Goal: Feedback & Contribution: Contribute content

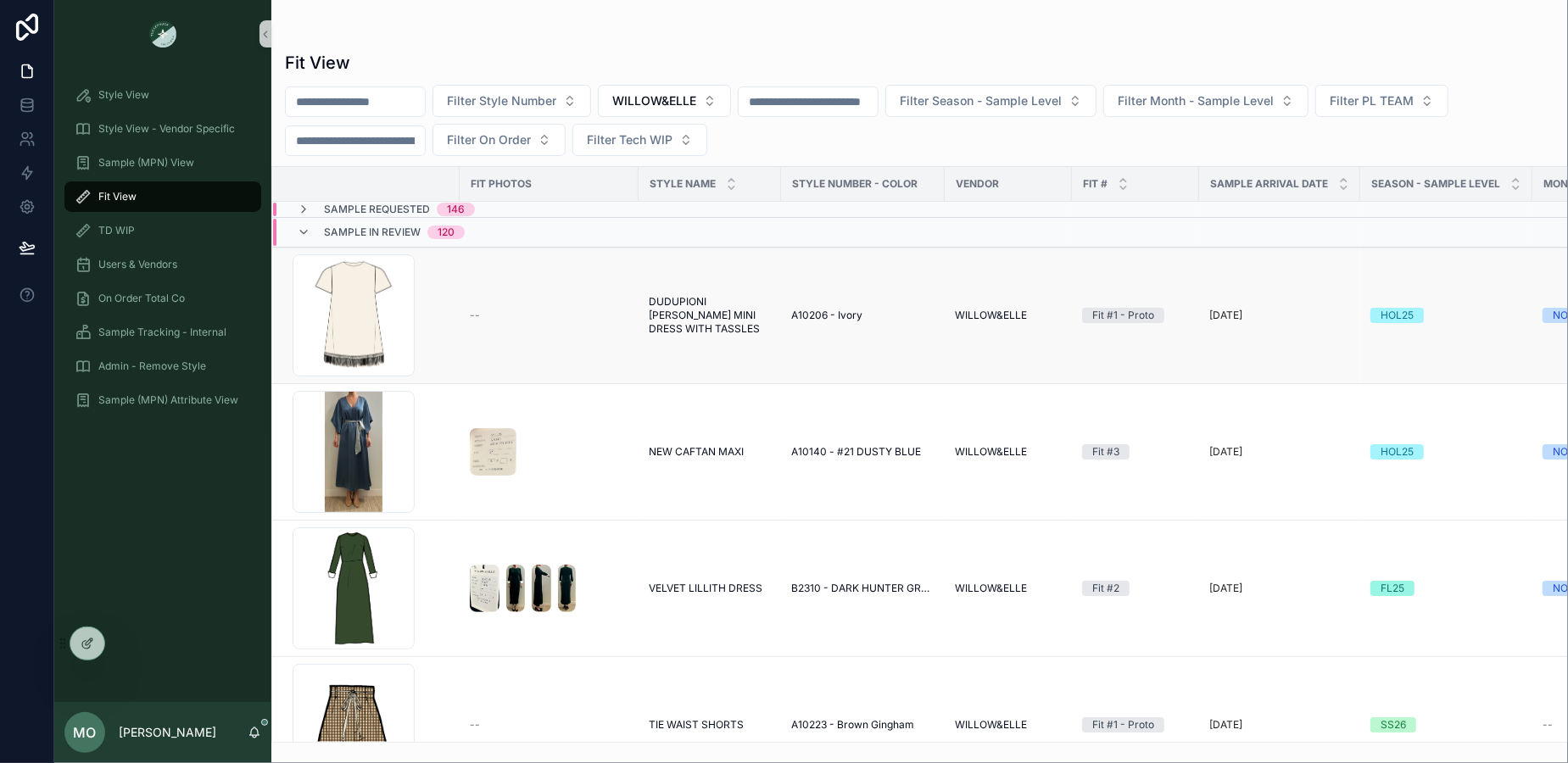
click at [708, 315] on span "DUDUPIONI [PERSON_NAME] MINI DRESS WITH TASSLES" at bounding box center [709, 315] width 122 height 41
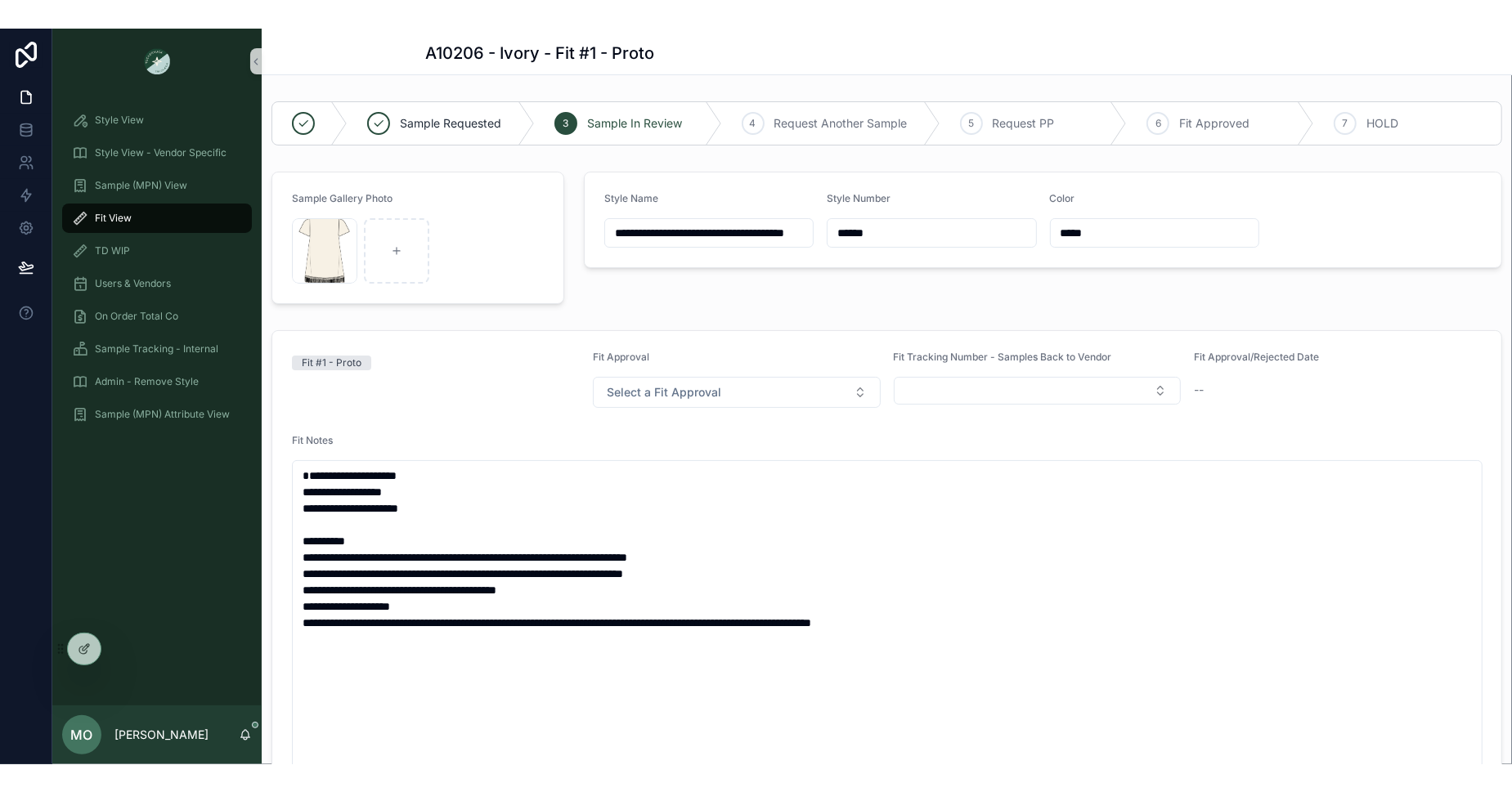
scroll to position [222, 0]
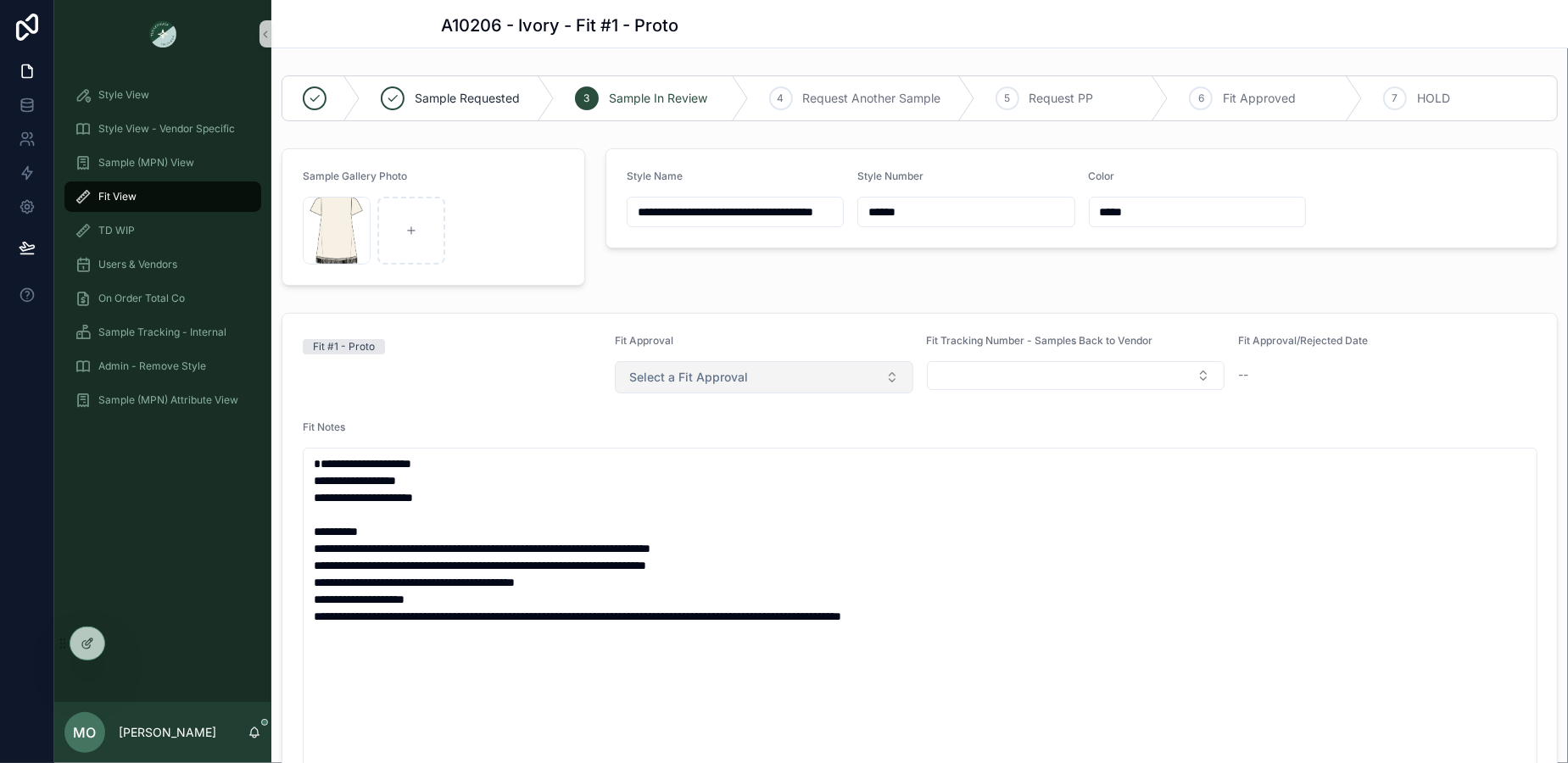
click at [740, 379] on span "Select a Fit Approval" at bounding box center [688, 377] width 118 height 17
click at [680, 379] on span "Select a Fit Approval" at bounding box center [688, 377] width 118 height 17
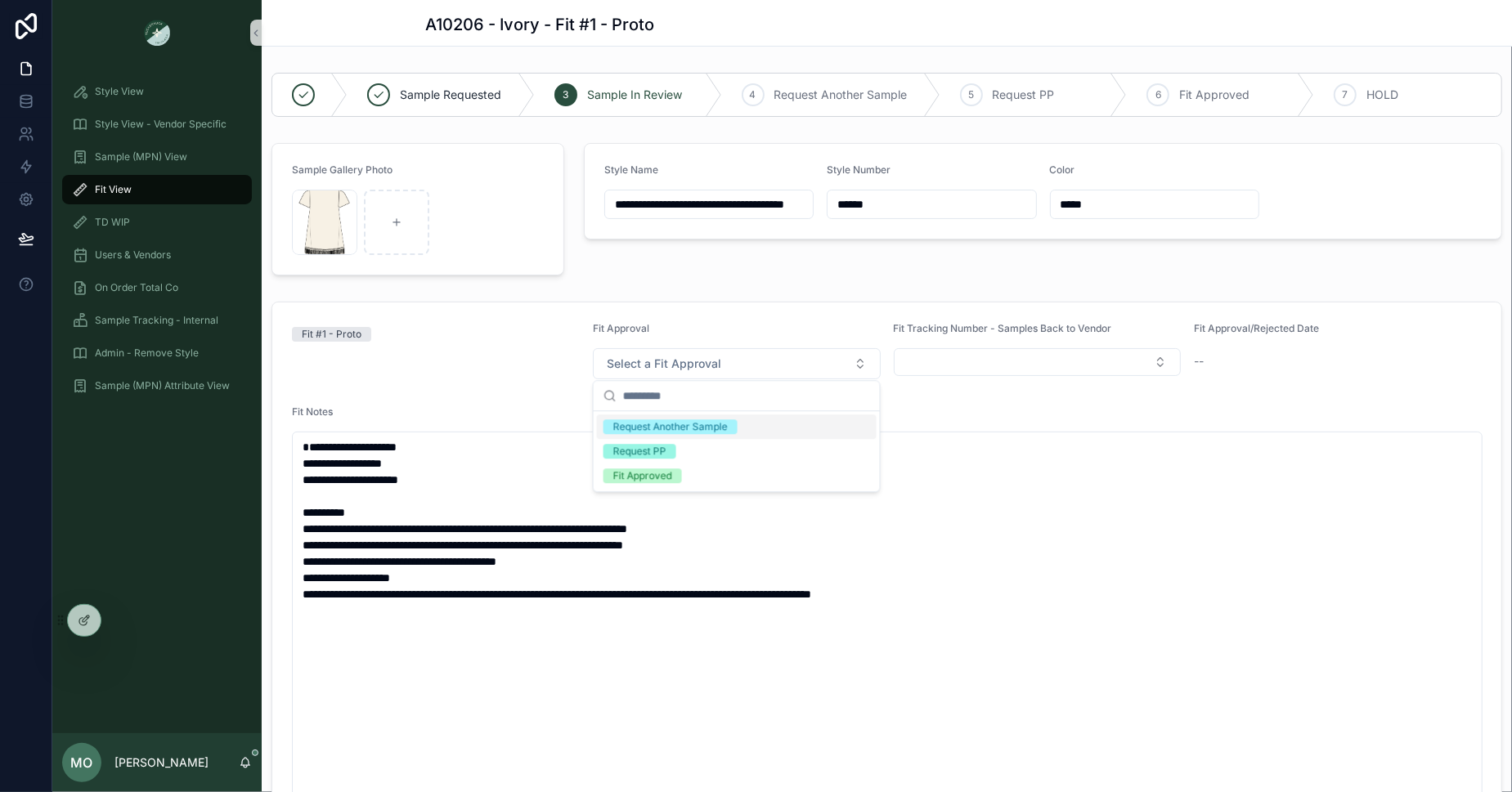
scroll to position [180, 0]
click at [153, 162] on span "Sample (MPN) View" at bounding box center [141, 157] width 92 height 13
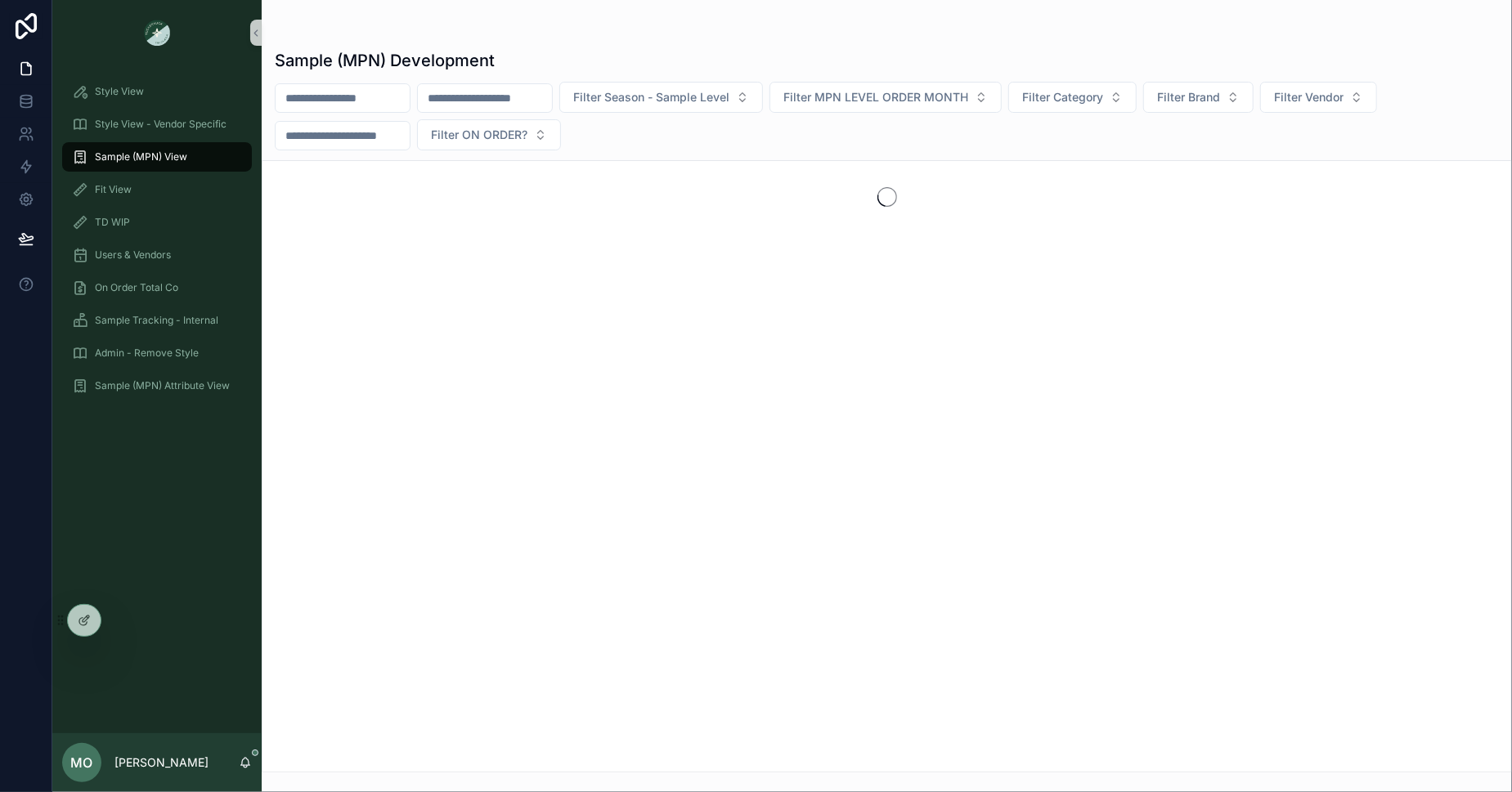
click at [142, 206] on div "TD WIP" at bounding box center [157, 222] width 209 height 33
click at [132, 133] on div "Style View - Vendor Specific" at bounding box center [156, 124] width 170 height 26
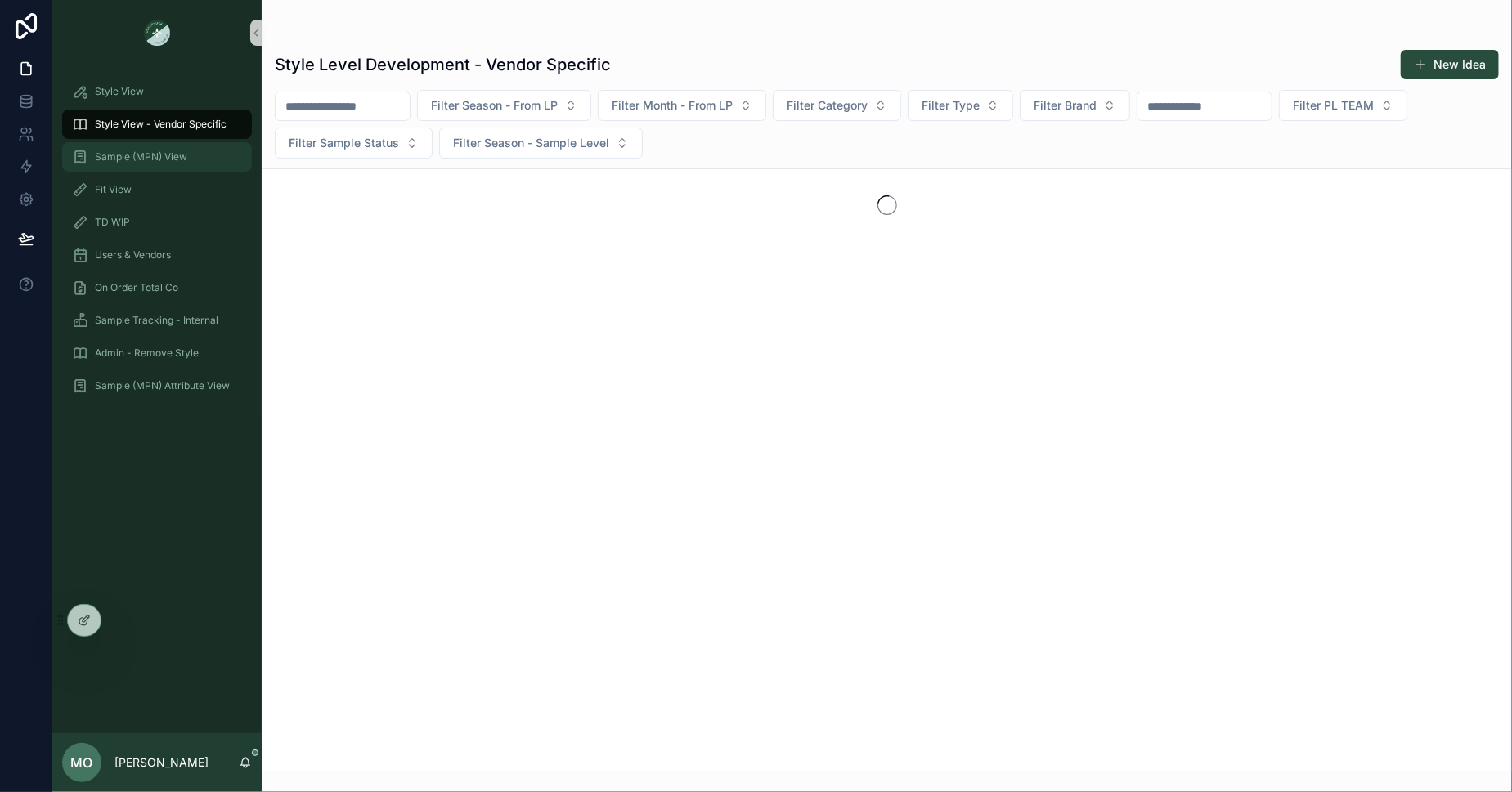
click at [130, 161] on span "Sample (MPN) View" at bounding box center [141, 157] width 92 height 13
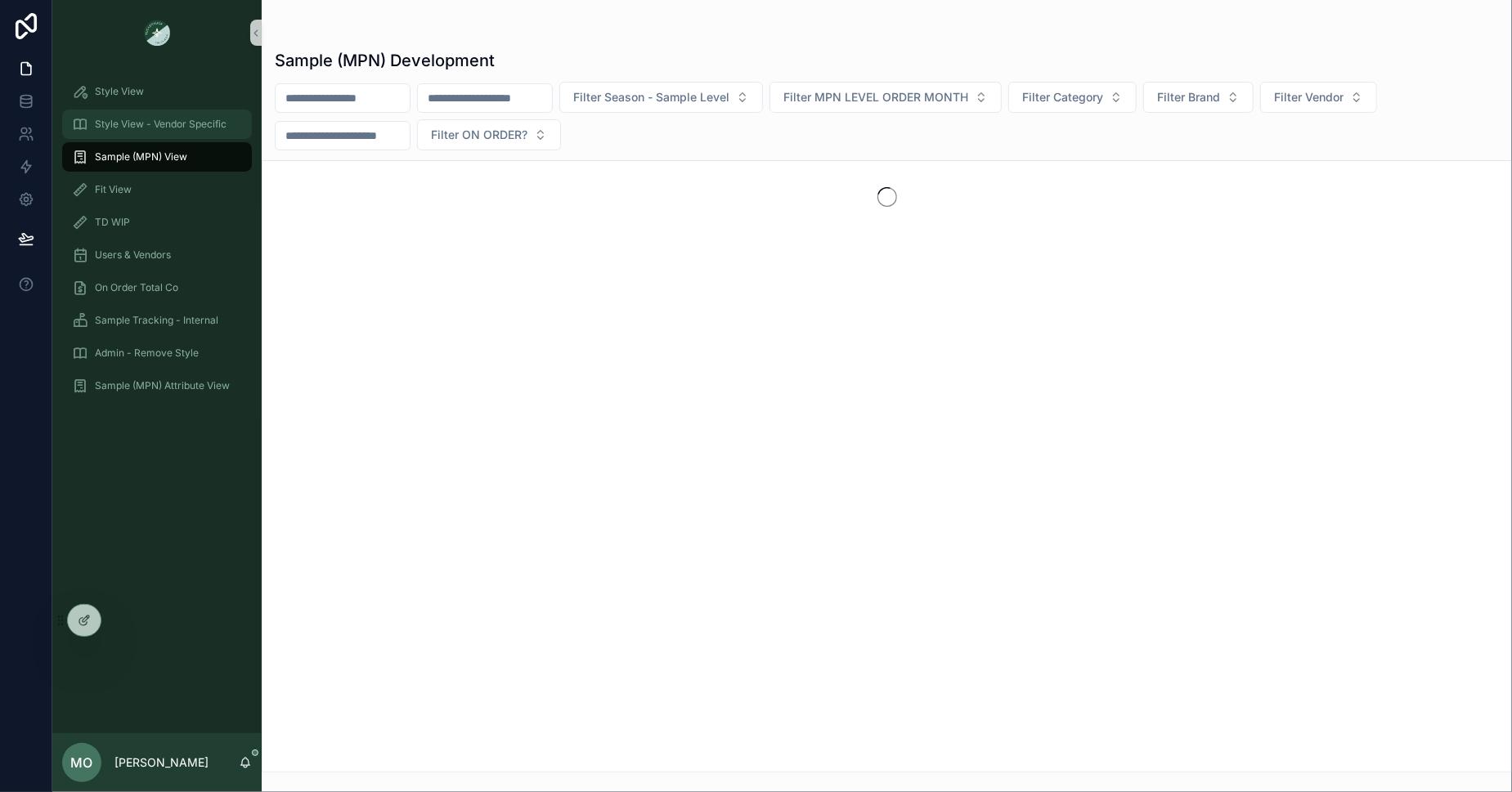
click at [135, 127] on span "Style View - Vendor Specific" at bounding box center [160, 124] width 131 height 13
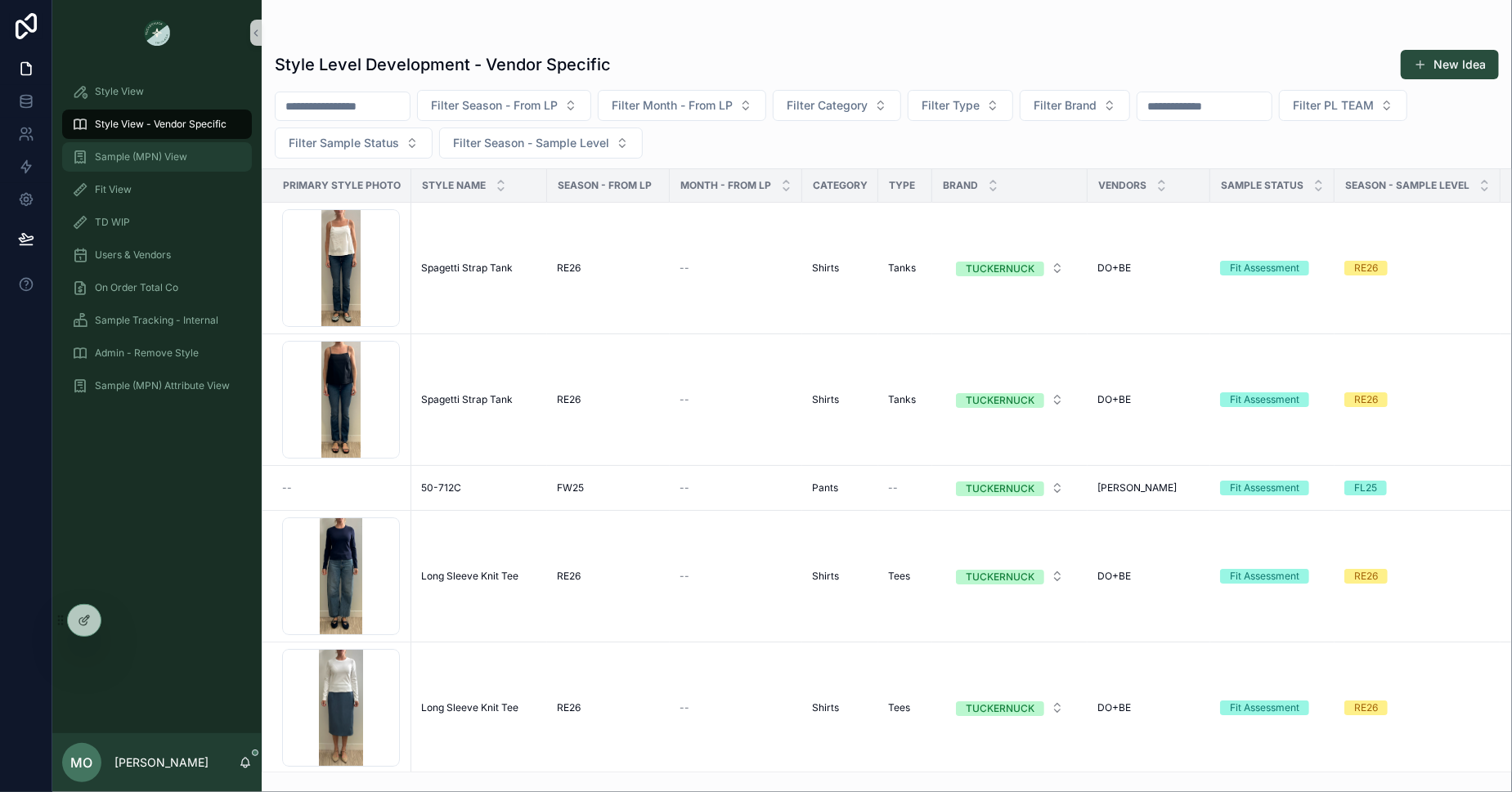
click at [170, 155] on span "Sample (MPN) View" at bounding box center [141, 157] width 92 height 13
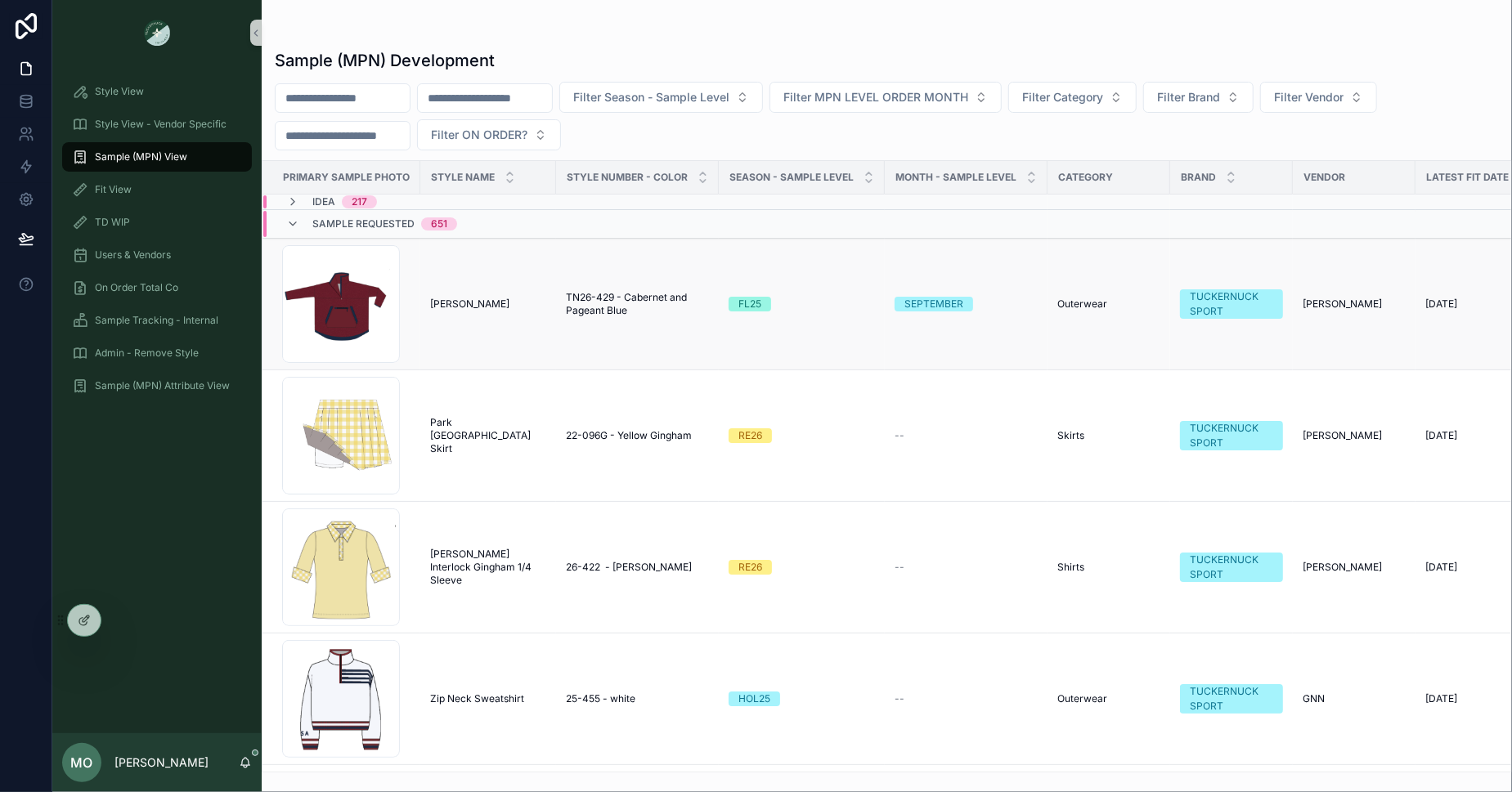
click at [594, 304] on span "TN26-429 - Cabernet and Pageant Blue" at bounding box center [637, 304] width 143 height 26
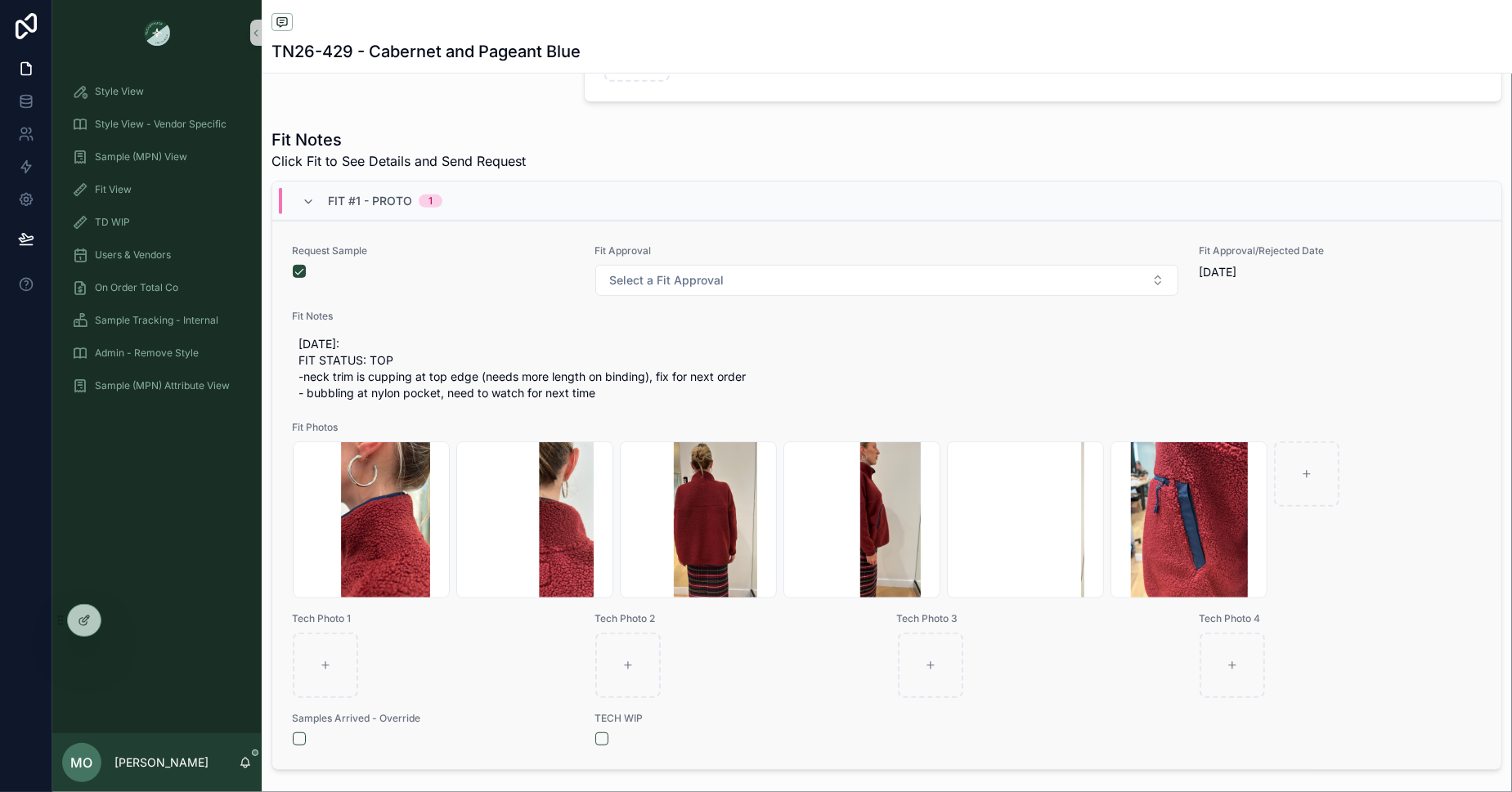
scroll to position [537, 0]
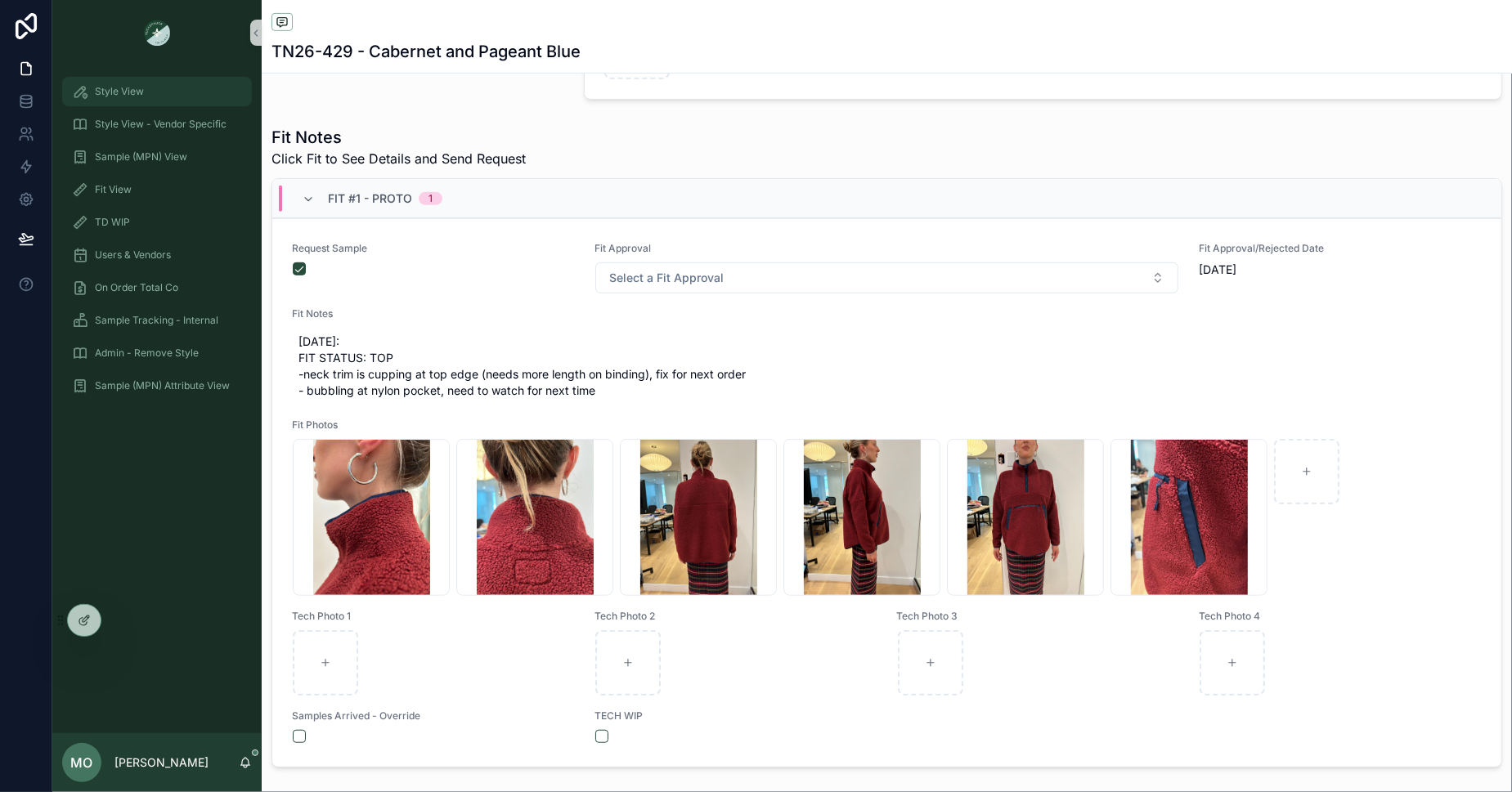
click at [118, 96] on span "Style View" at bounding box center [119, 92] width 49 height 13
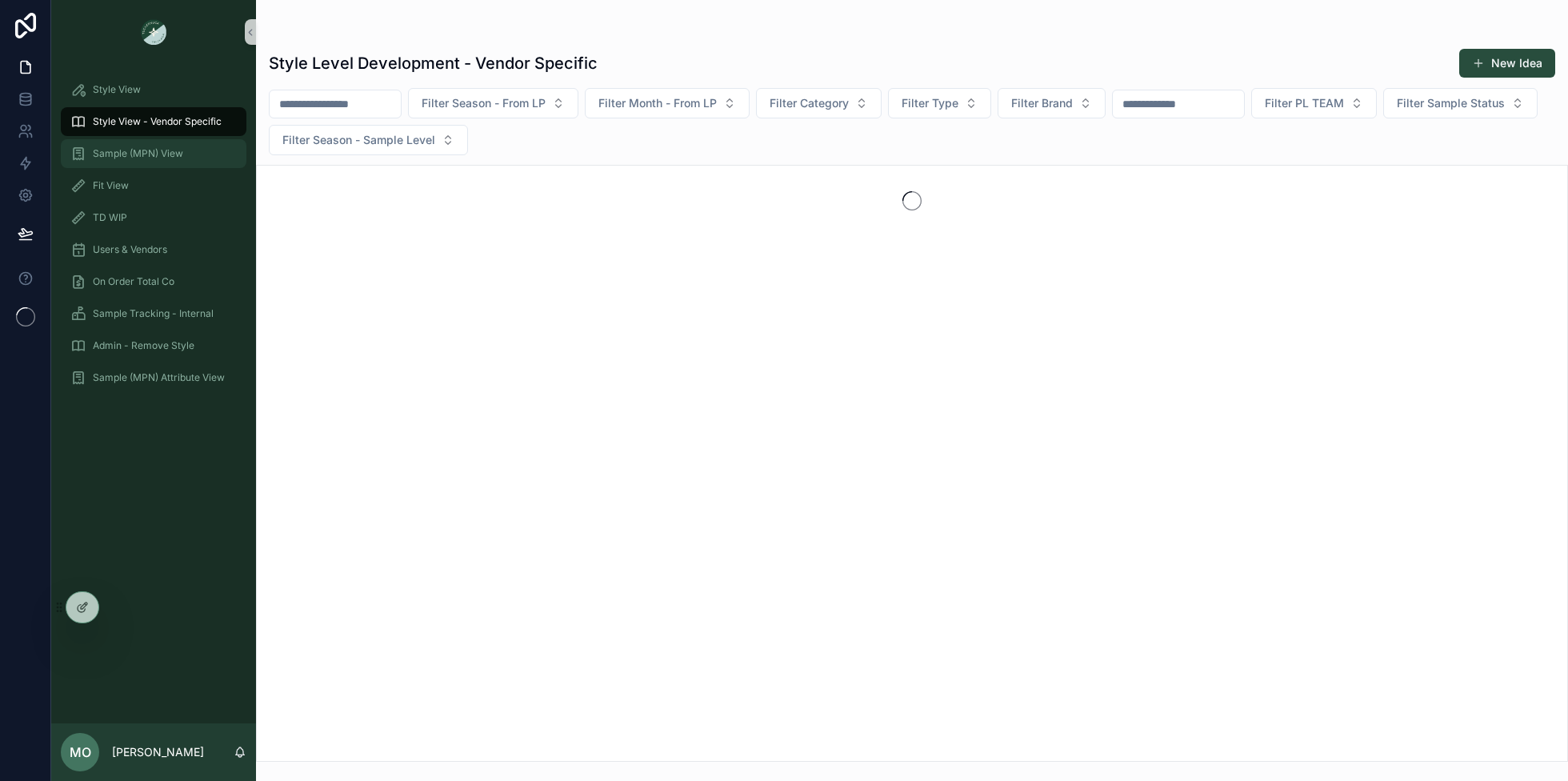
click at [126, 150] on span "Sample (MPN) View" at bounding box center [138, 154] width 90 height 13
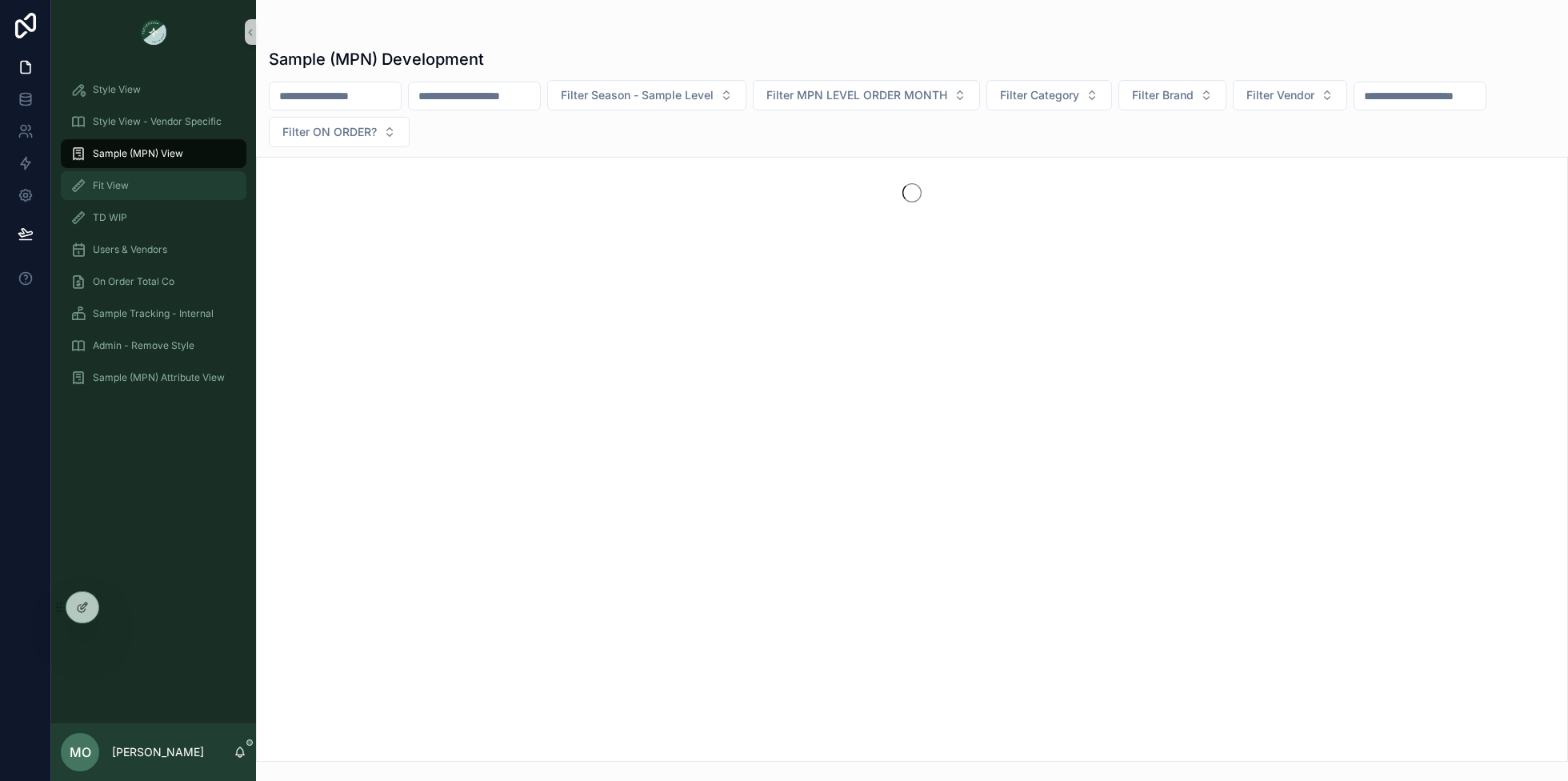
click at [125, 184] on span "Fit View" at bounding box center [111, 186] width 36 height 13
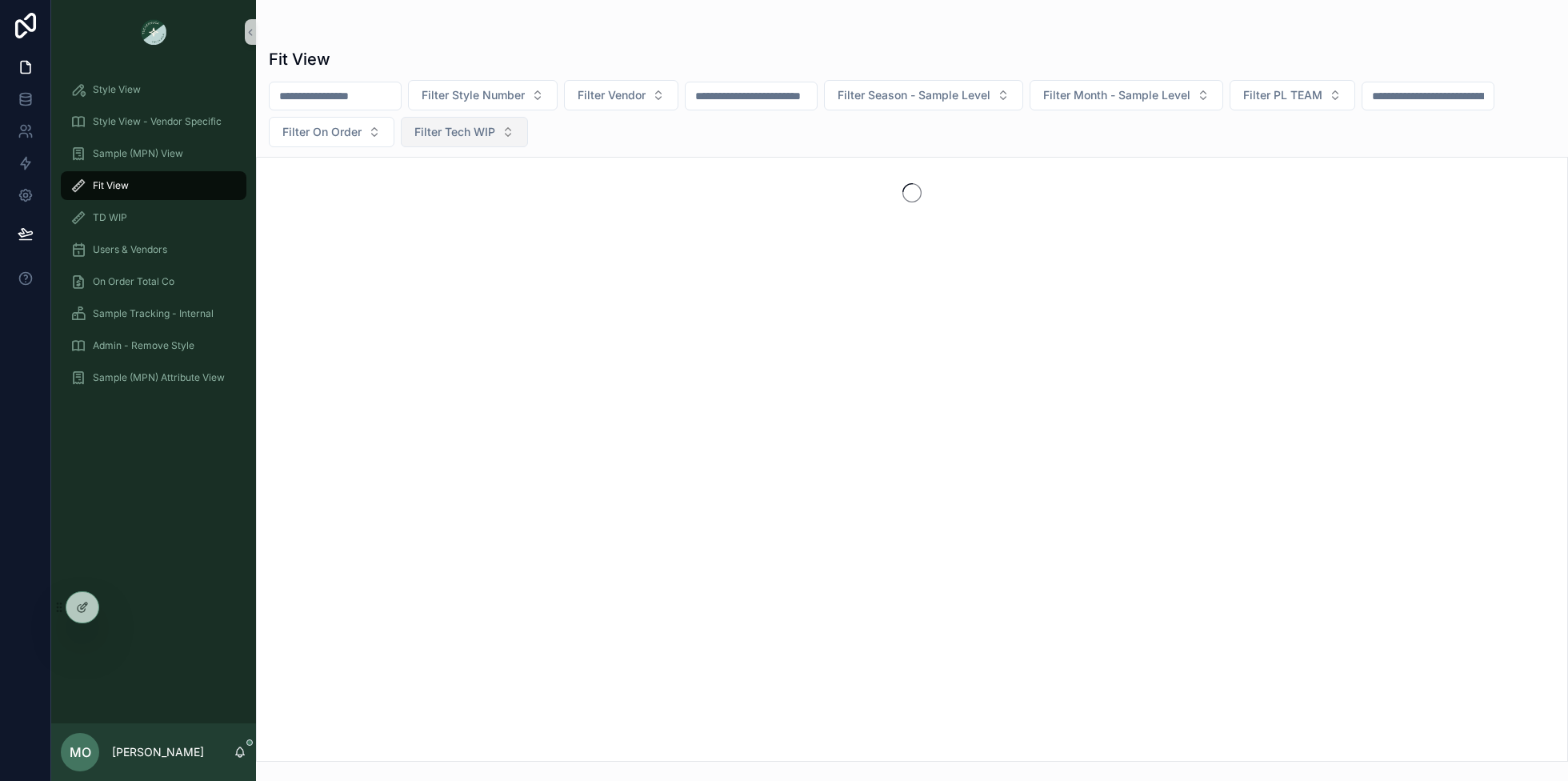
click at [496, 134] on button "Filter Tech WIP" at bounding box center [465, 132] width 127 height 30
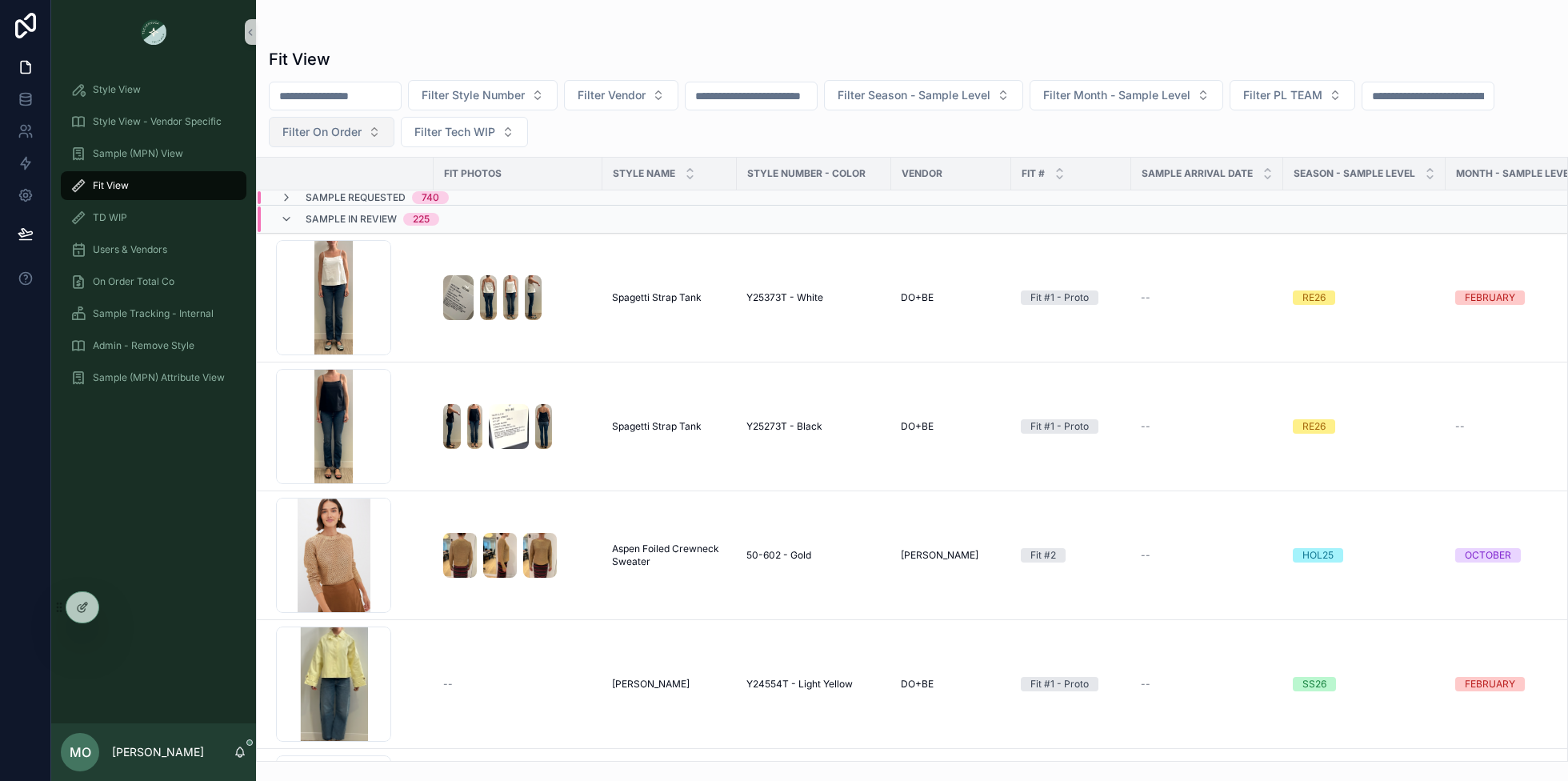
click at [359, 133] on span "Filter On Order" at bounding box center [321, 131] width 79 height 16
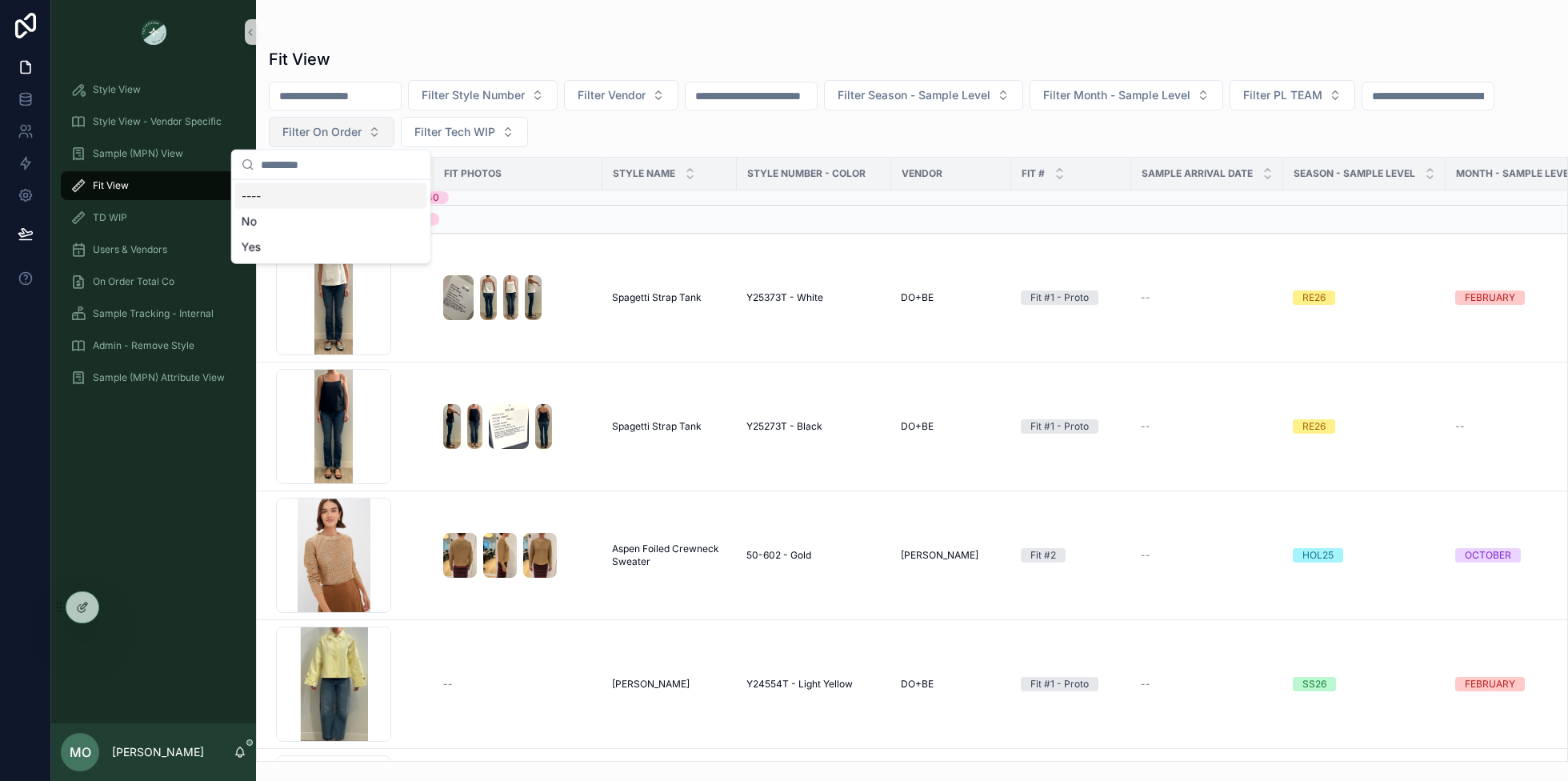
click at [359, 133] on span "Filter On Order" at bounding box center [321, 131] width 79 height 16
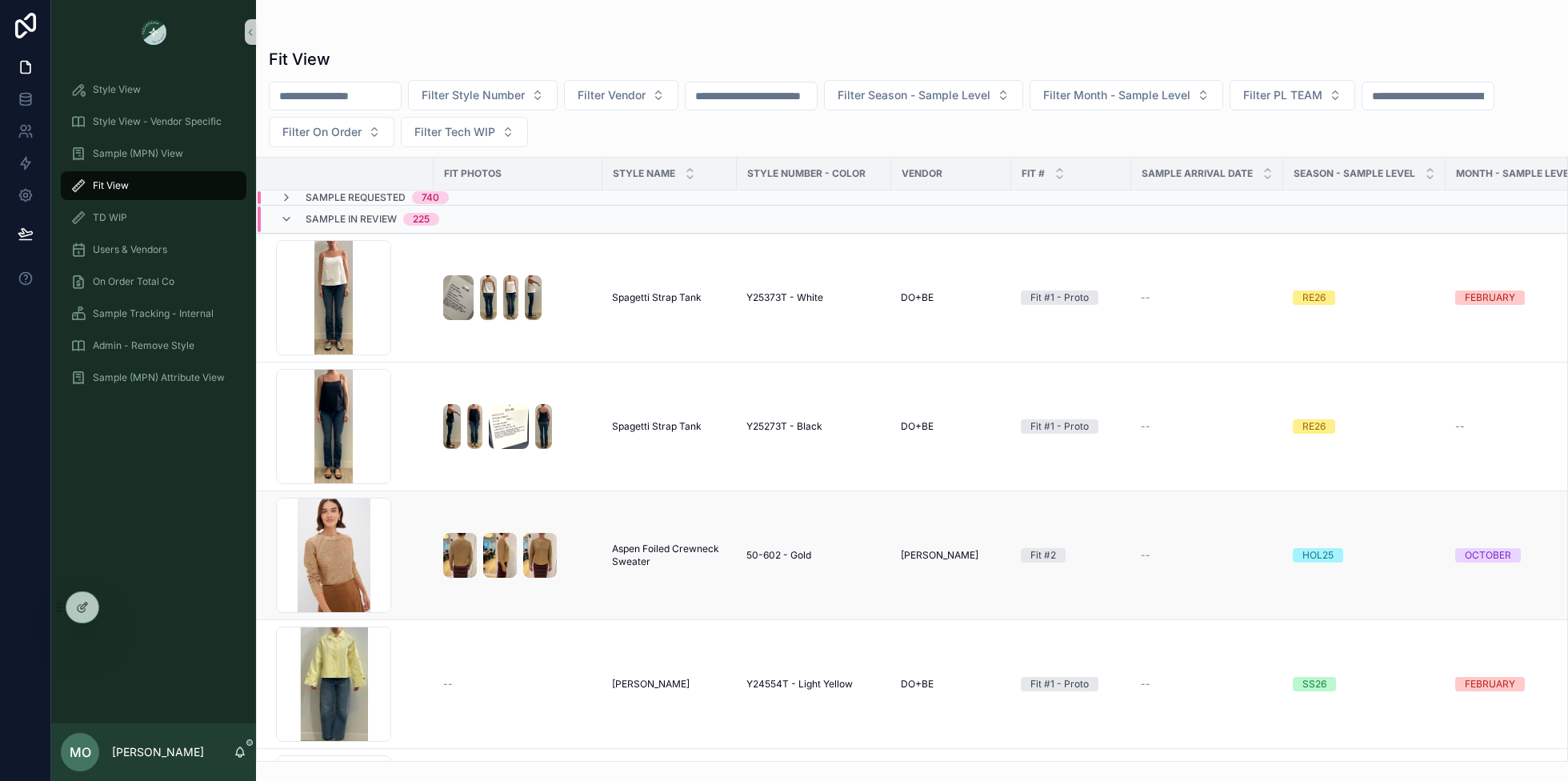
click at [657, 546] on span "Aspen Foiled Crewneck Sweater" at bounding box center [669, 555] width 115 height 25
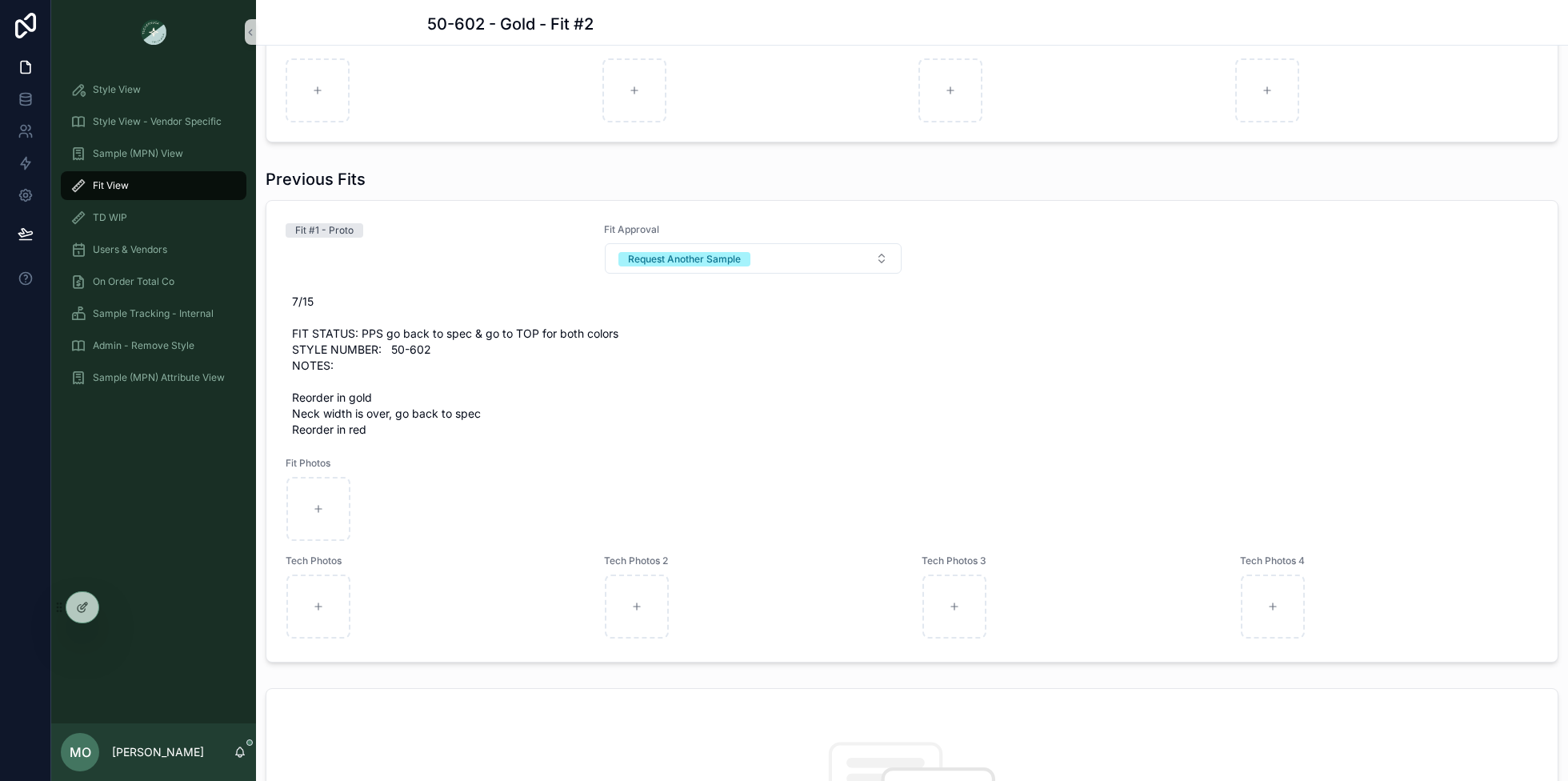
scroll to position [804, 0]
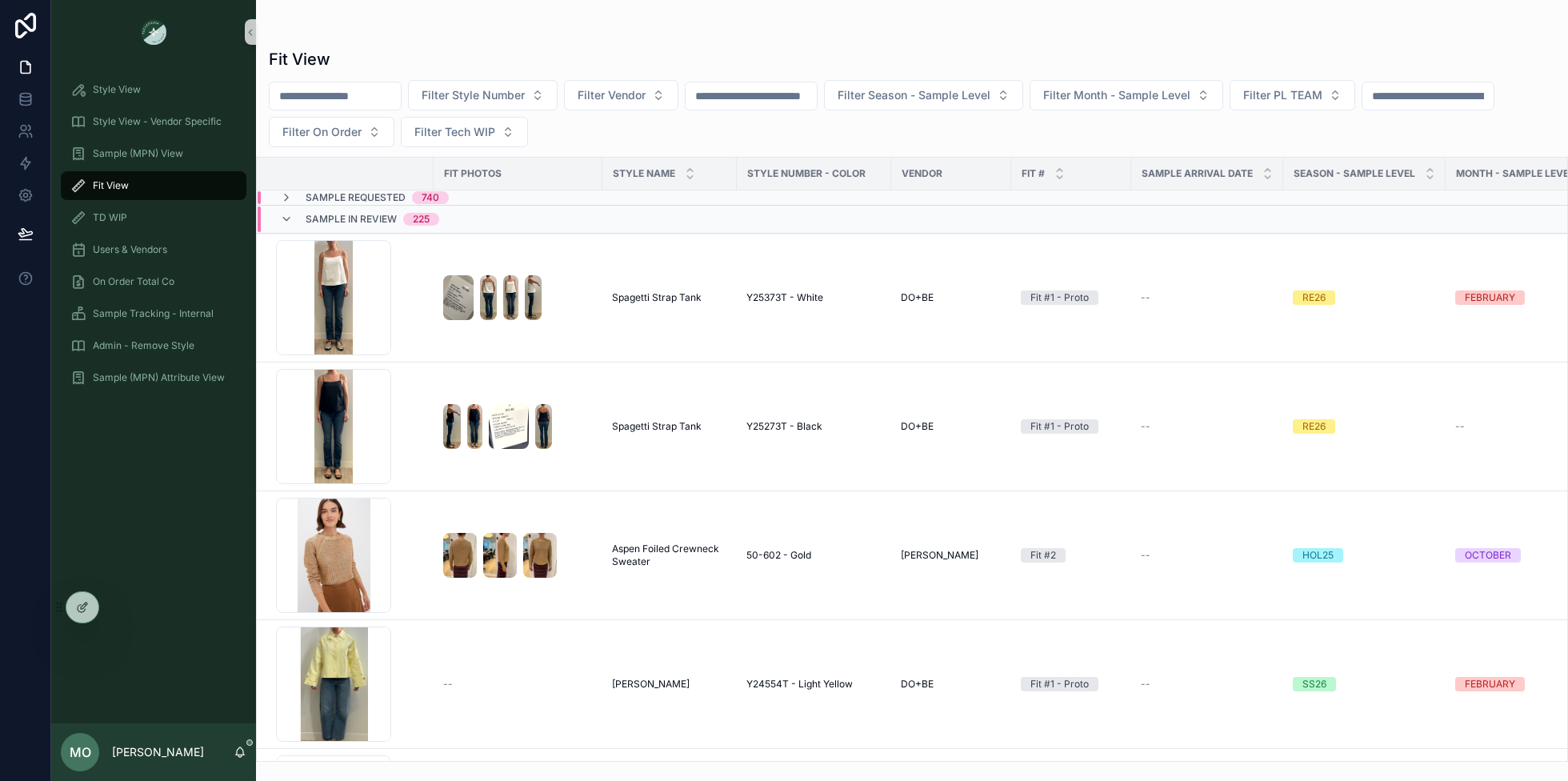
click at [101, 188] on span "Fit View" at bounding box center [111, 186] width 36 height 13
click at [109, 90] on span "Style View" at bounding box center [116, 90] width 48 height 13
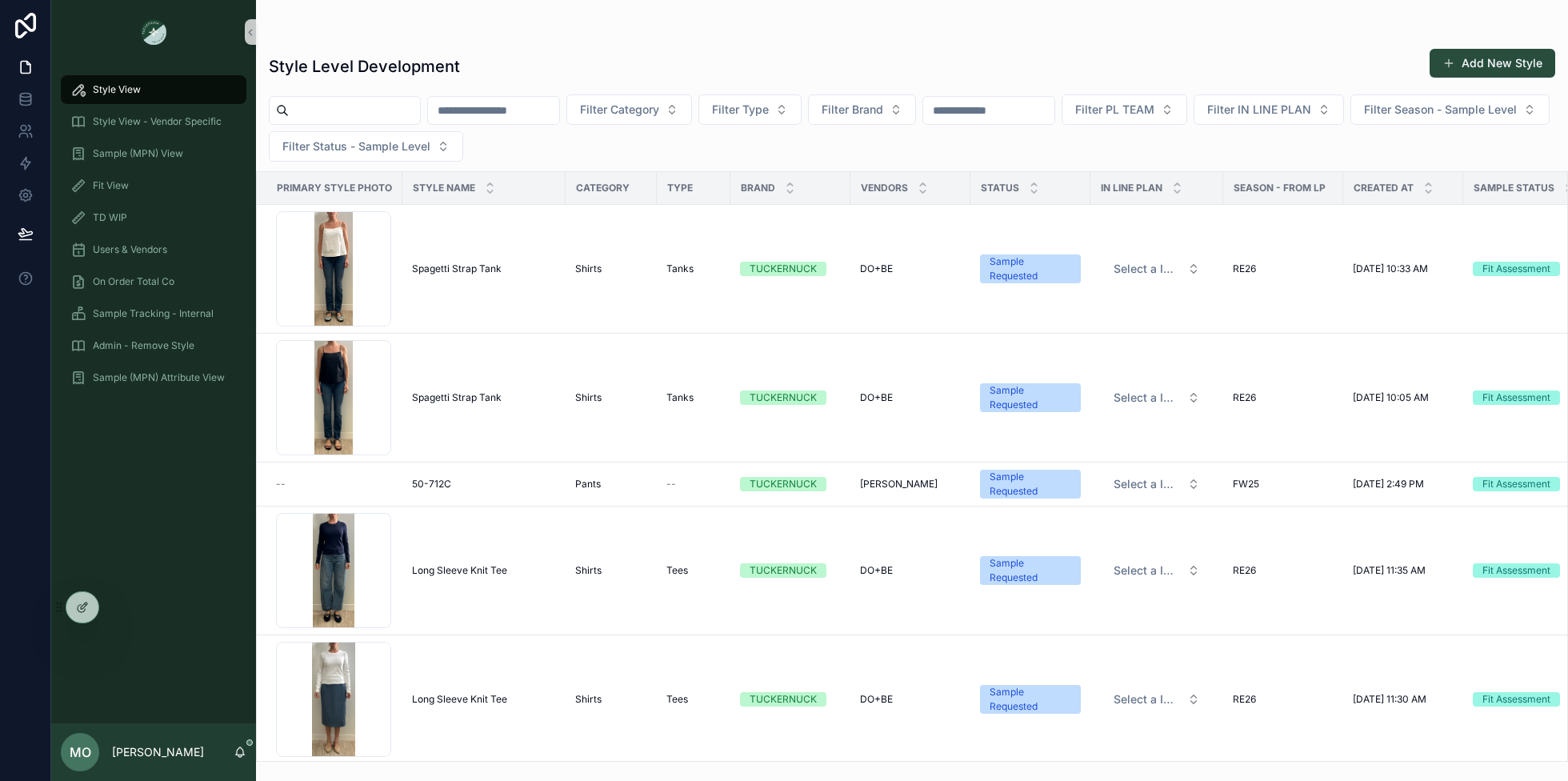
click at [330, 120] on input "scrollable content" at bounding box center [354, 111] width 131 height 23
type input "******"
click at [168, 165] on div "Sample (MPN) View" at bounding box center [153, 153] width 166 height 25
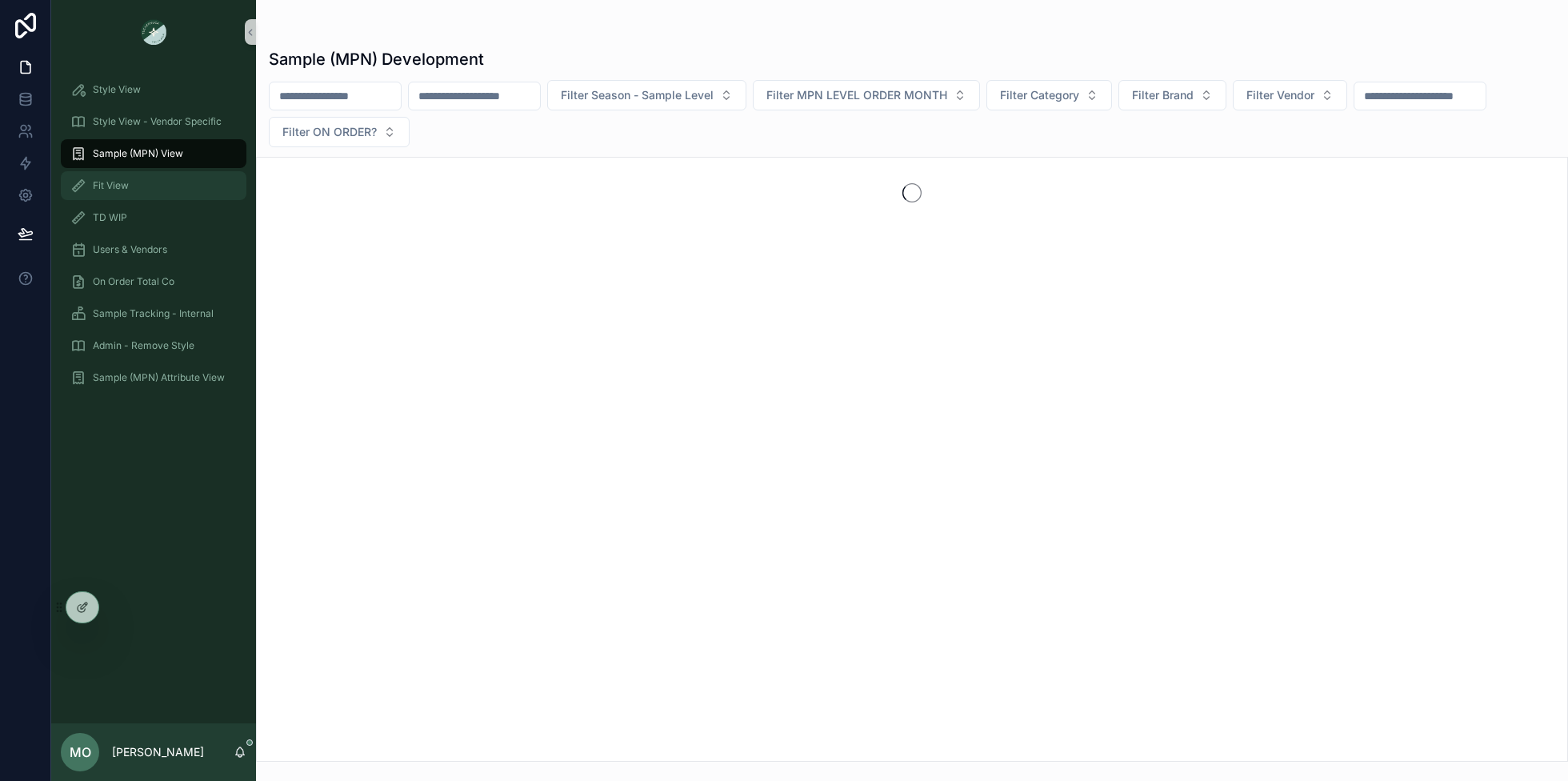
click at [148, 183] on div "Fit View" at bounding box center [153, 185] width 166 height 25
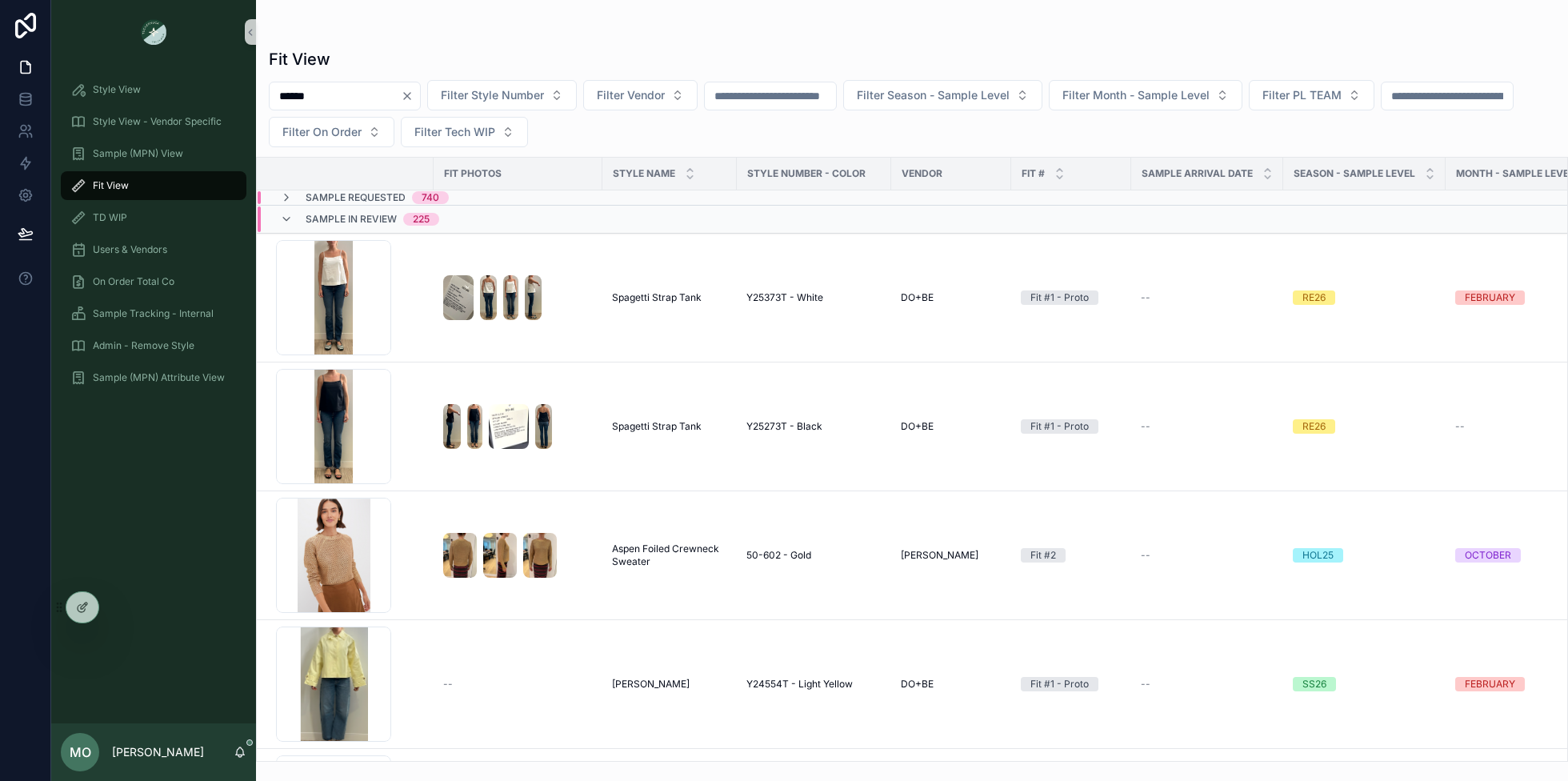
type input "******"
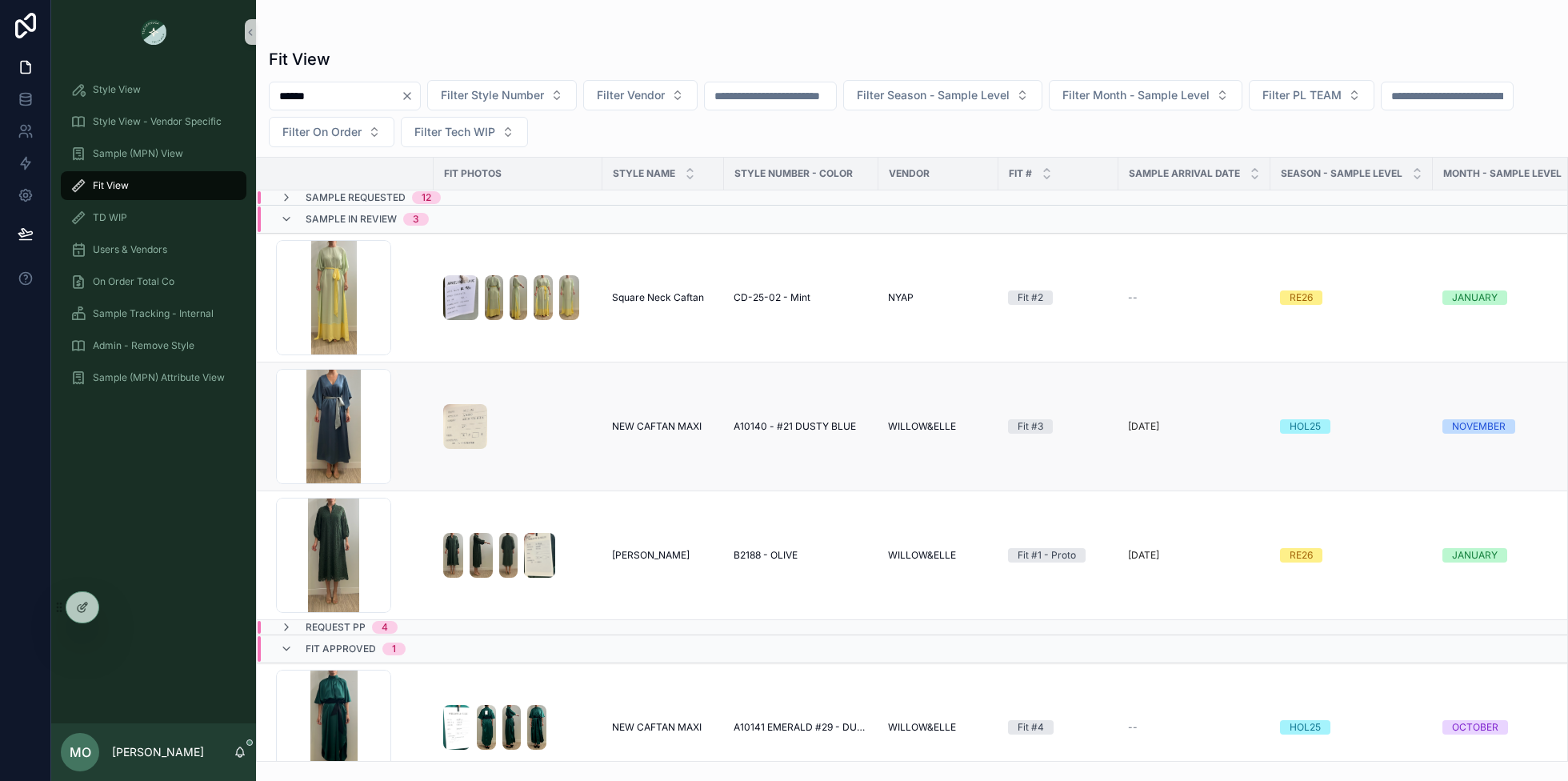
click at [630, 427] on span "NEW CAFTAN MAXI" at bounding box center [657, 427] width 90 height 13
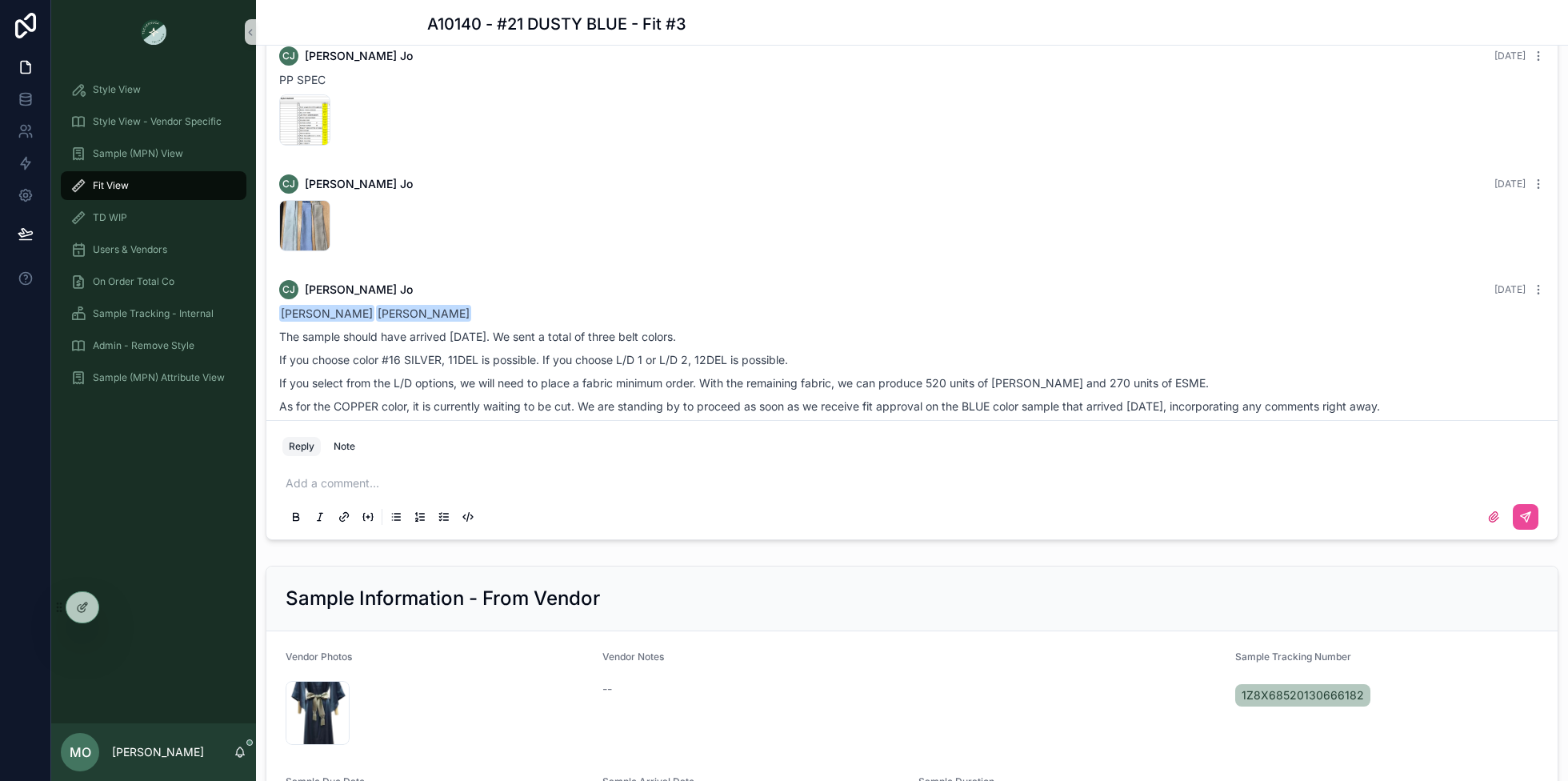
scroll to position [718, 0]
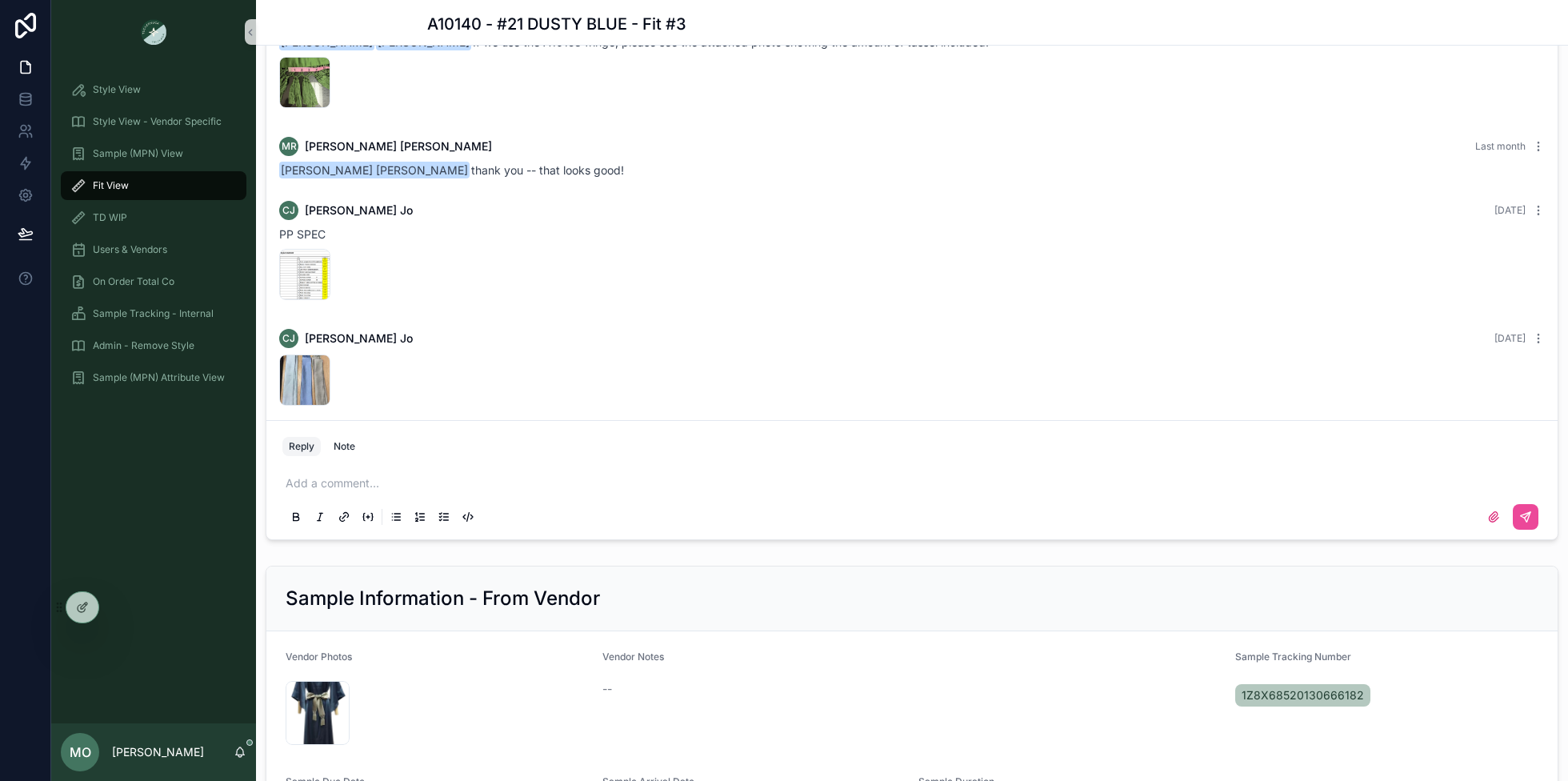
click at [108, 188] on span "Fit View" at bounding box center [111, 186] width 36 height 13
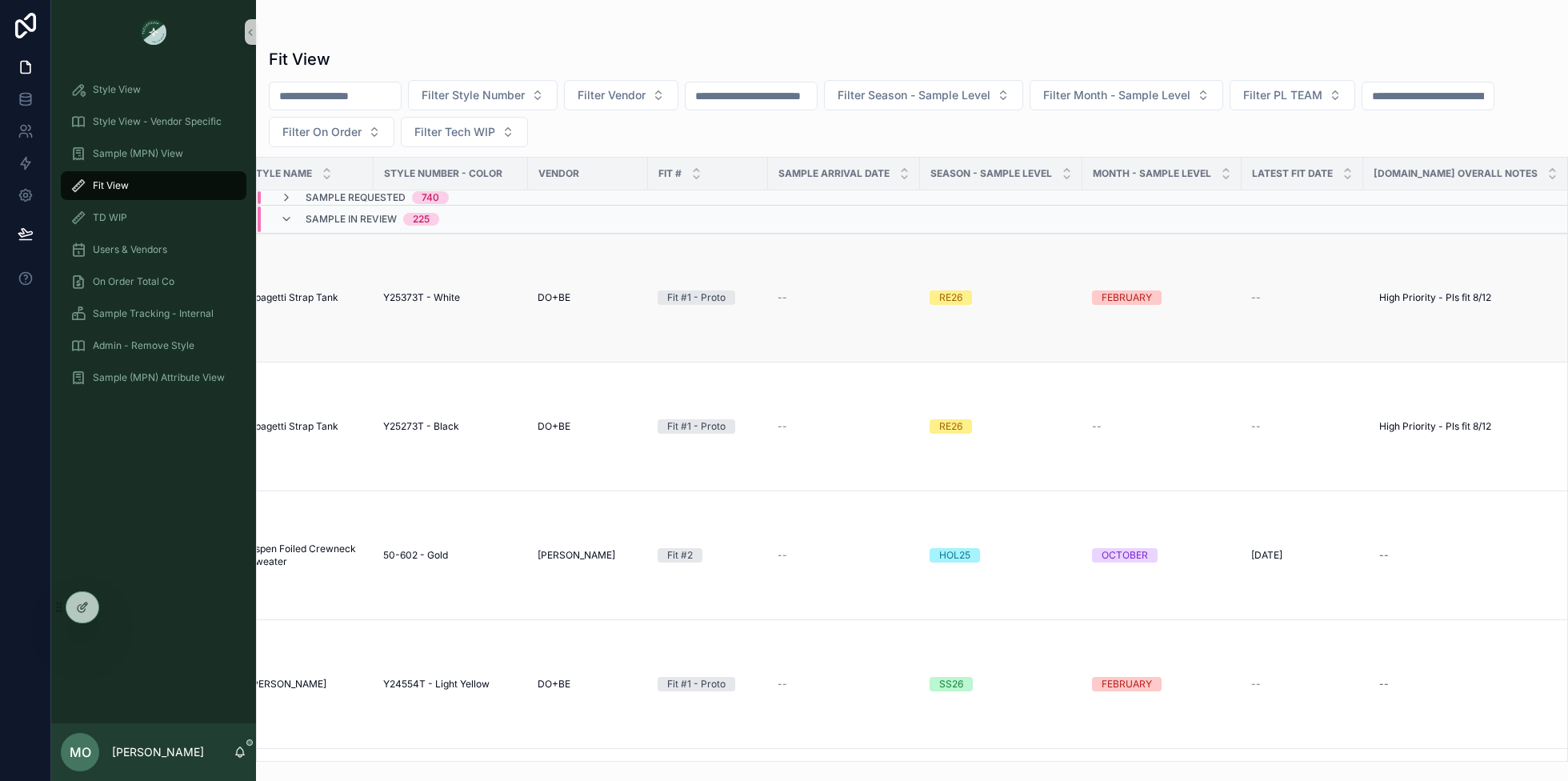
scroll to position [0, 365]
click at [1546, 177] on icon "scrollable content" at bounding box center [1550, 176] width 10 height 10
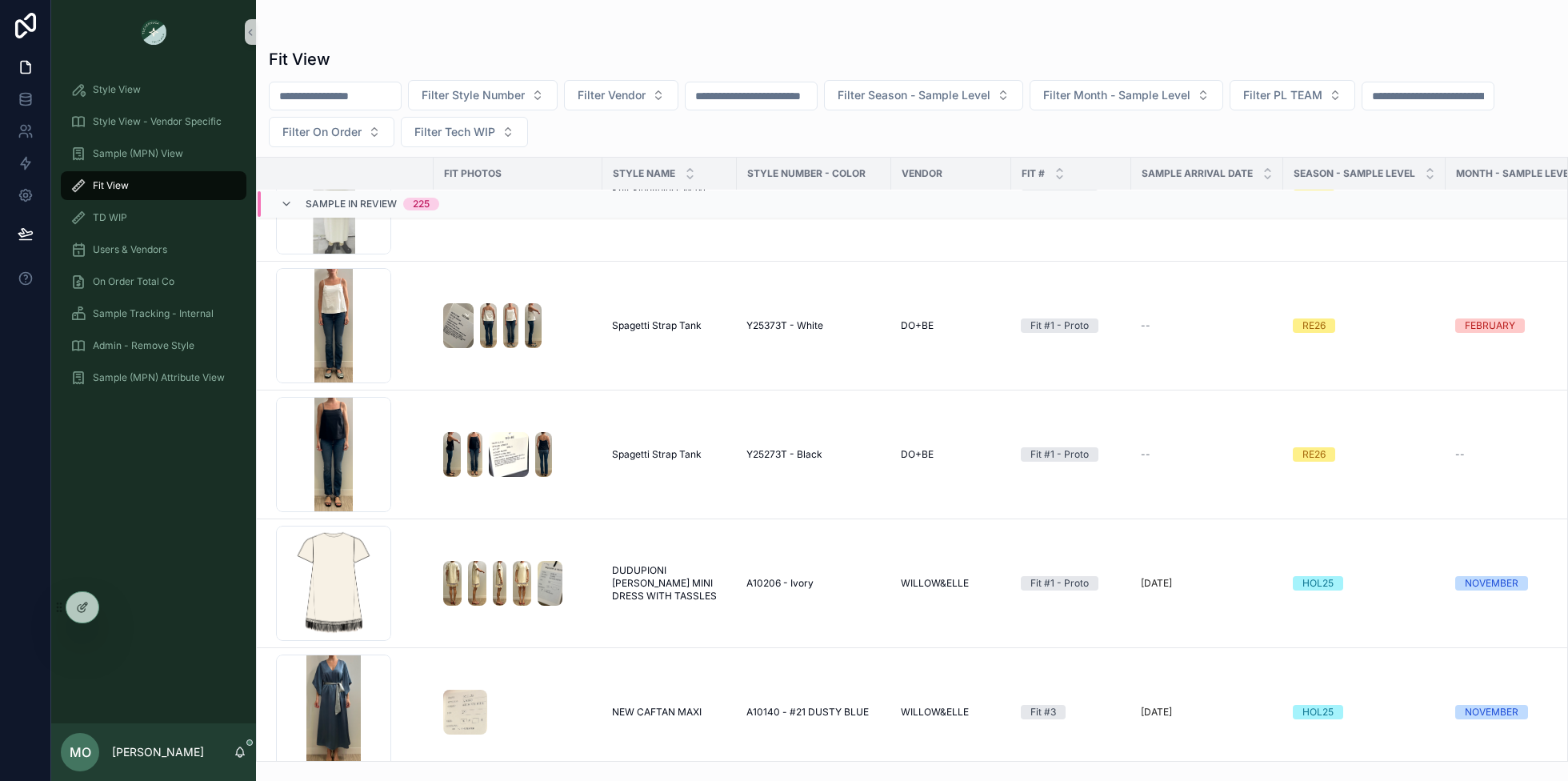
scroll to position [970, 0]
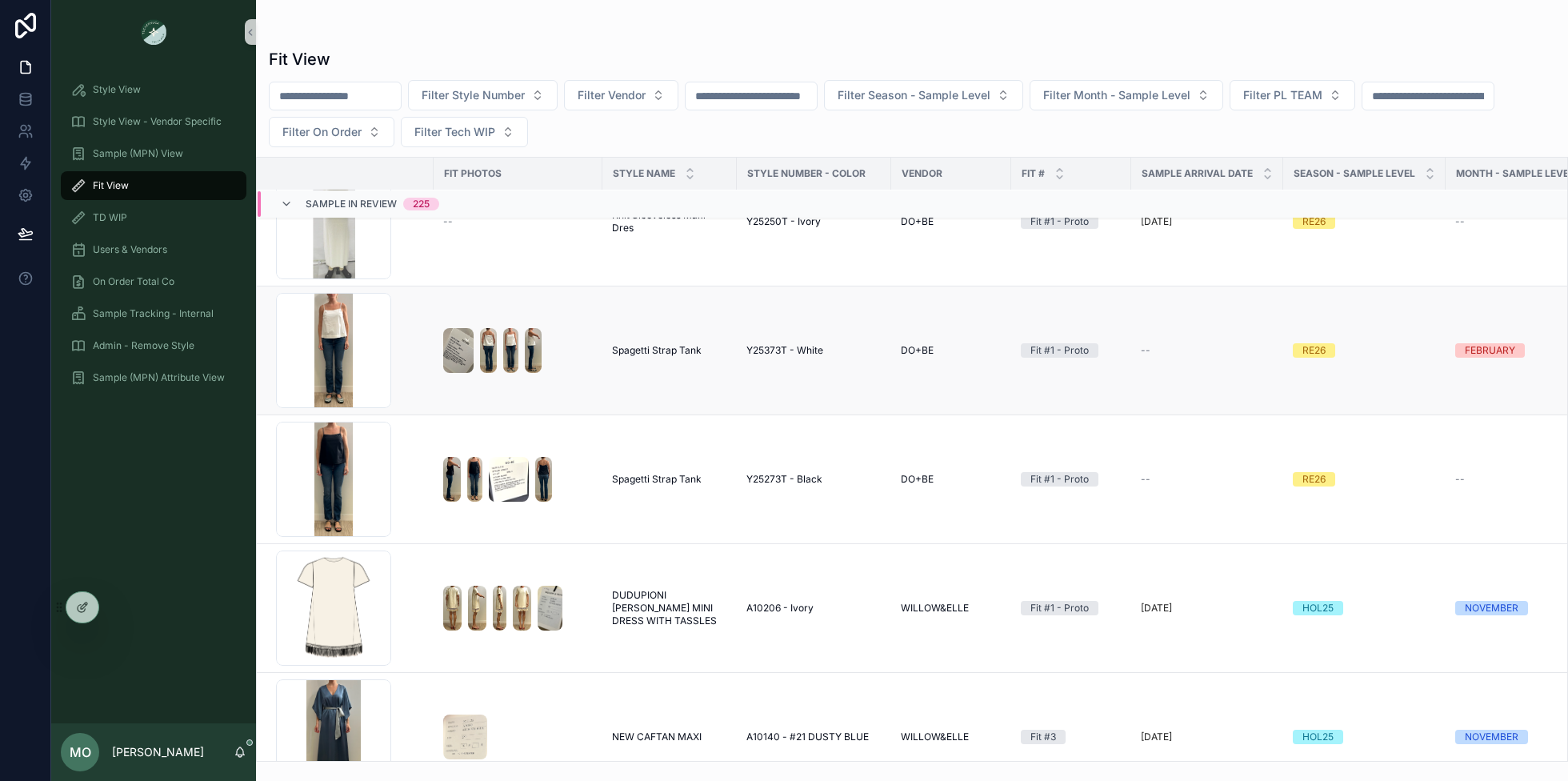
click at [698, 346] on span "Spagetti Strap Tank" at bounding box center [657, 351] width 90 height 13
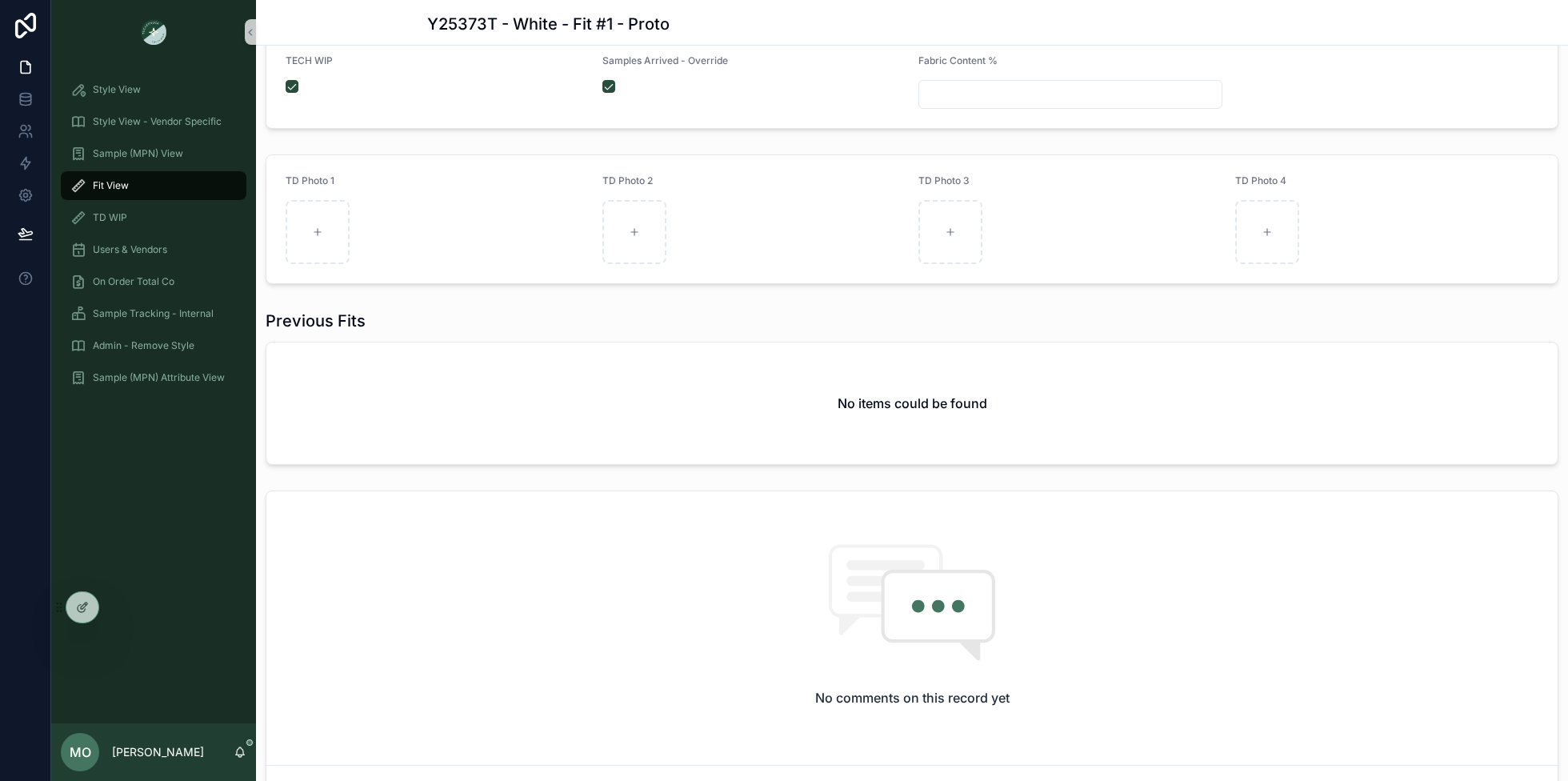
scroll to position [414, 0]
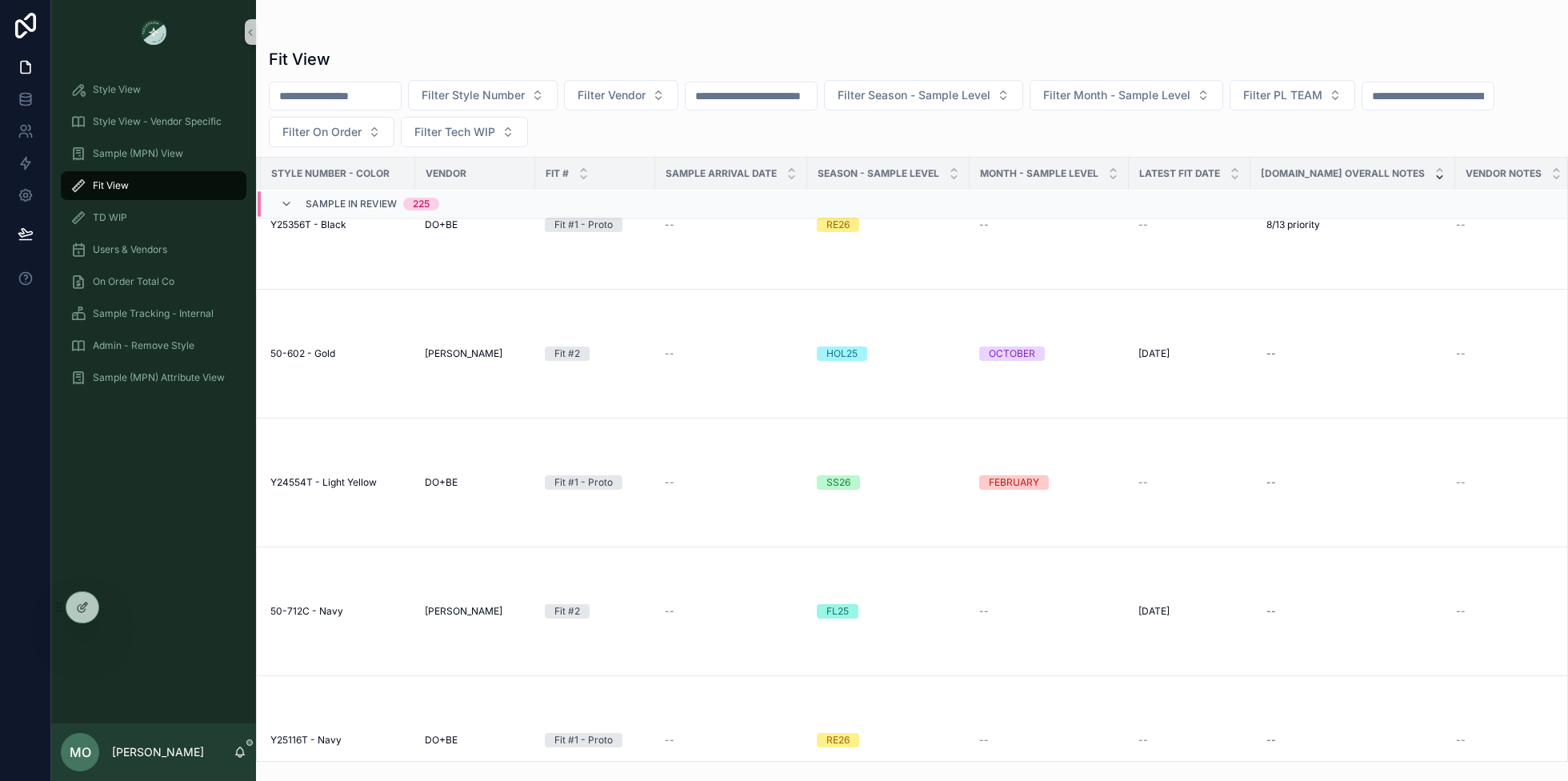
scroll to position [1492, 476]
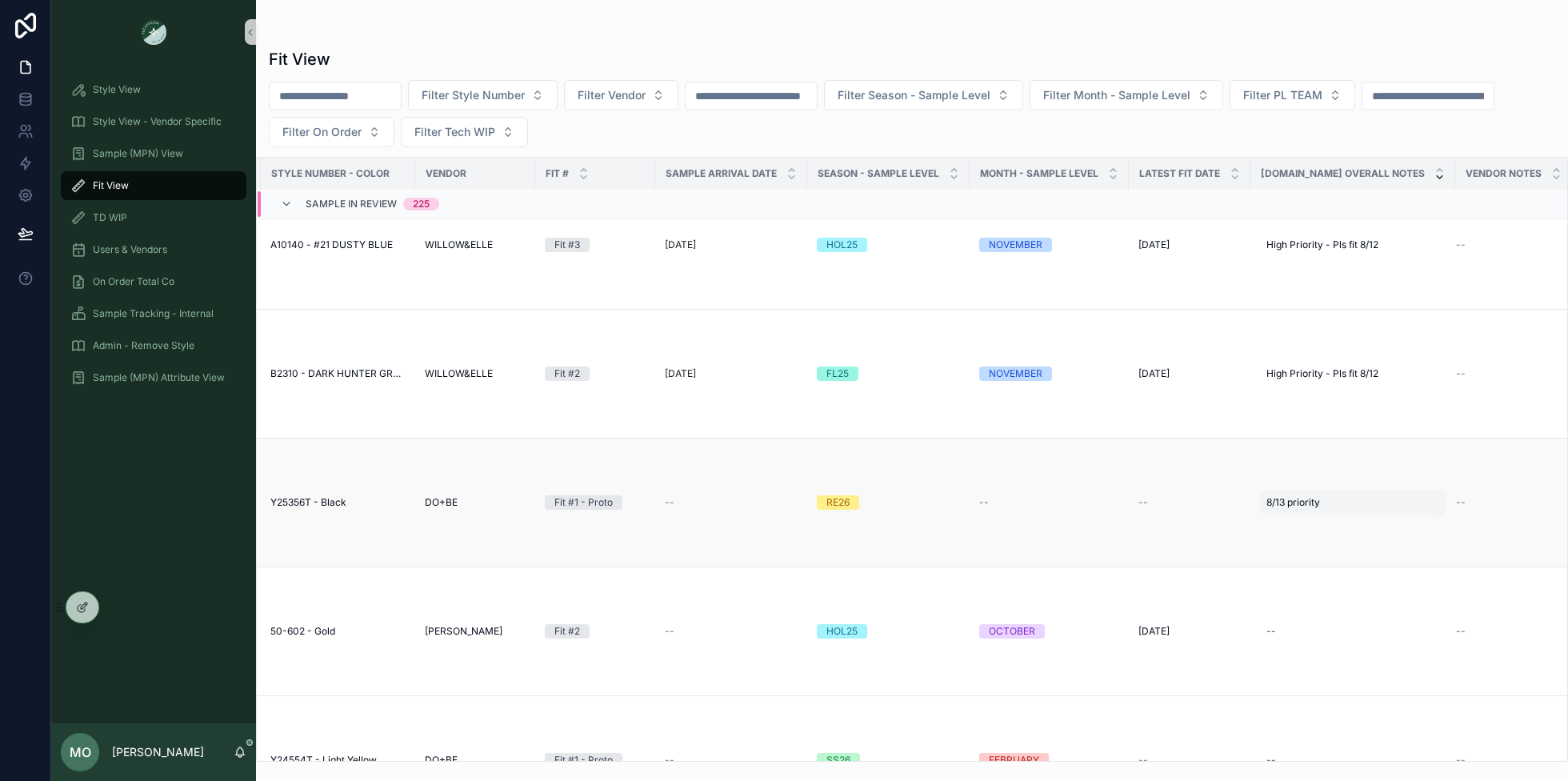
click at [1307, 497] on span "8/13 priority" at bounding box center [1292, 503] width 53 height 13
drag, startPoint x: 1310, startPoint y: 521, endPoint x: 1252, endPoint y: 521, distance: 58.0
click at [1252, 521] on div "**********" at bounding box center [1366, 519] width 231 height 59
click at [1351, 525] on input "********" at bounding box center [1343, 520] width 152 height 23
type input "**********"
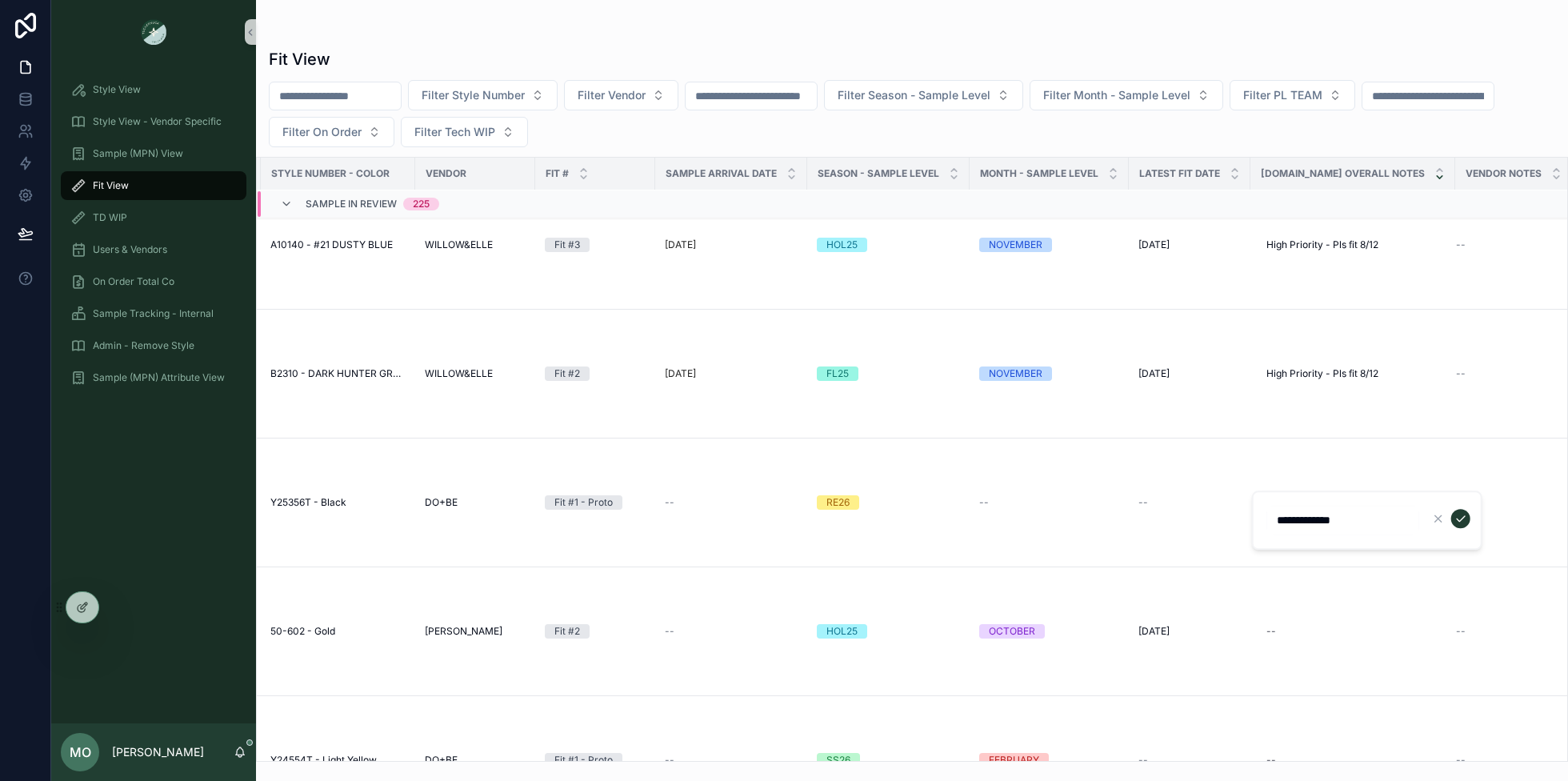
click at [1459, 515] on icon "scrollable content" at bounding box center [1460, 518] width 13 height 13
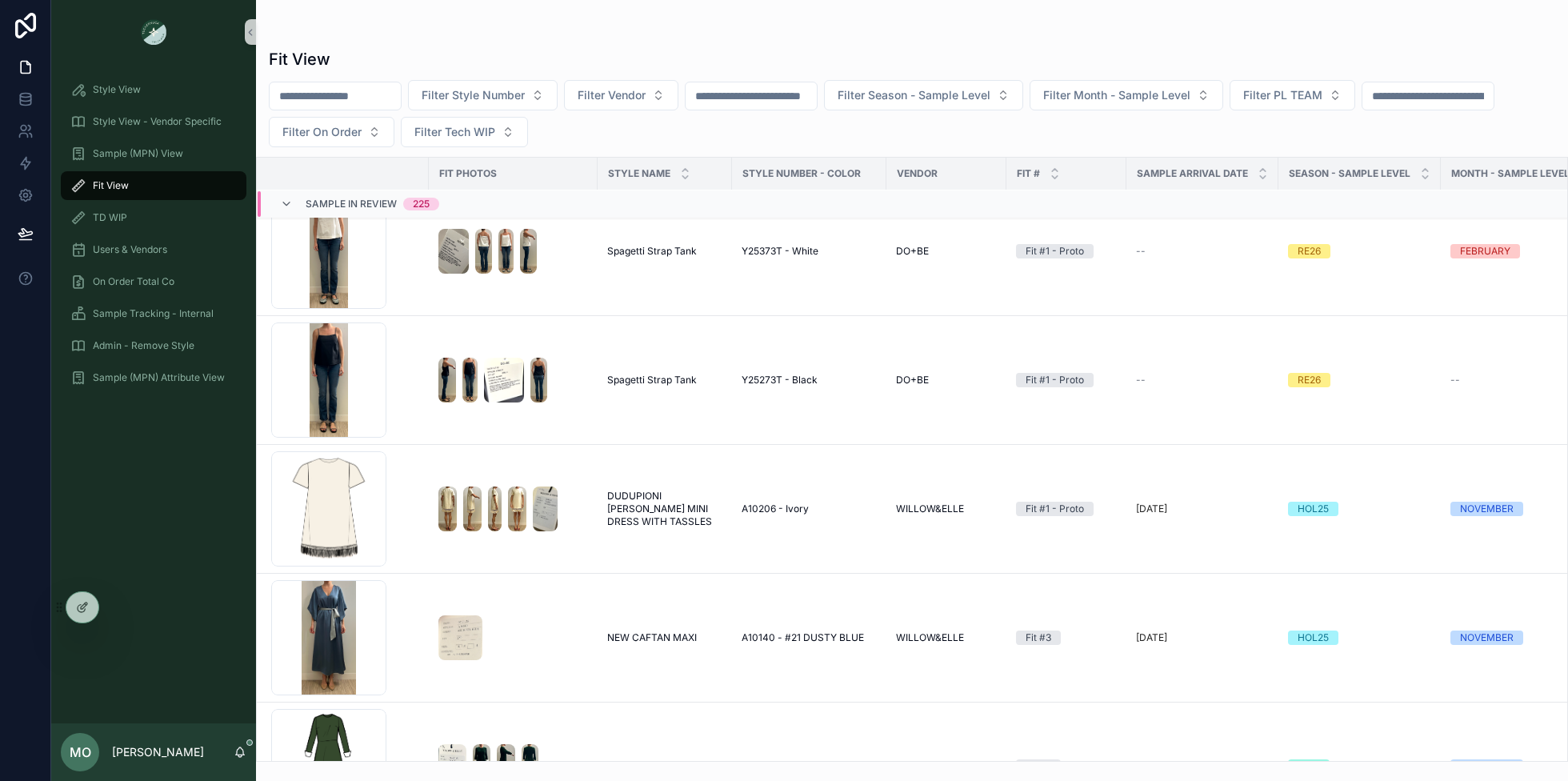
scroll to position [1274, 5]
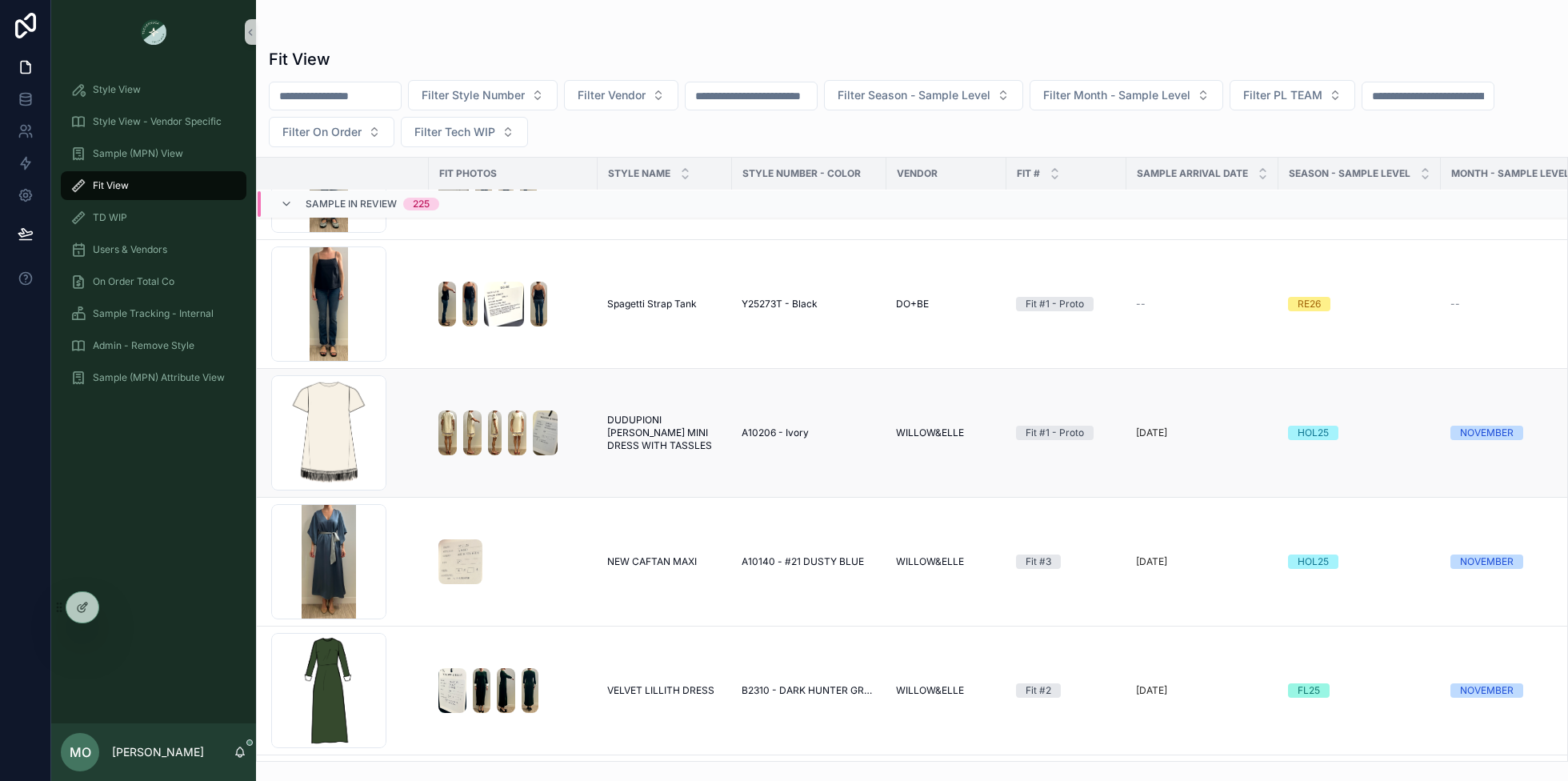
click at [634, 428] on span "DUDUPIONI MARLOWE MINI DRESS WITH TASSLES" at bounding box center [665, 432] width 115 height 38
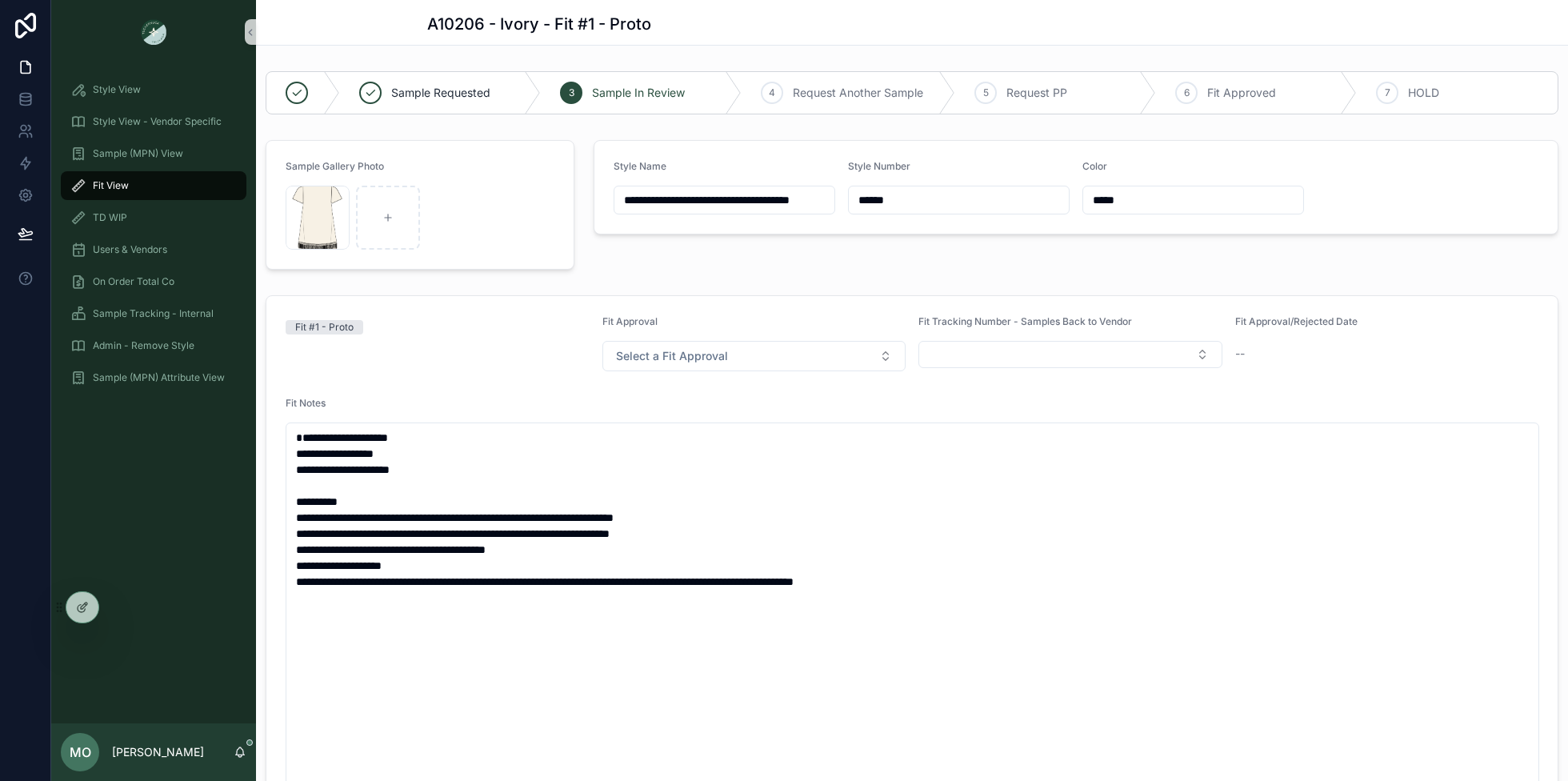
click at [115, 183] on span "Fit View" at bounding box center [111, 186] width 36 height 13
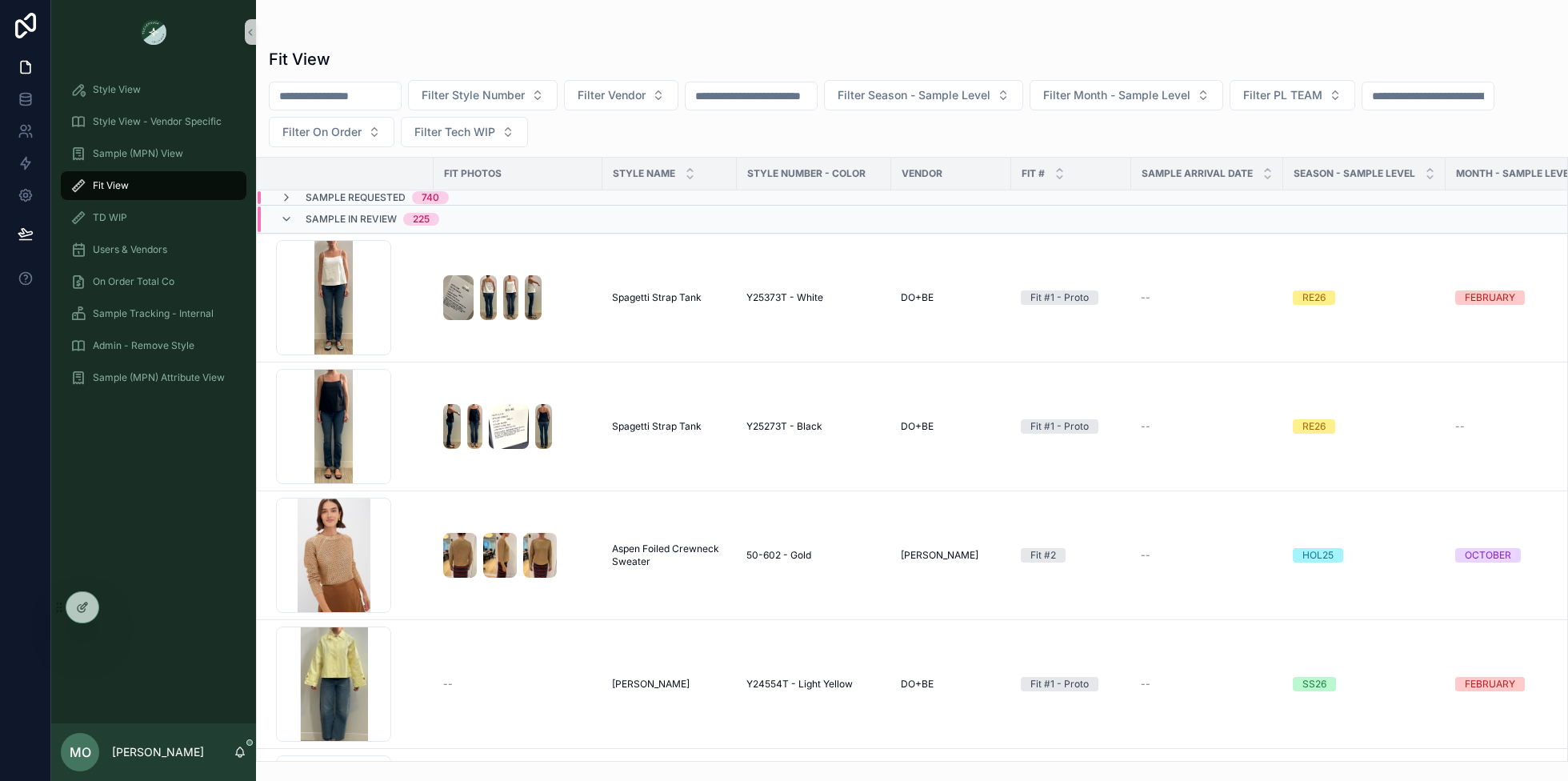
click at [278, 219] on div "Sample In Review 225" at bounding box center [359, 218] width 198 height 25
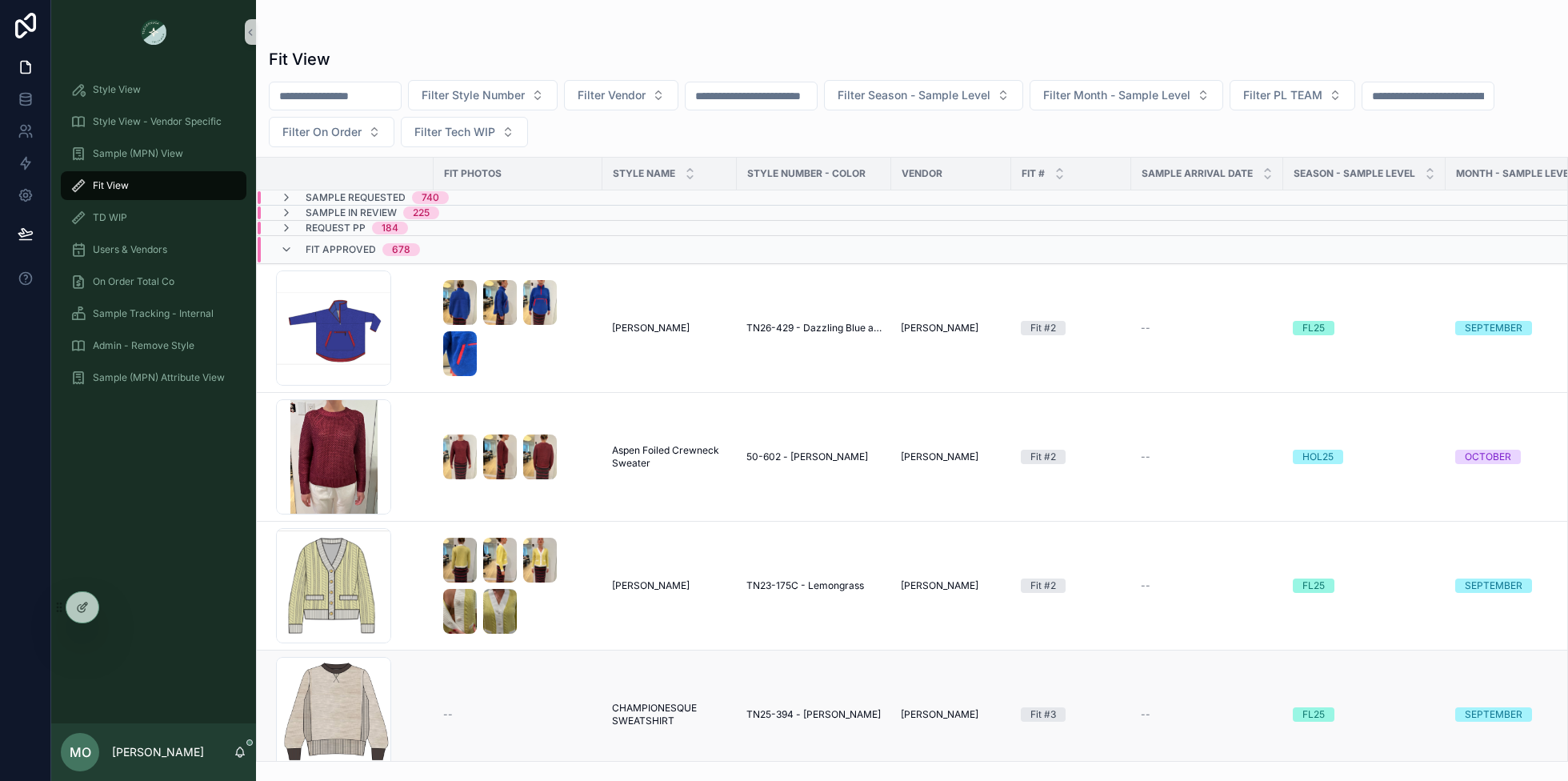
scroll to position [25, 0]
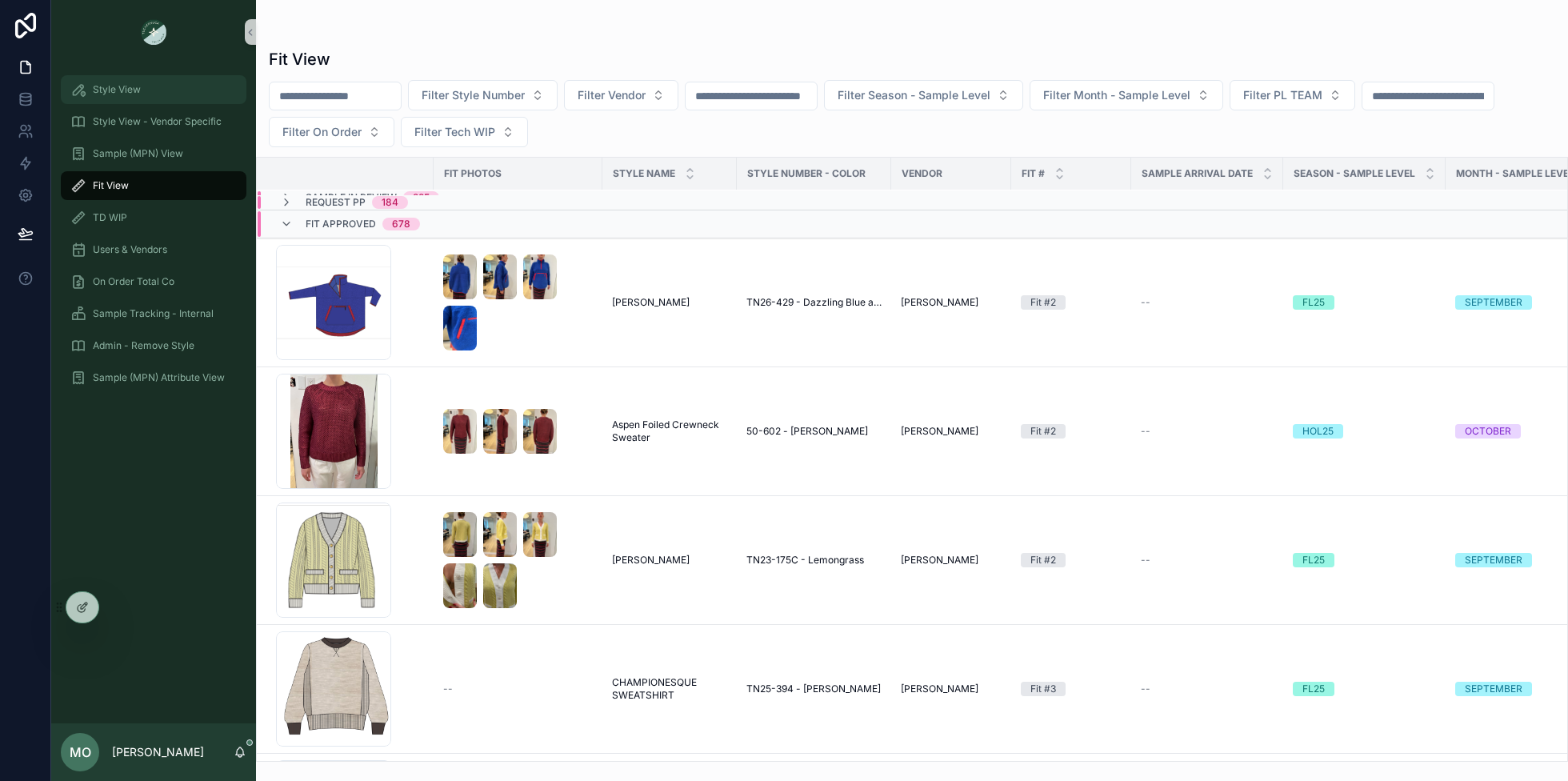
click at [120, 86] on span "Style View" at bounding box center [116, 90] width 48 height 13
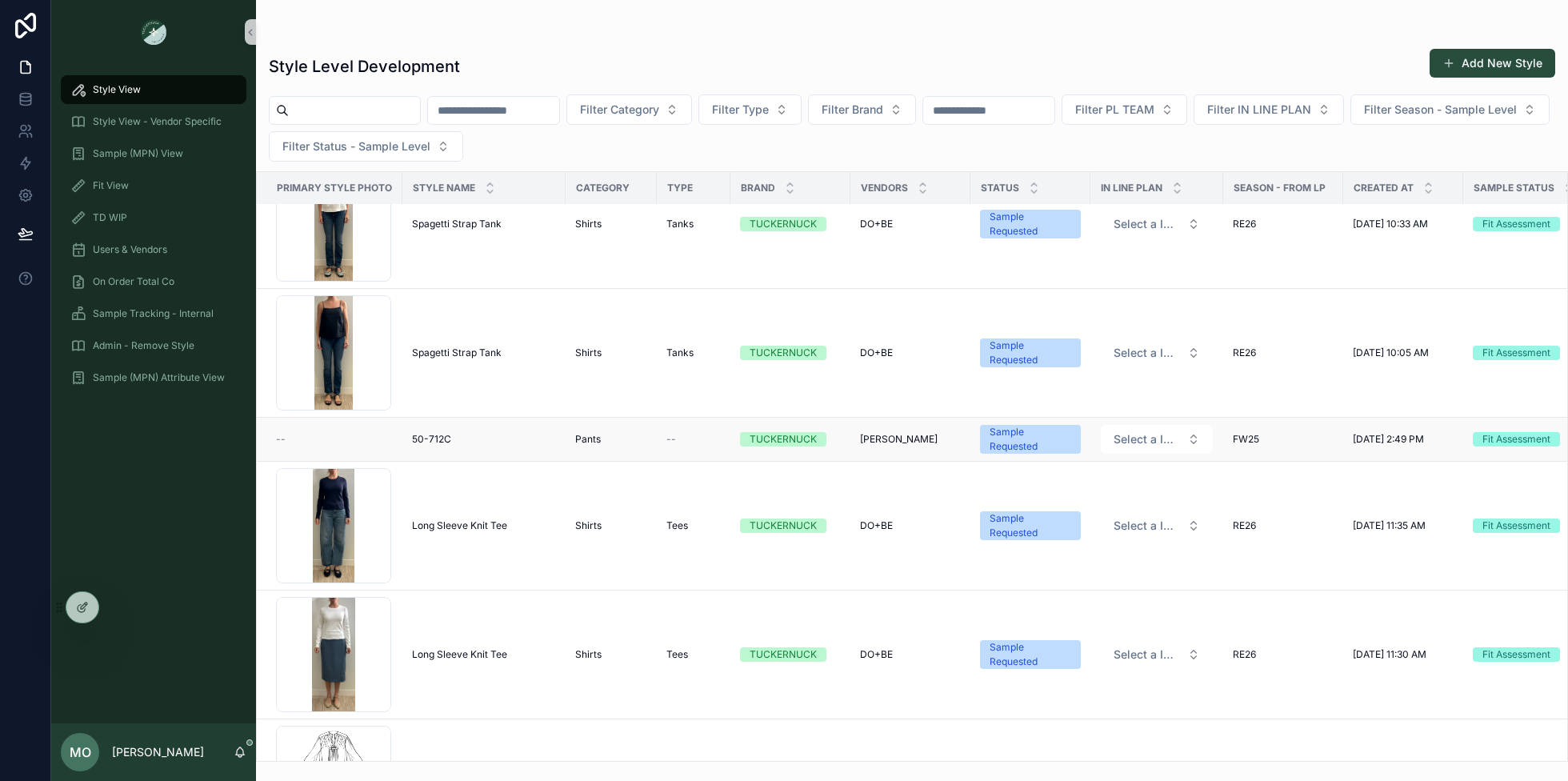
scroll to position [52, 0]
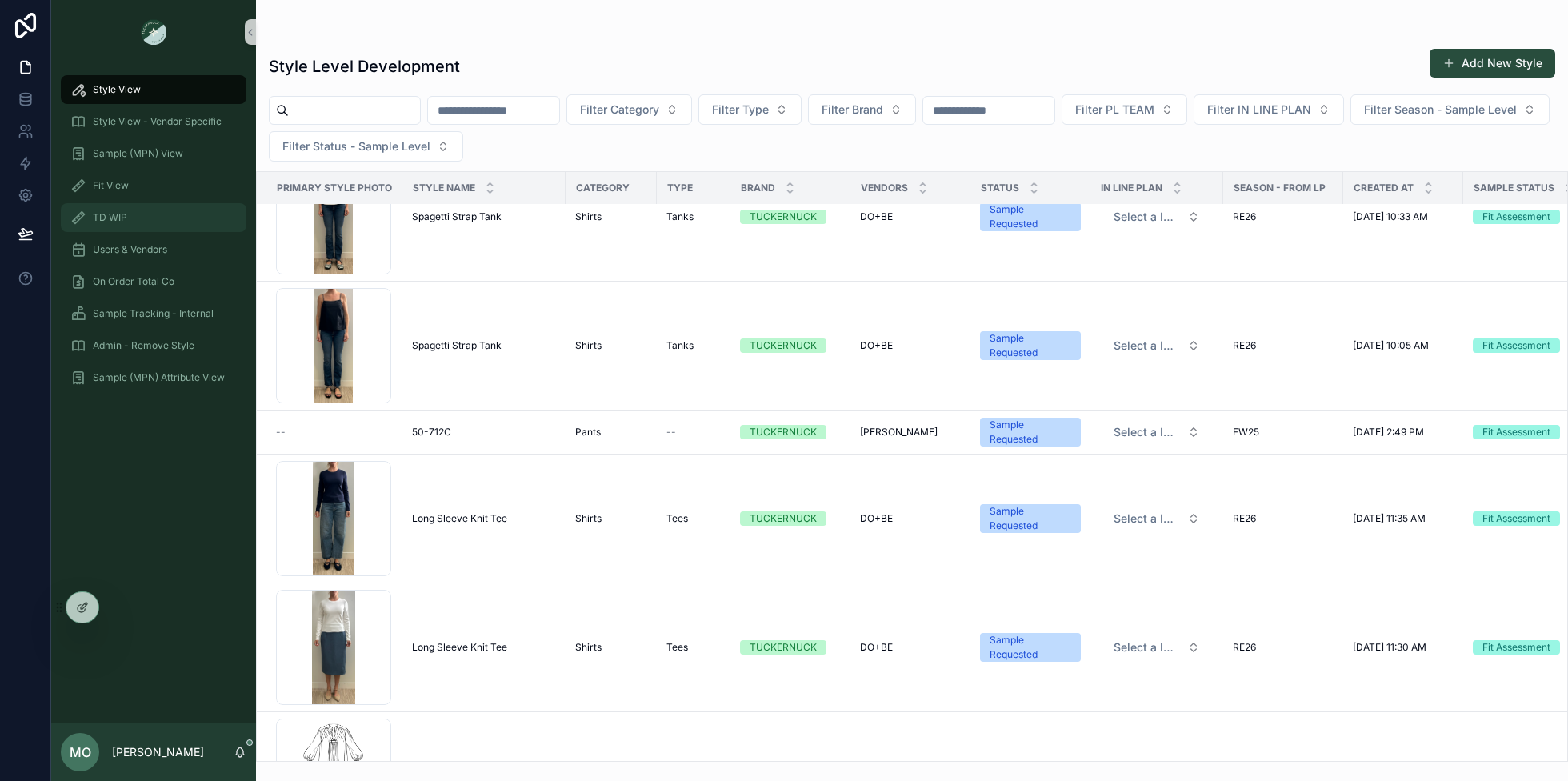
click at [142, 216] on div "TD WIP" at bounding box center [153, 217] width 166 height 25
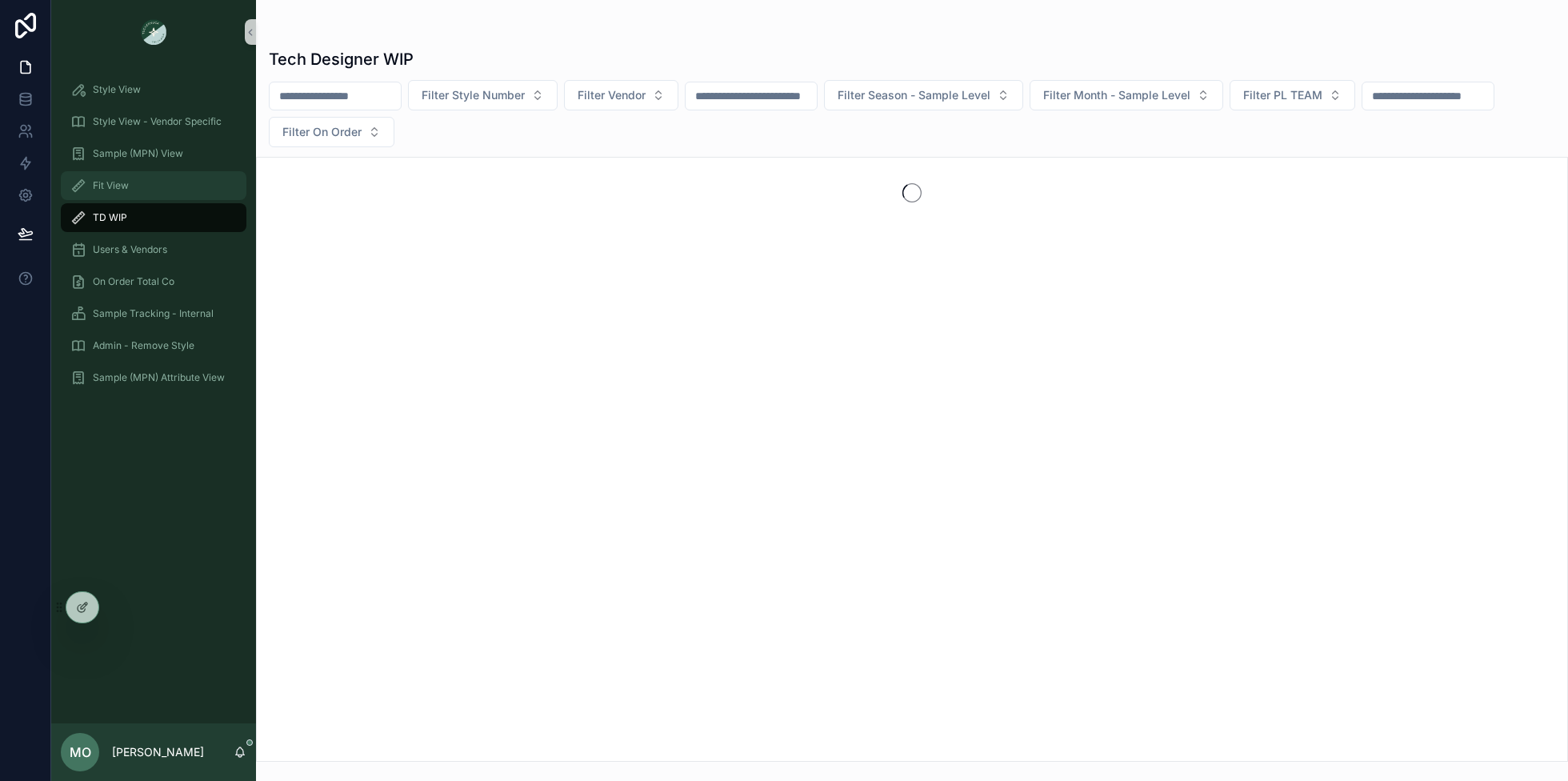
click at [135, 186] on div "Fit View" at bounding box center [153, 185] width 166 height 25
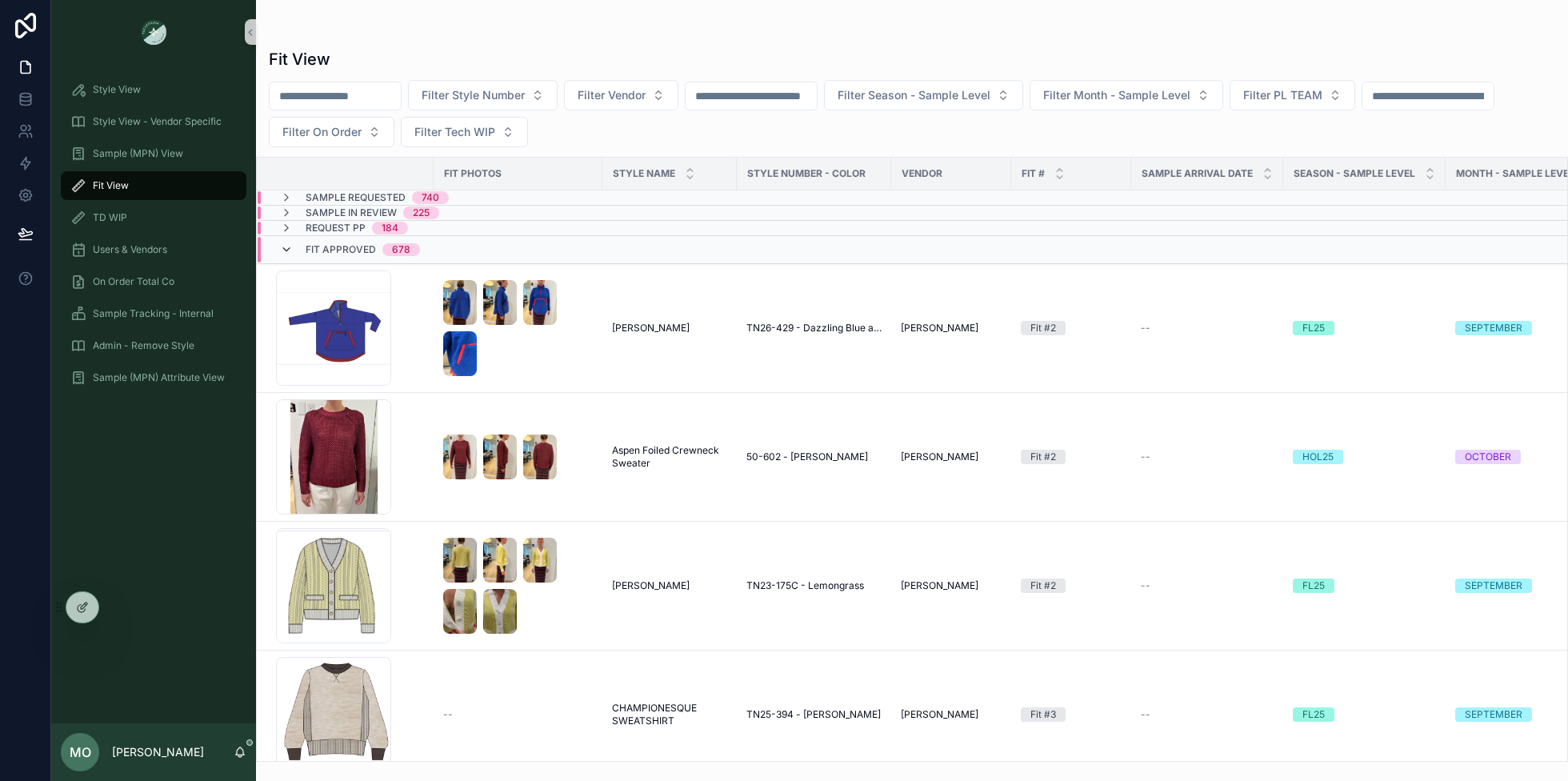
click at [289, 249] on icon "scrollable content" at bounding box center [287, 249] width 13 height 13
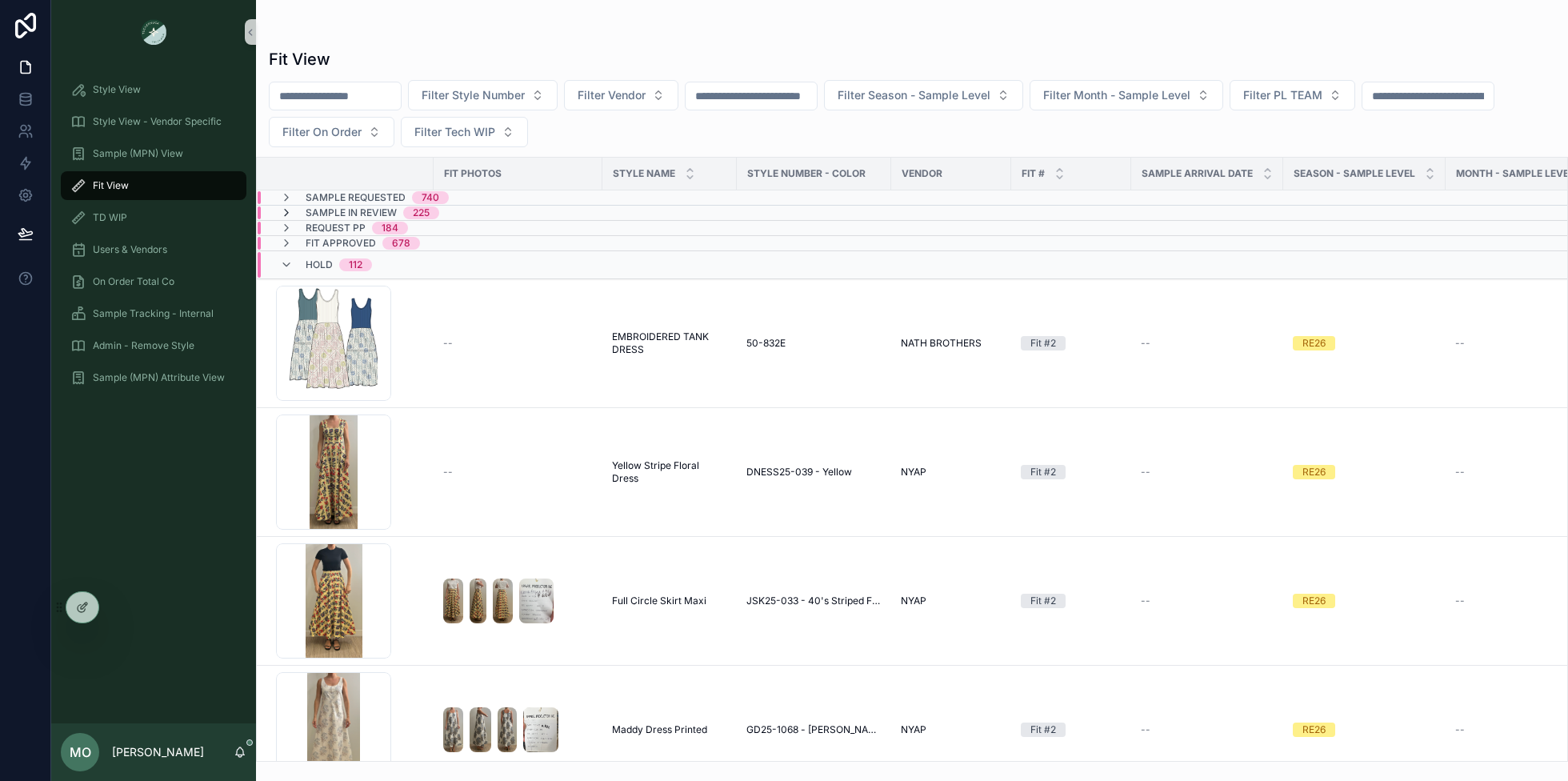
click at [283, 211] on icon "scrollable content" at bounding box center [287, 213] width 13 height 13
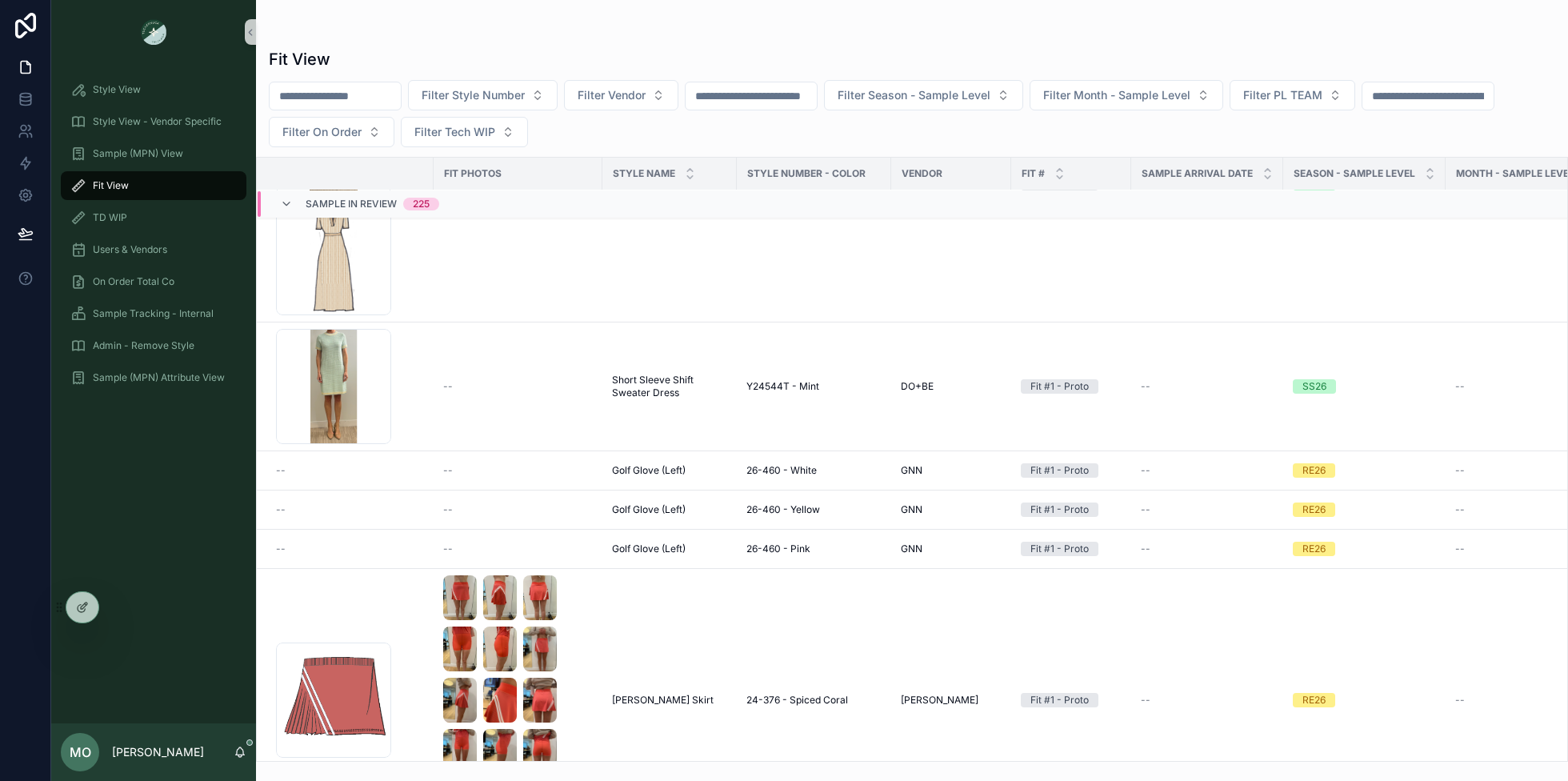
scroll to position [1711, 0]
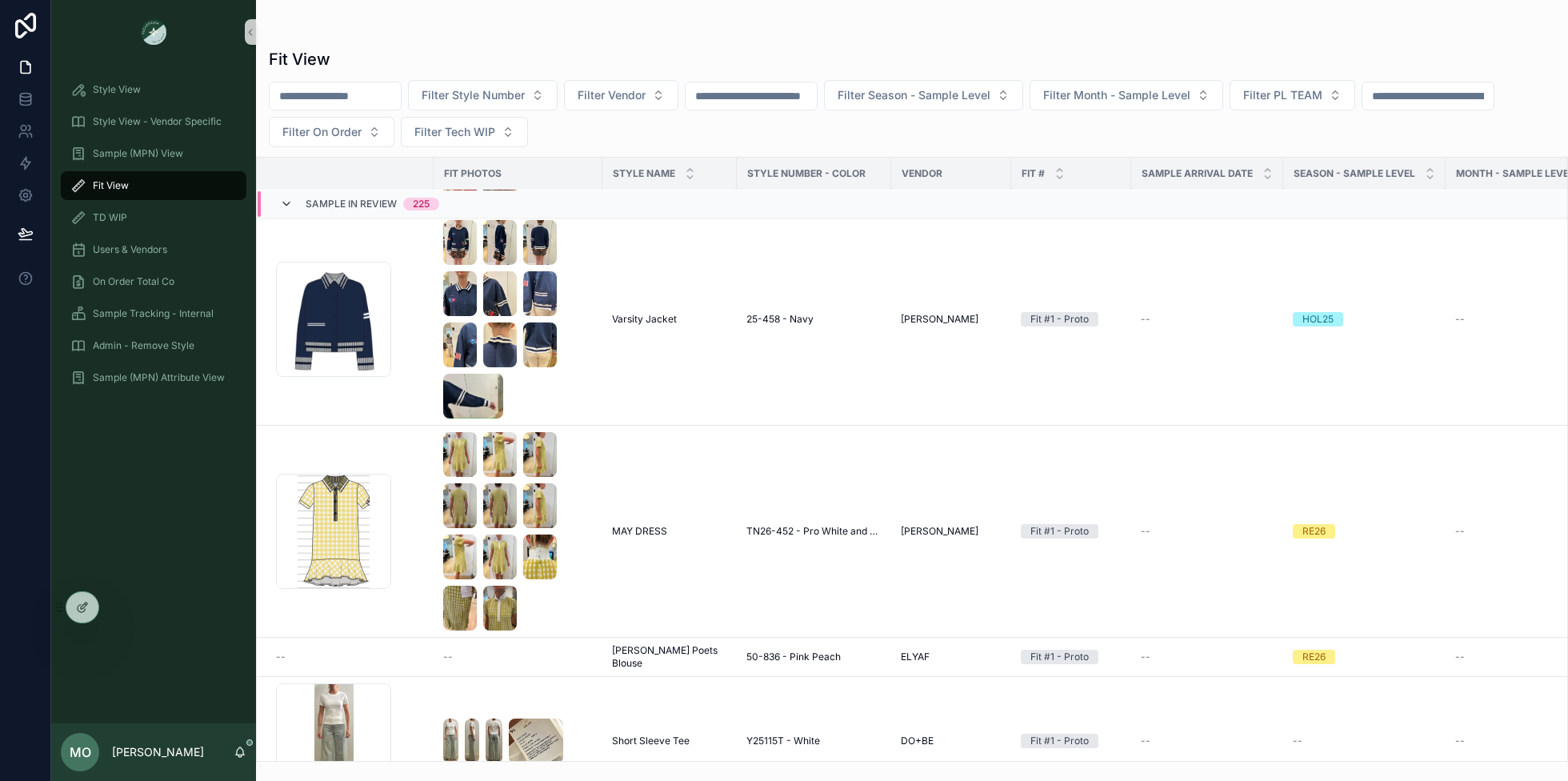
click at [288, 203] on icon "scrollable content" at bounding box center [287, 204] width 13 height 13
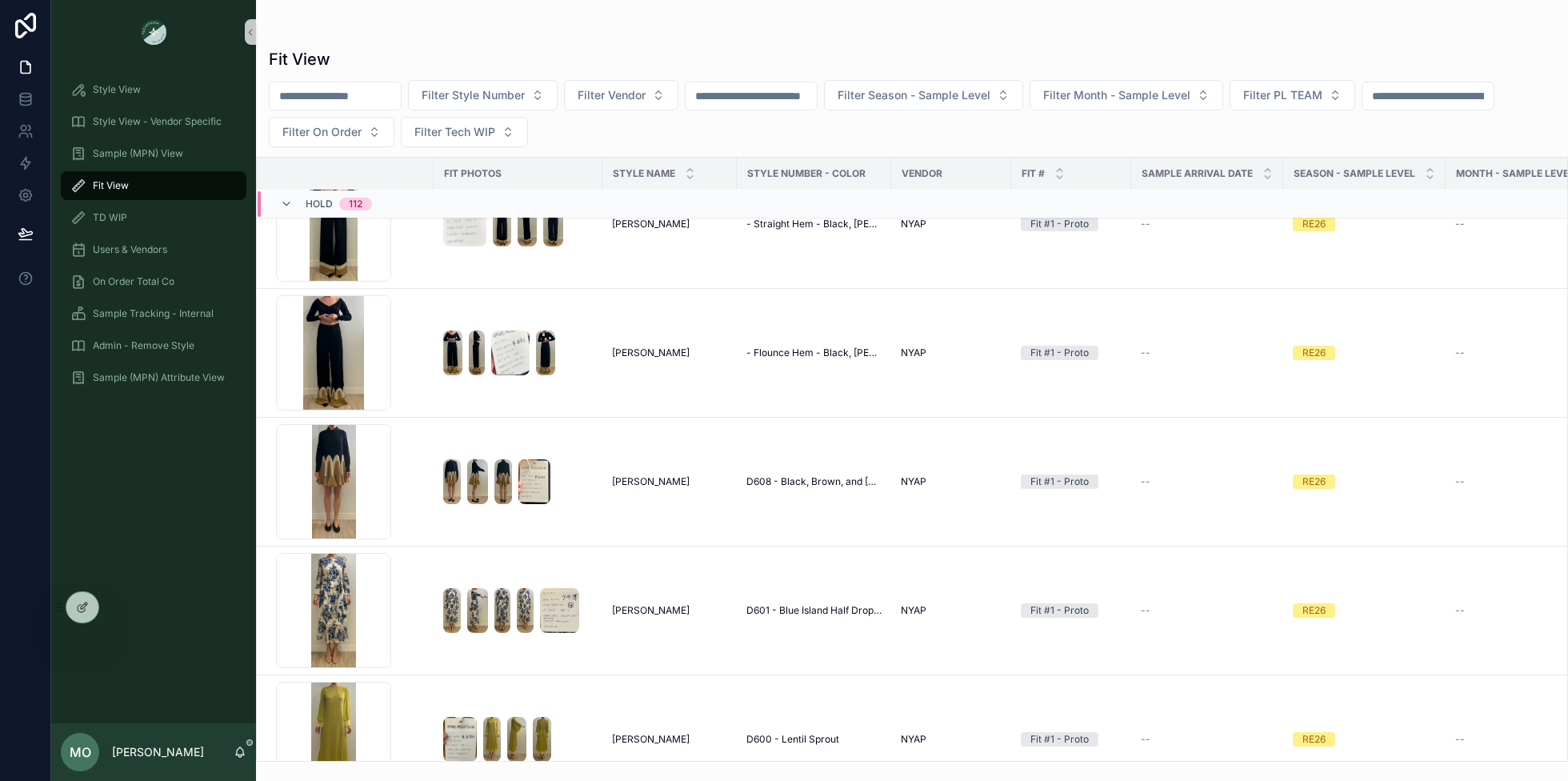
scroll to position [1179, 0]
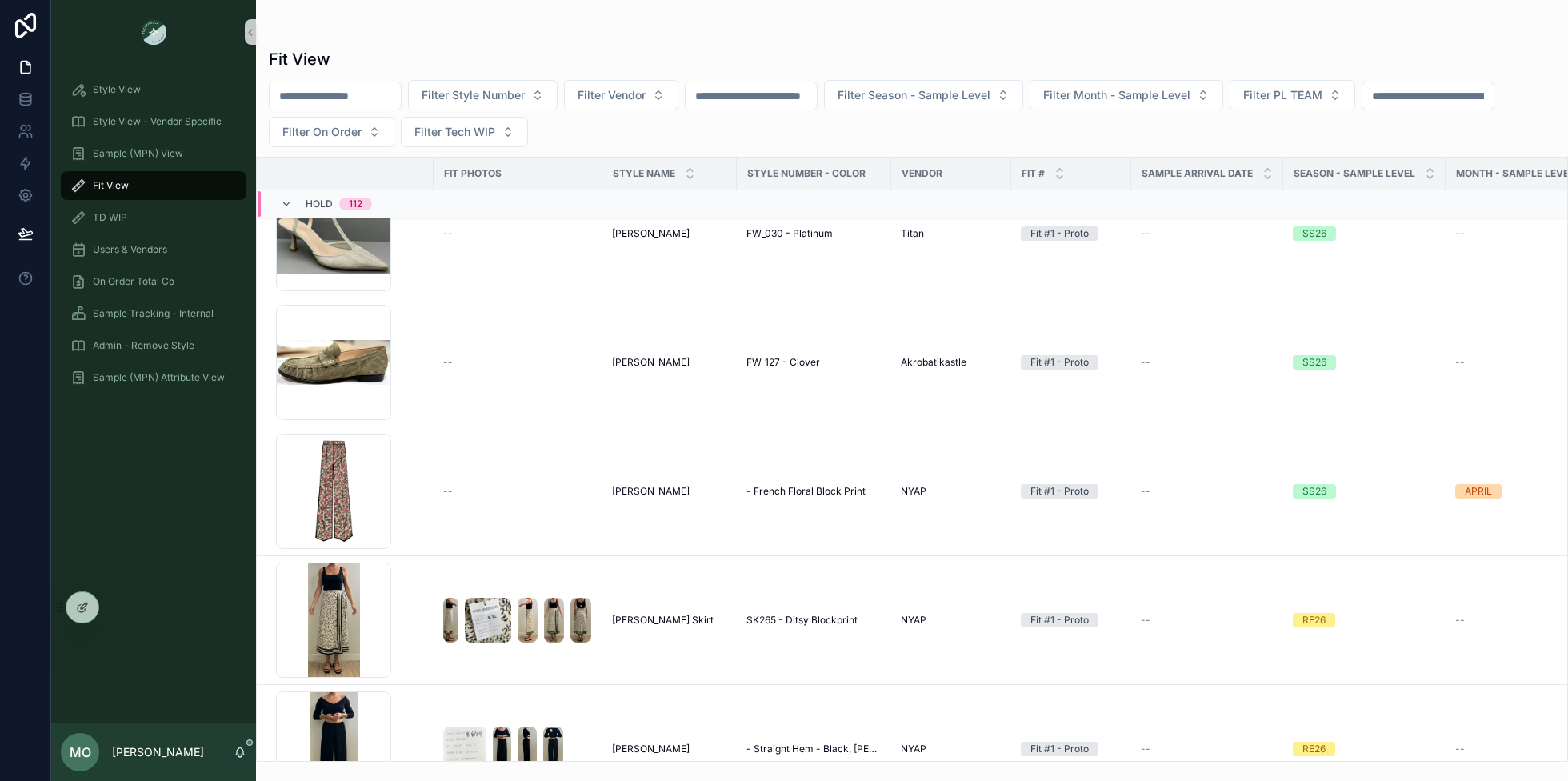
click at [288, 203] on icon "scrollable content" at bounding box center [287, 204] width 13 height 13
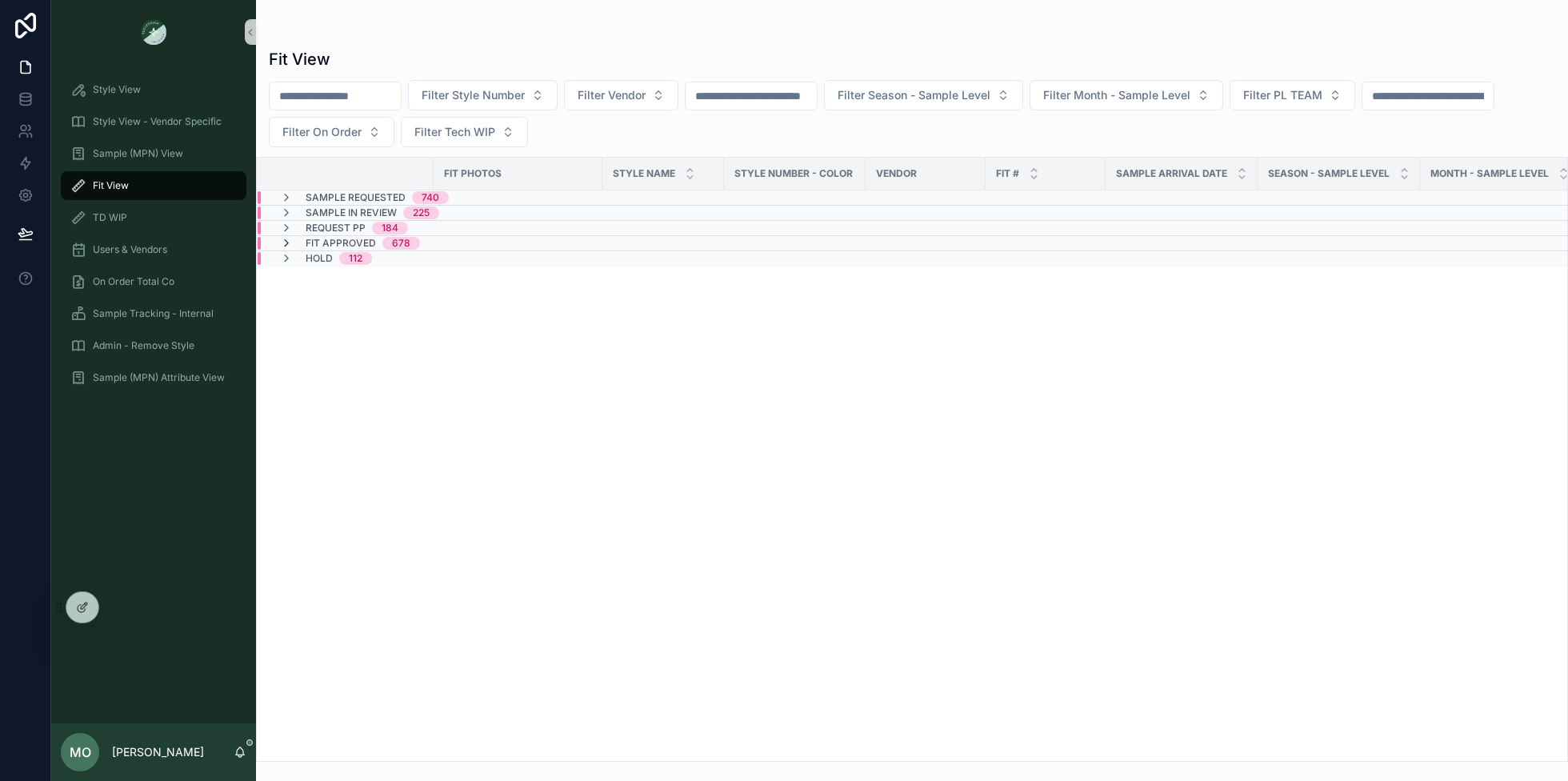
click at [284, 238] on icon "scrollable content" at bounding box center [287, 244] width 13 height 13
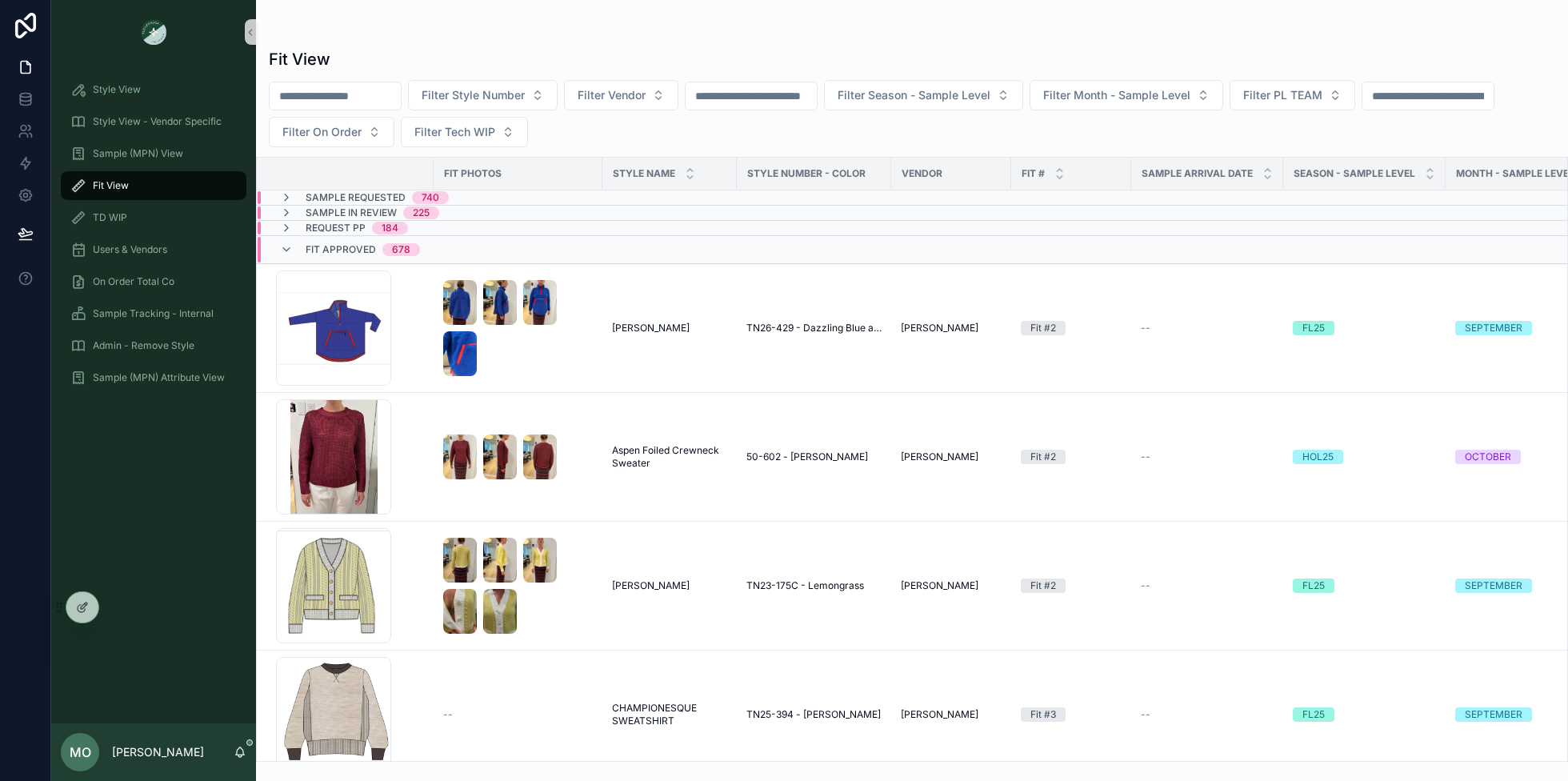
click at [284, 238] on div "Fit Approved 678" at bounding box center [350, 249] width 140 height 25
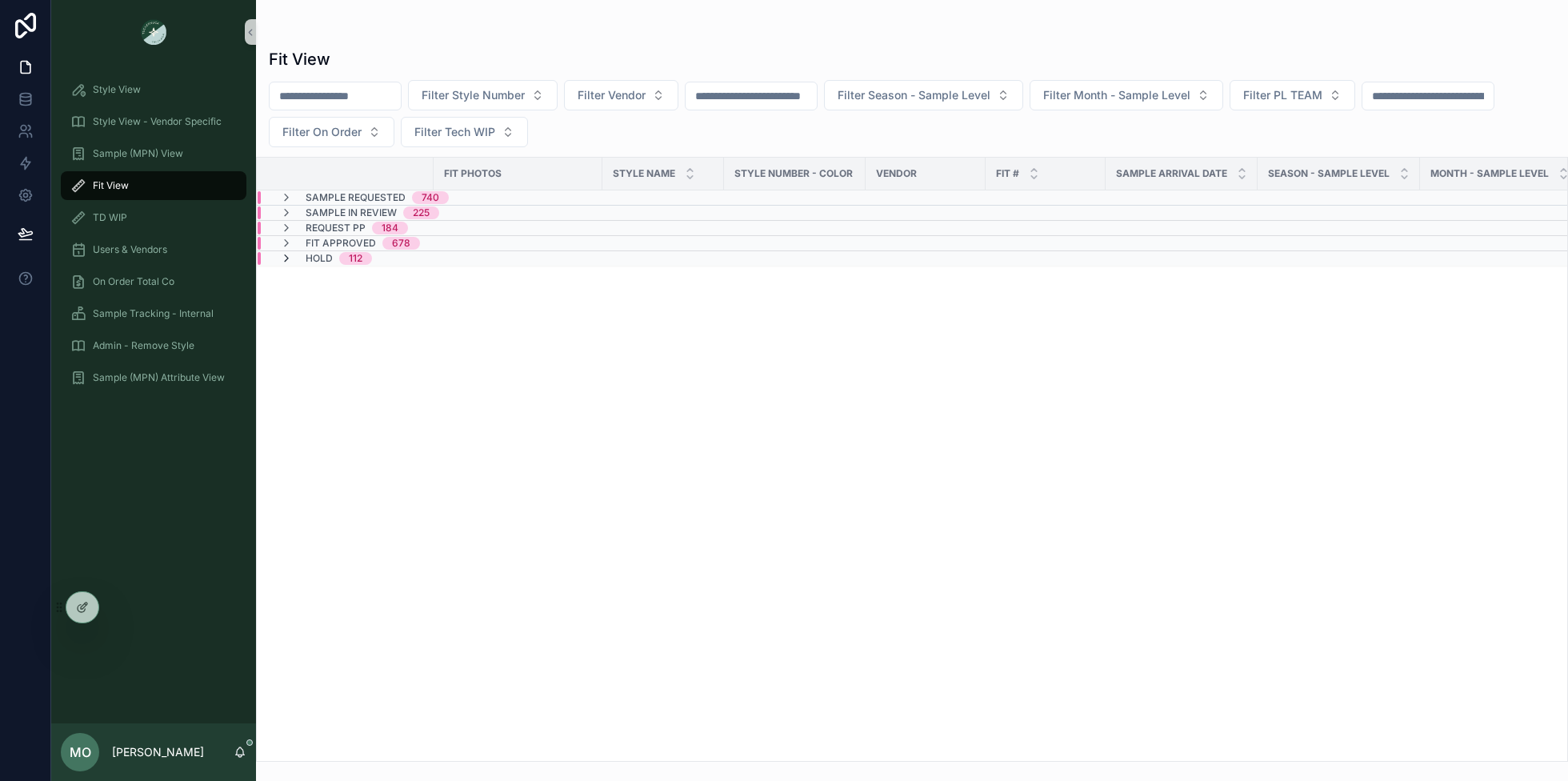
click at [286, 258] on icon "scrollable content" at bounding box center [287, 259] width 13 height 13
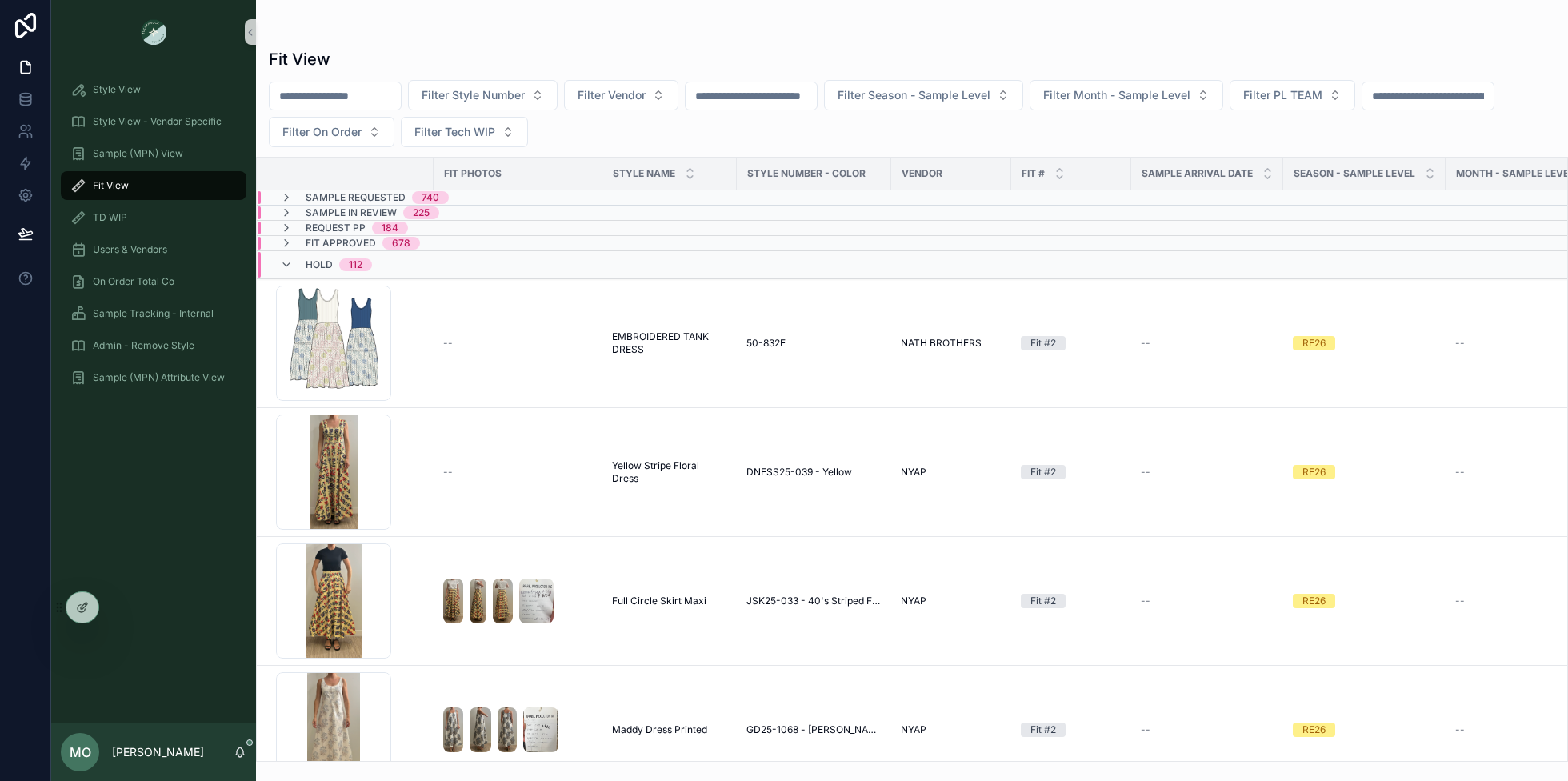
click at [286, 259] on icon "scrollable content" at bounding box center [287, 265] width 13 height 13
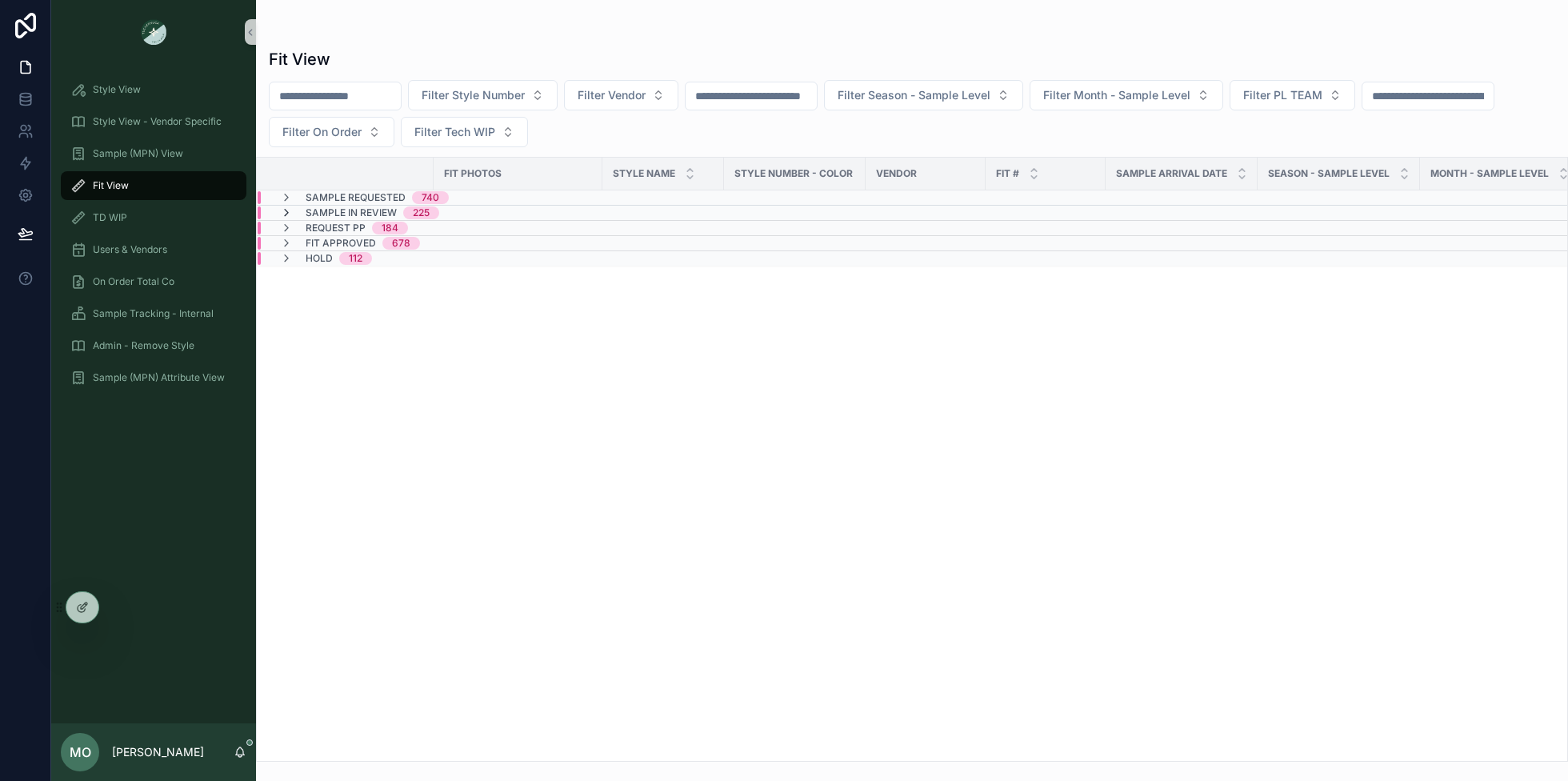
click at [285, 211] on icon "scrollable content" at bounding box center [287, 213] width 13 height 13
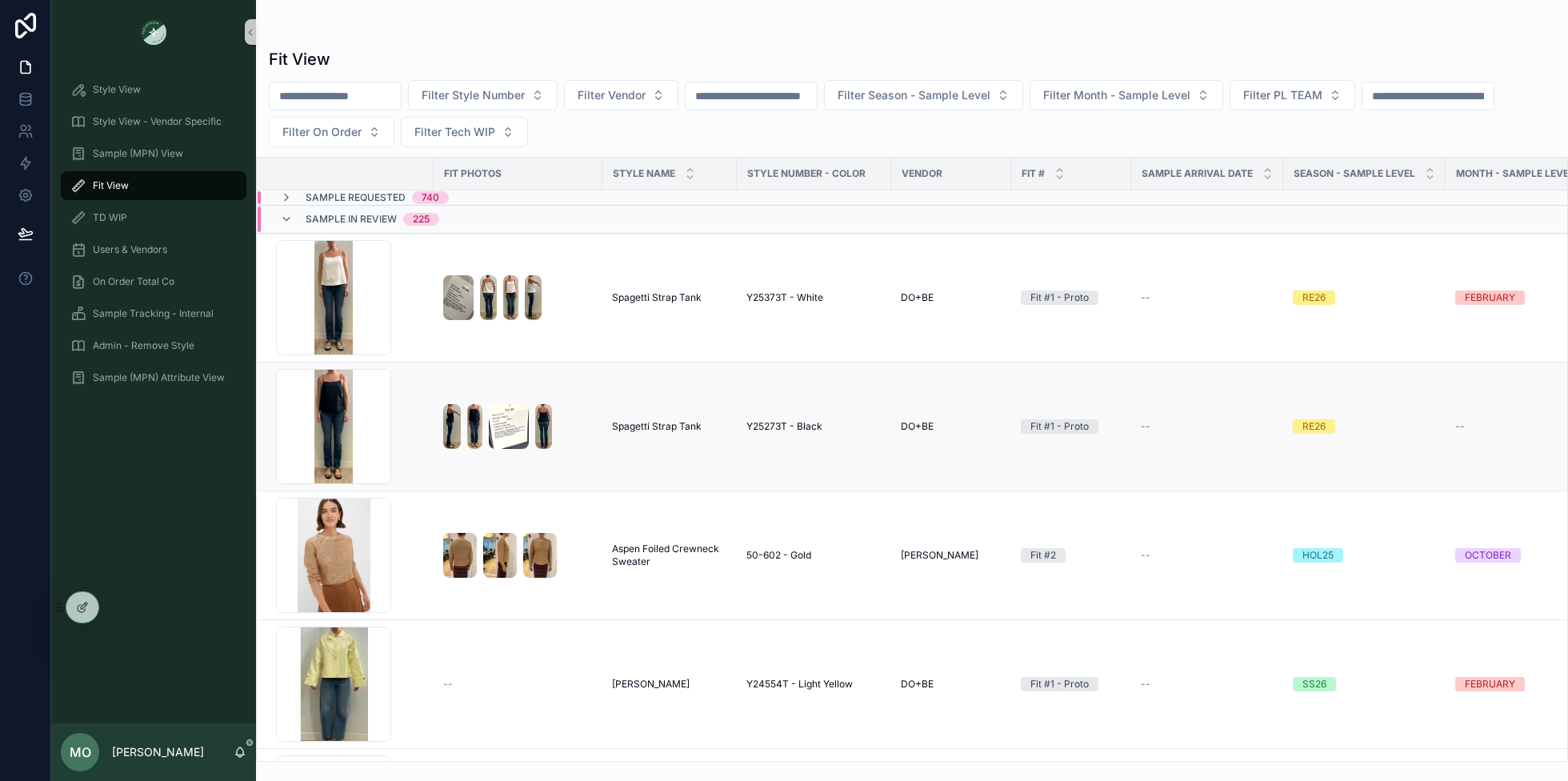
scroll to position [0, 476]
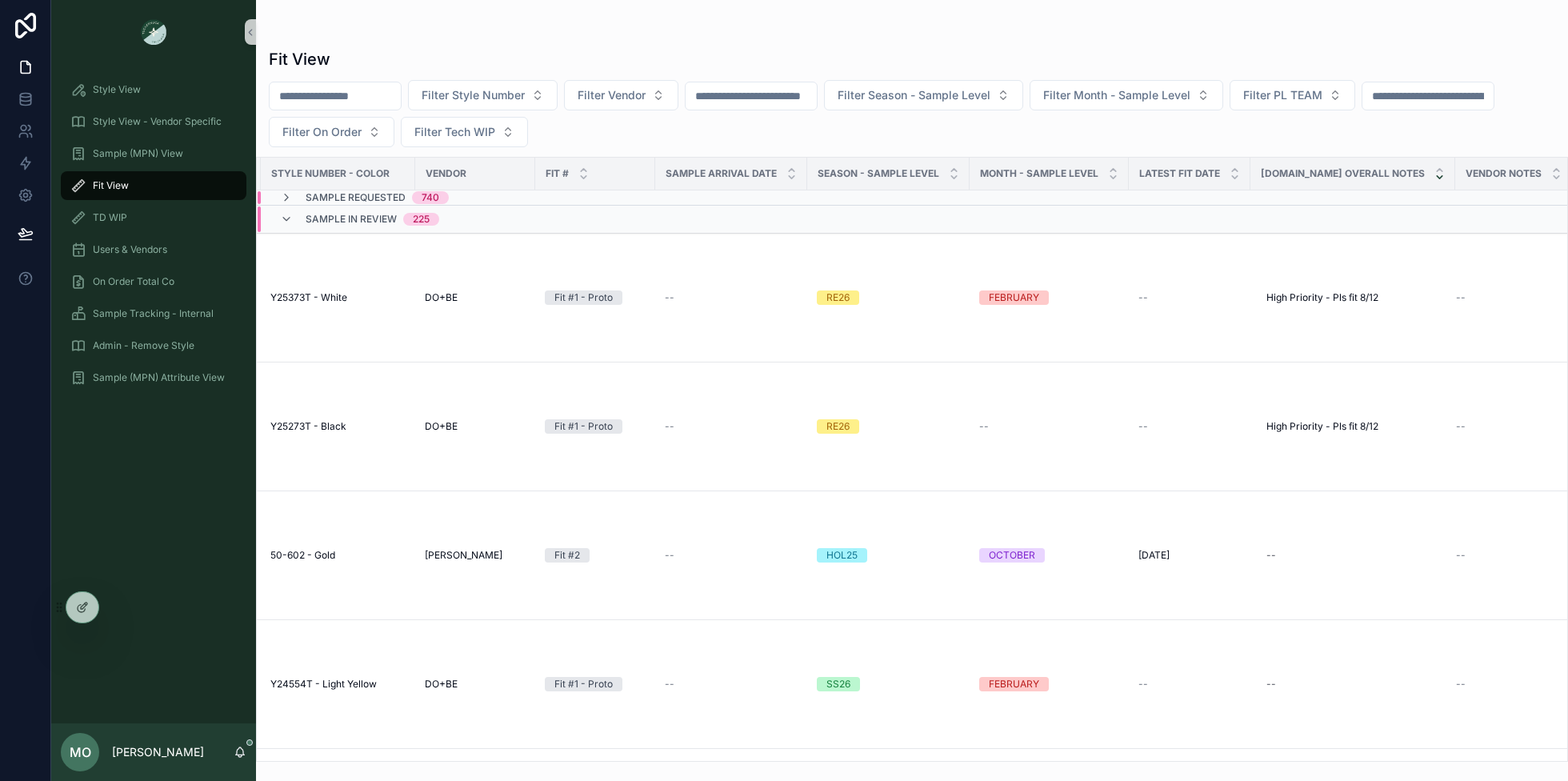
click at [1434, 178] on icon "scrollable content" at bounding box center [1439, 176] width 10 height 10
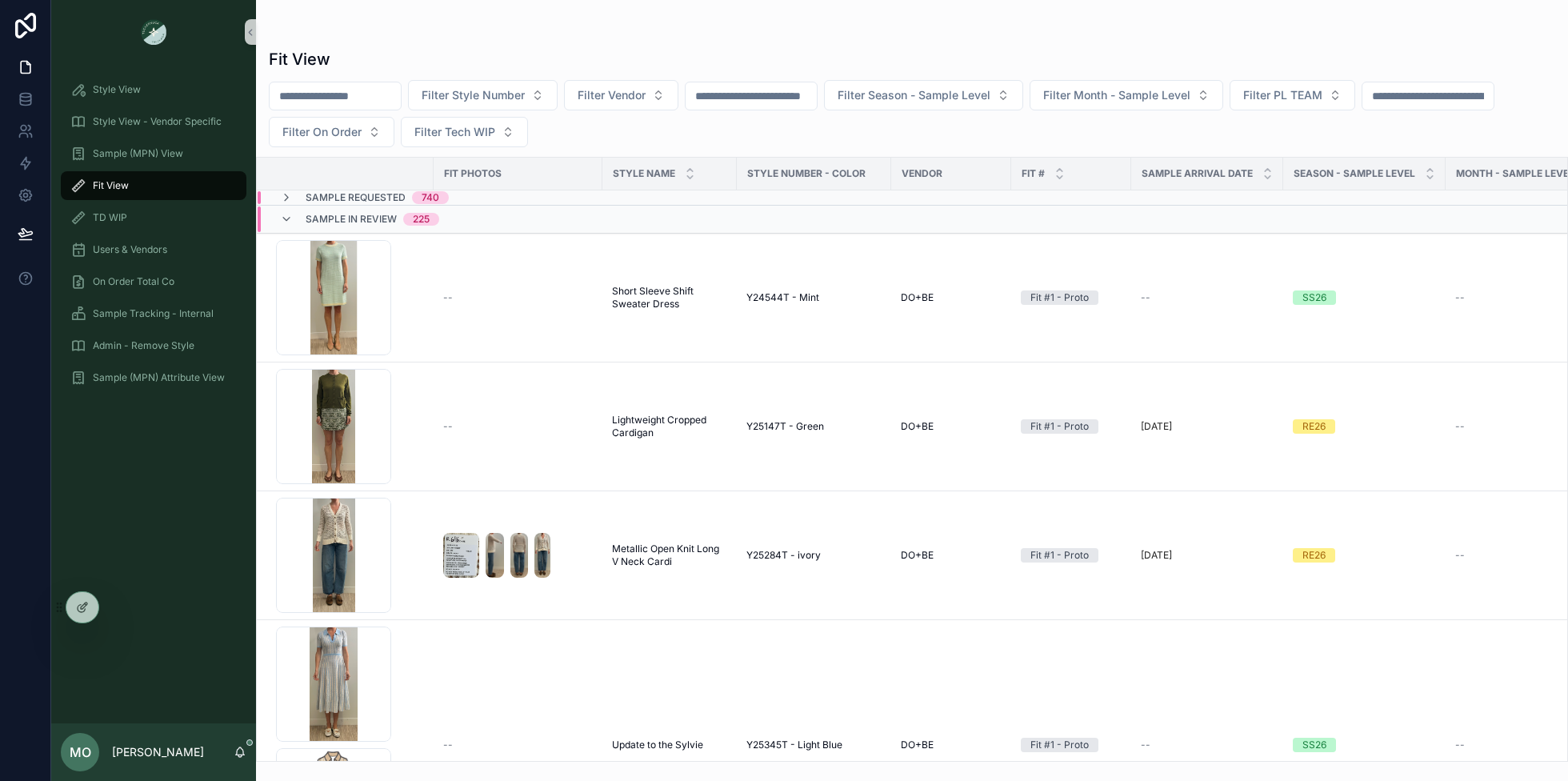
scroll to position [1, 0]
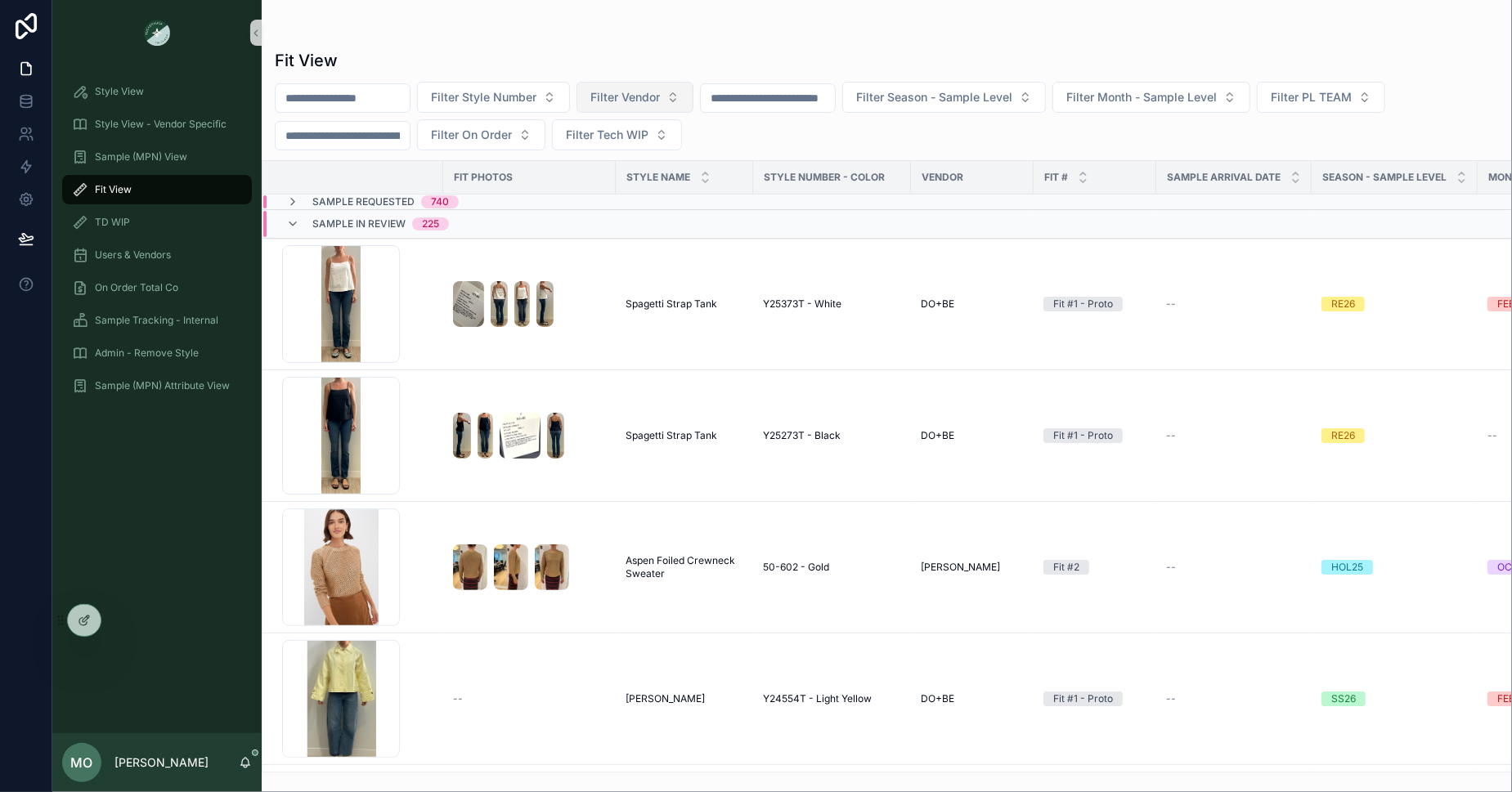
click at [600, 96] on button "Filter Vendor" at bounding box center [635, 97] width 117 height 31
type input "****"
click at [615, 156] on span "WILLOW&ELLE" at bounding box center [598, 162] width 80 height 16
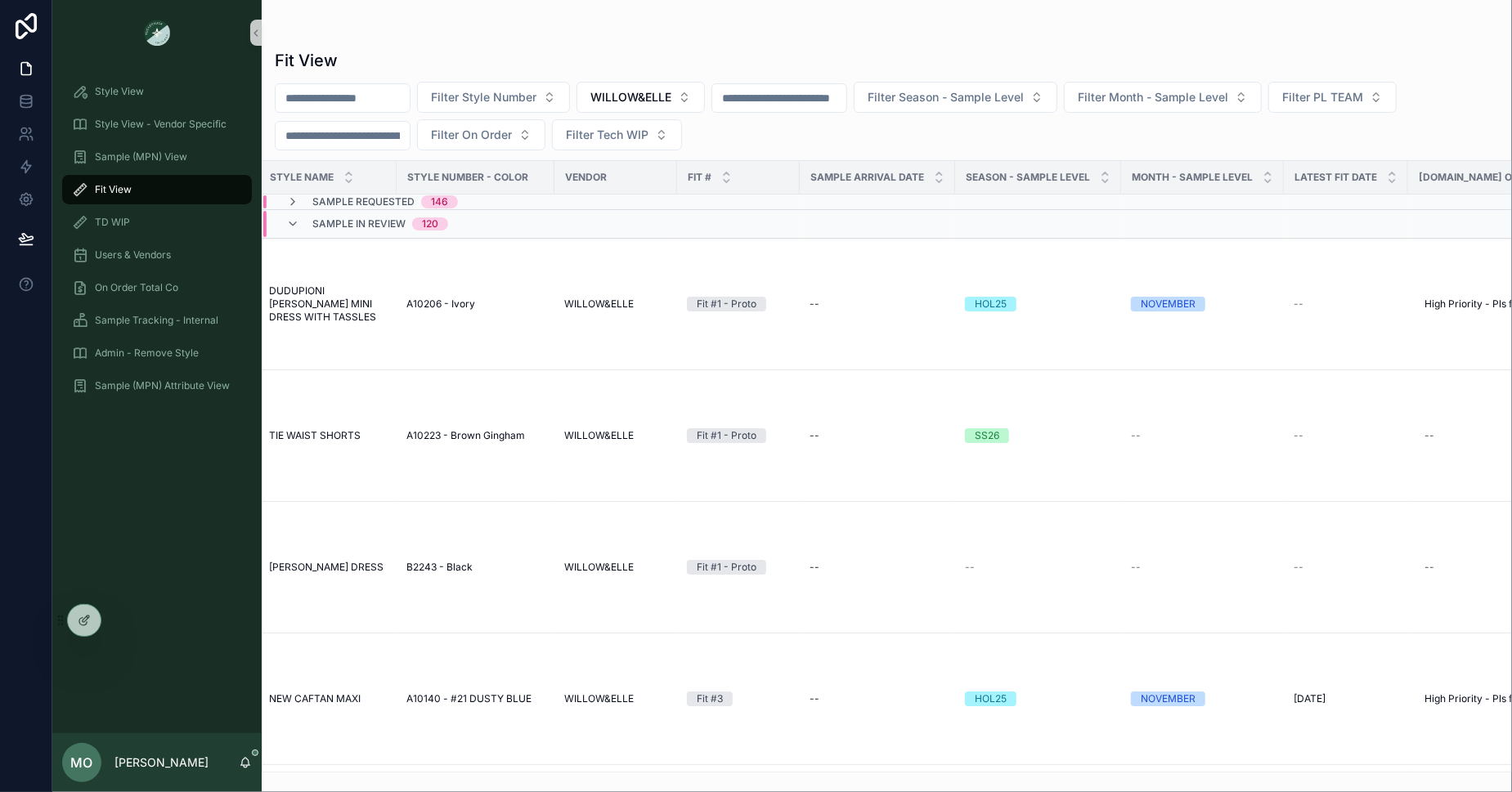
scroll to position [0, 577]
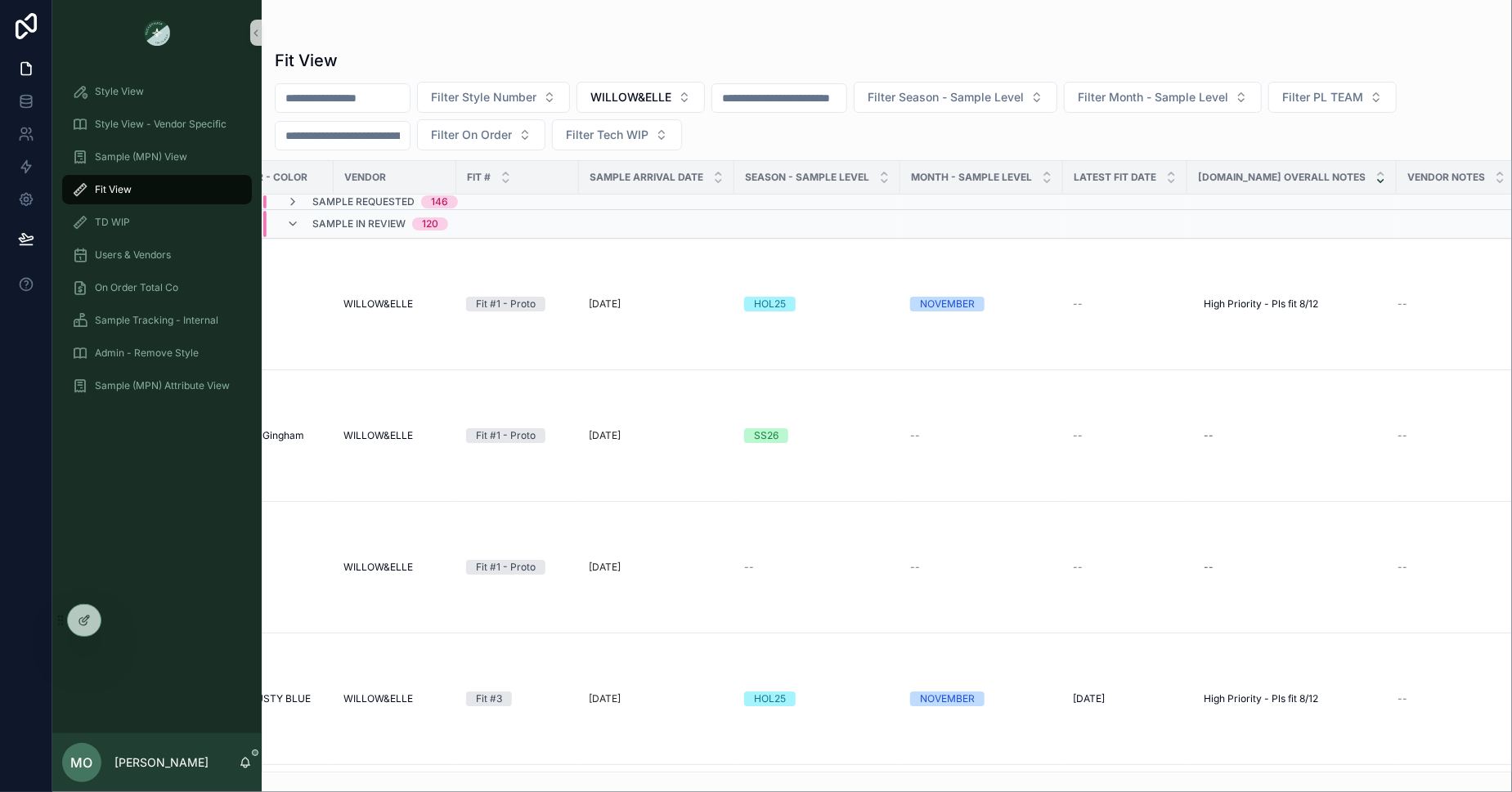
click at [1375, 183] on icon "scrollable content" at bounding box center [1380, 180] width 11 height 11
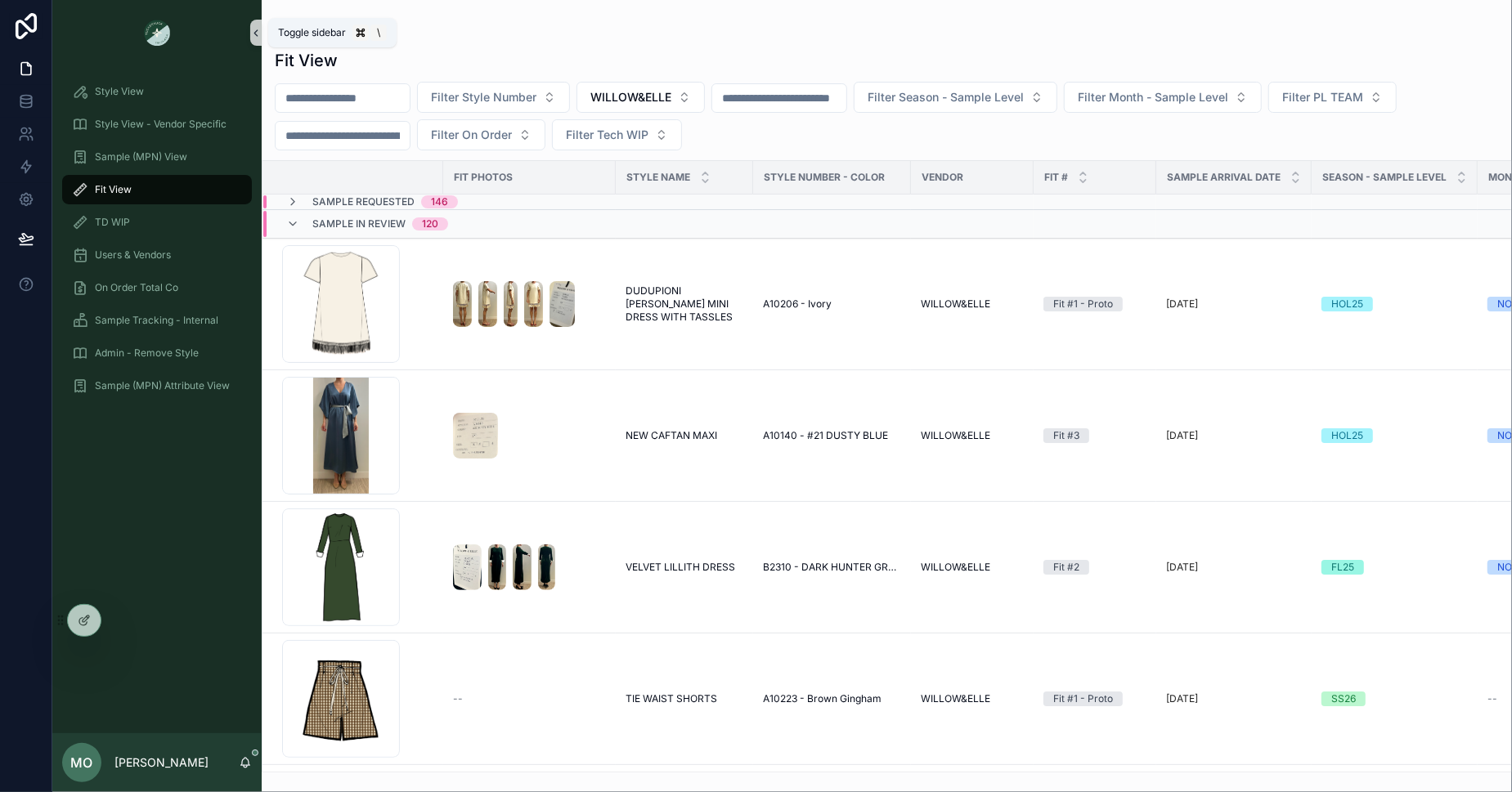
click at [257, 34] on icon "scrollable content" at bounding box center [256, 33] width 11 height 12
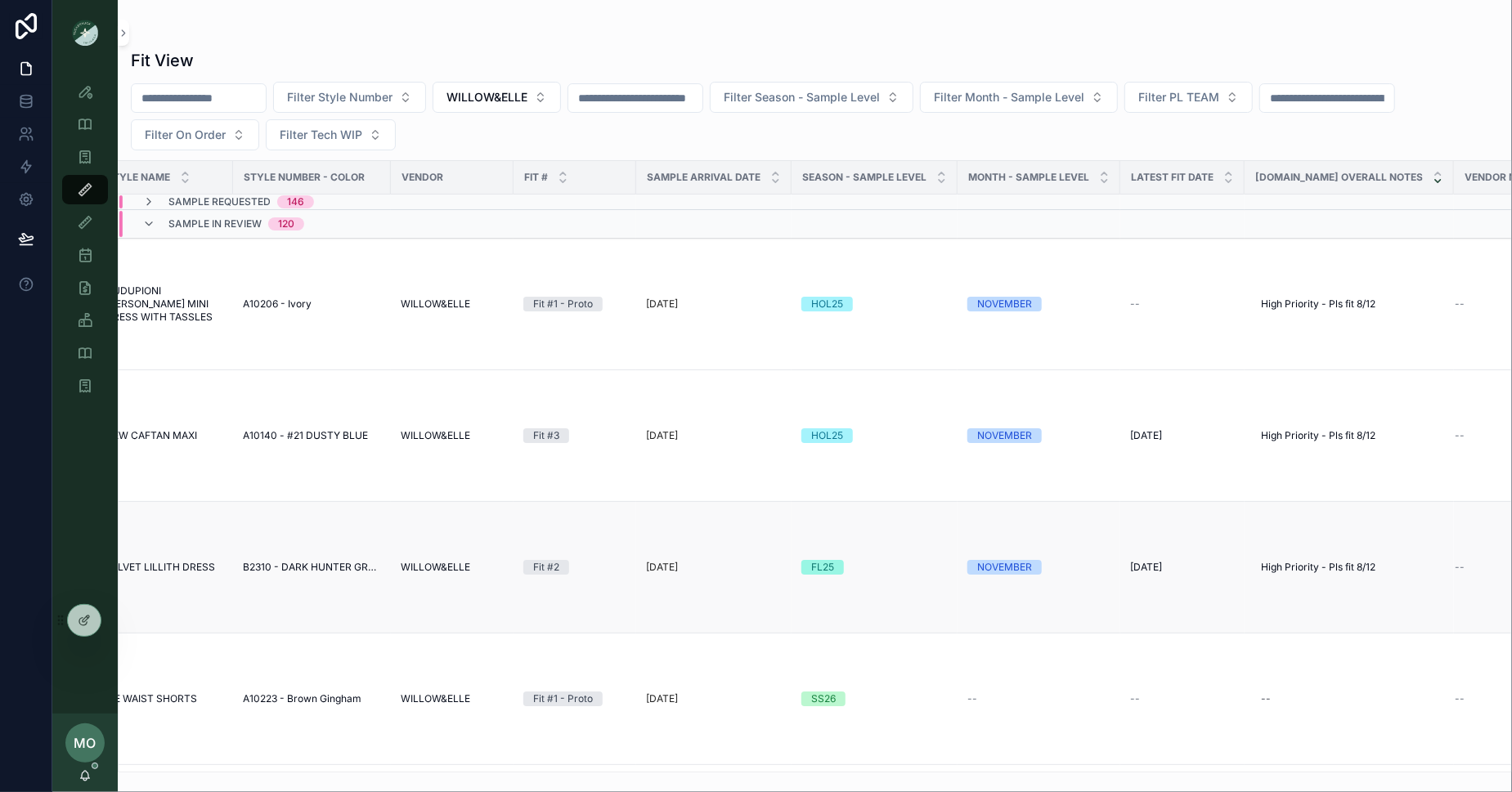
scroll to position [0, 433]
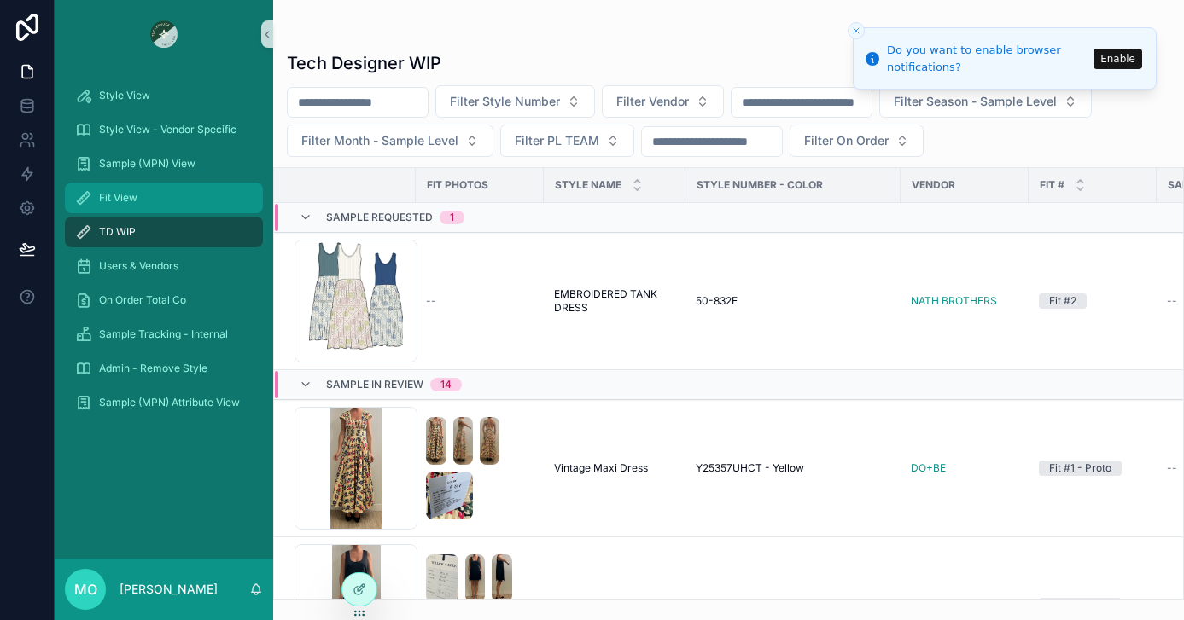
click at [187, 209] on div "Fit View" at bounding box center [163, 197] width 177 height 27
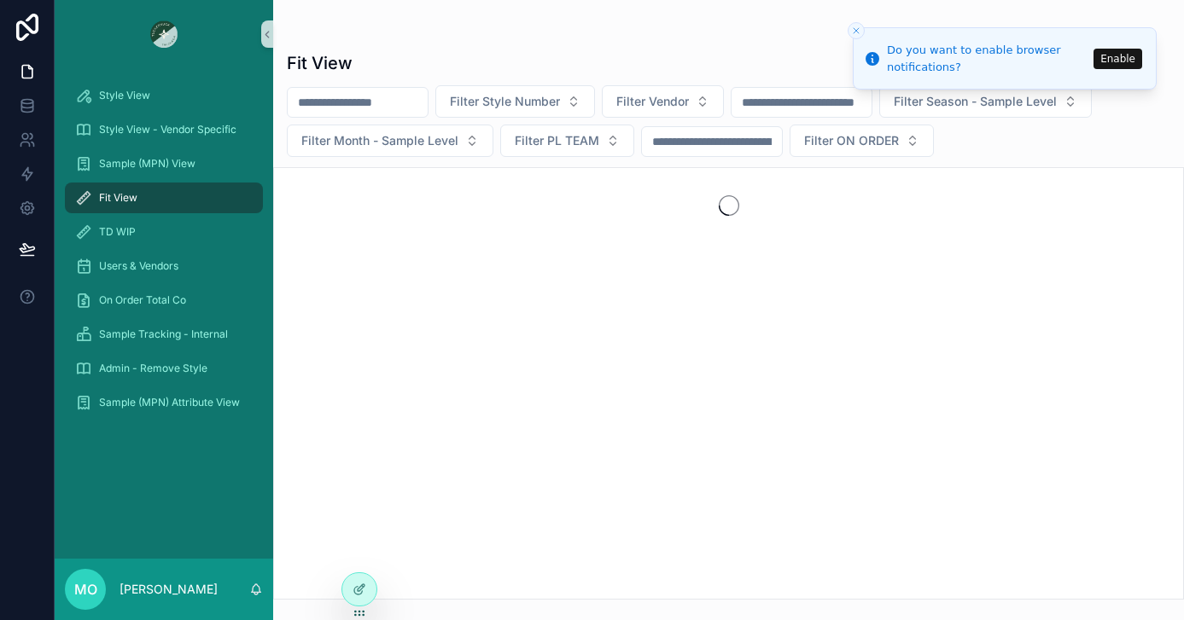
click at [859, 29] on icon "Close toast" at bounding box center [856, 31] width 10 height 10
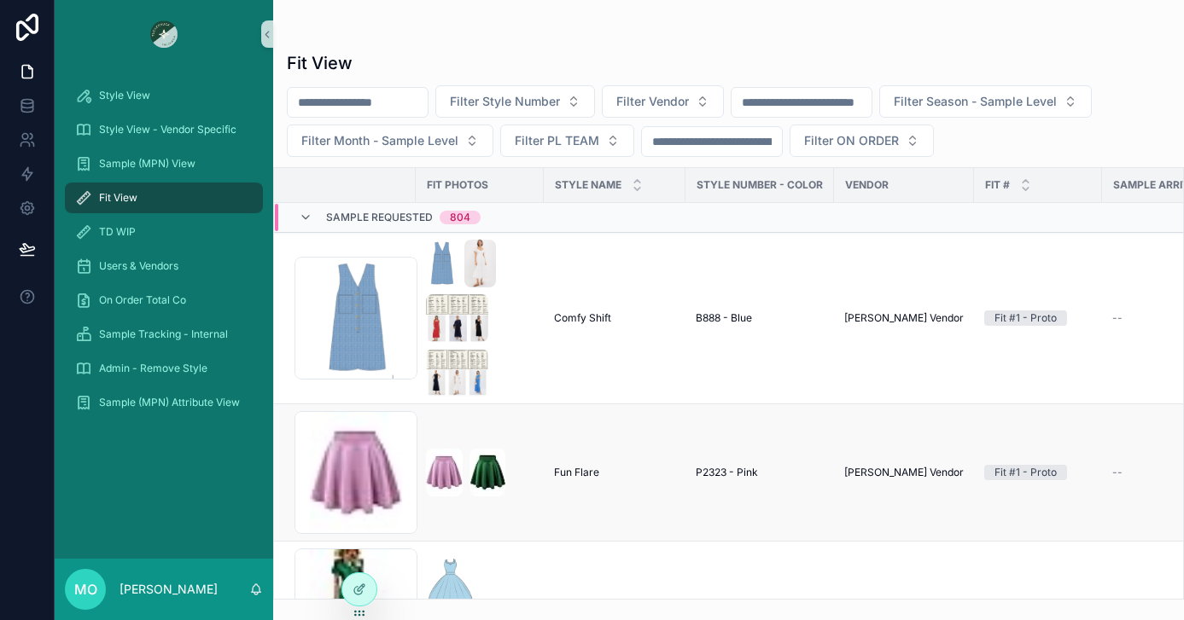
scroll to position [1198, 0]
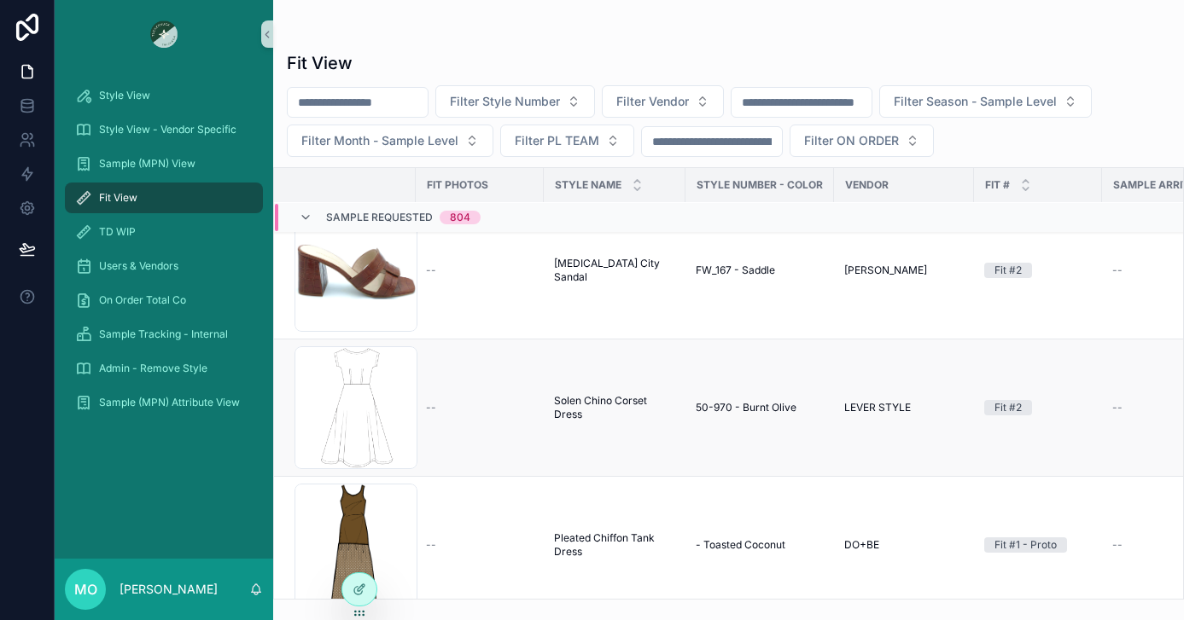
click at [571, 406] on span "Solen Chino Corset Dress" at bounding box center [614, 407] width 121 height 27
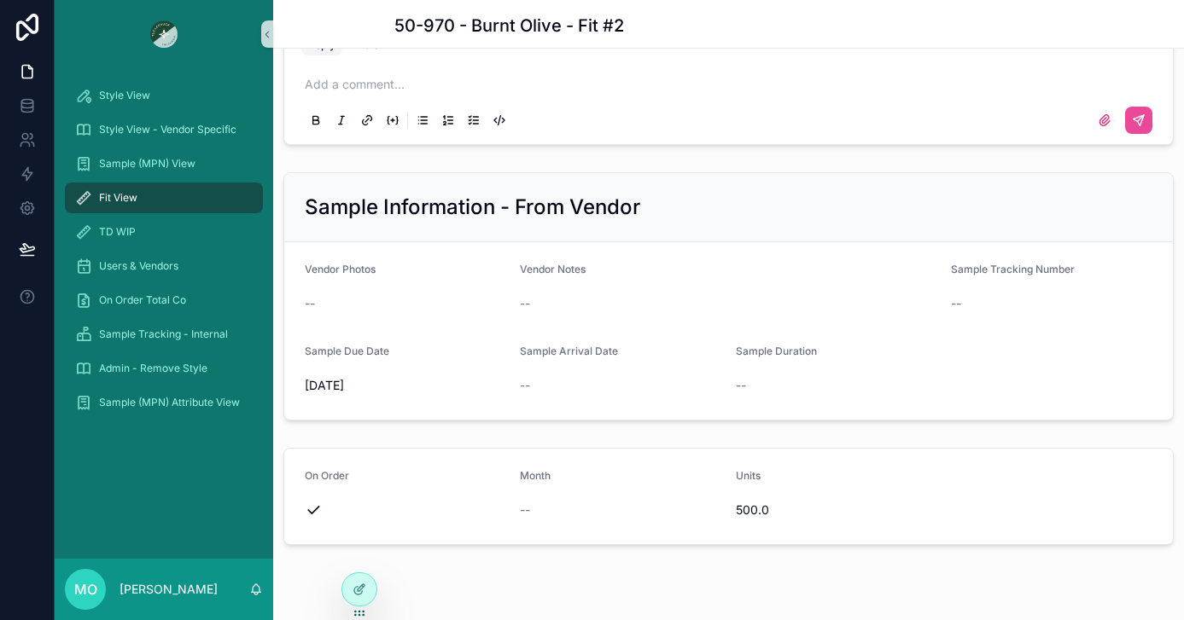
scroll to position [1944, 0]
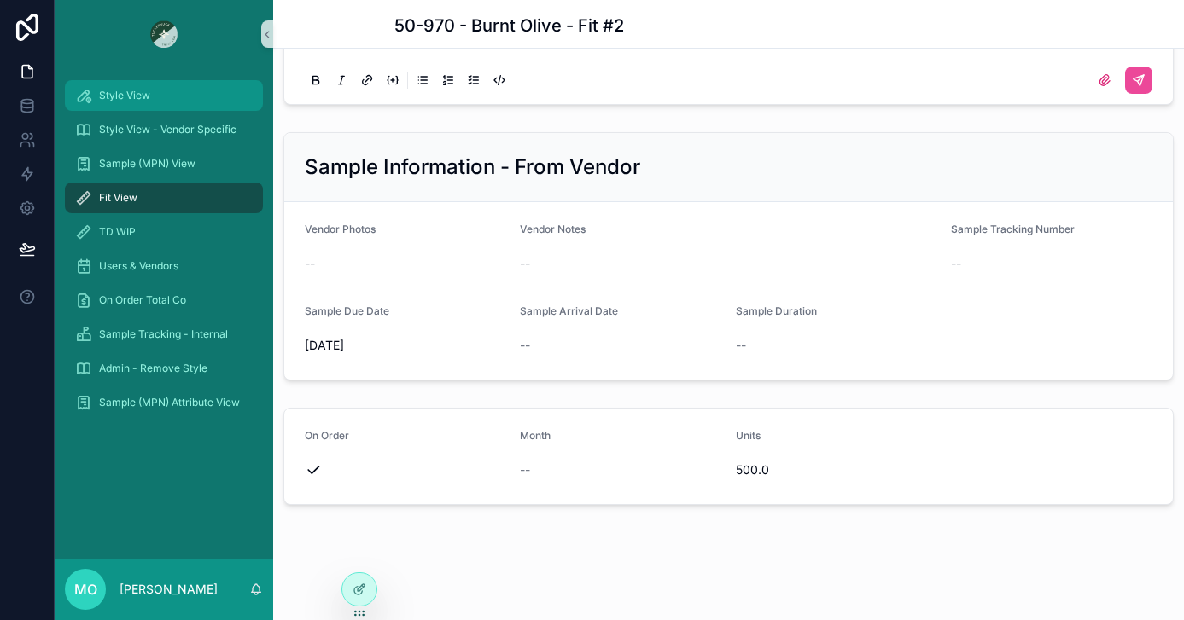
click at [113, 97] on span "Style View" at bounding box center [124, 96] width 51 height 14
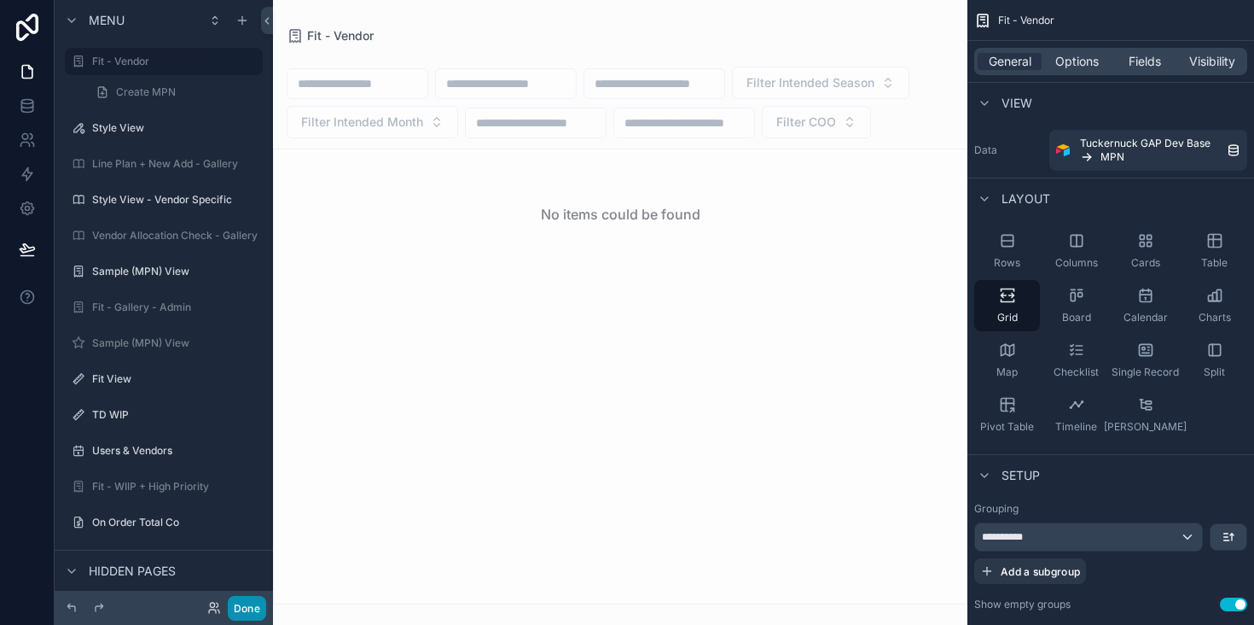
click at [247, 610] on button "Done" at bounding box center [247, 608] width 38 height 25
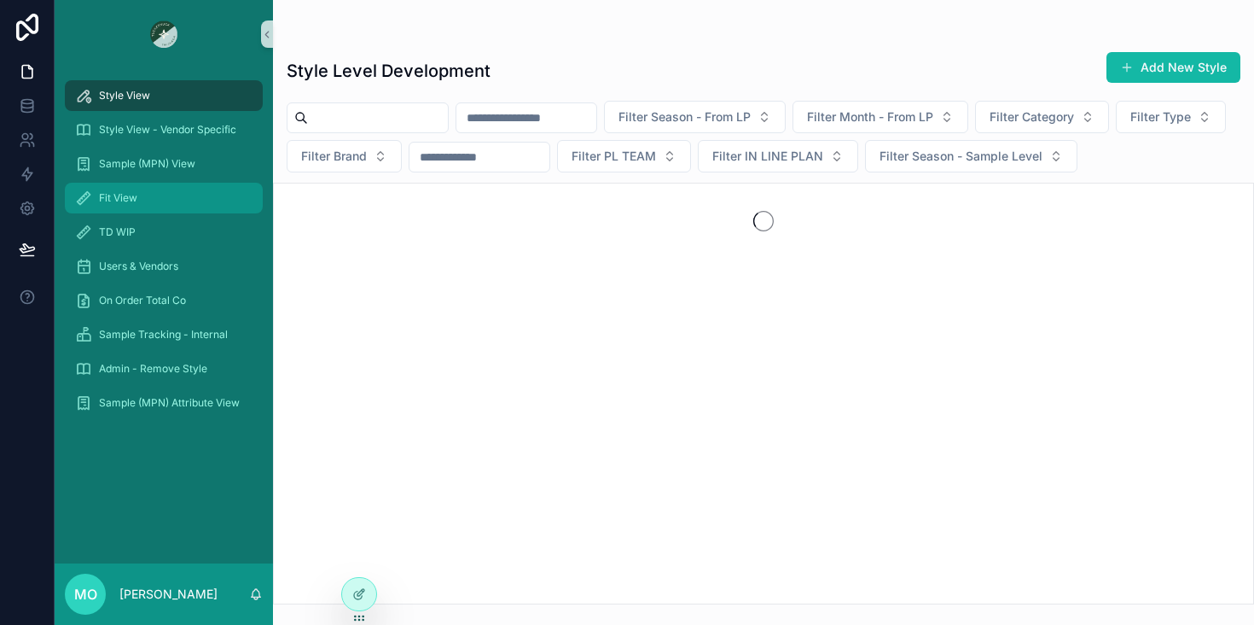
click at [134, 191] on span "Fit View" at bounding box center [118, 198] width 38 height 14
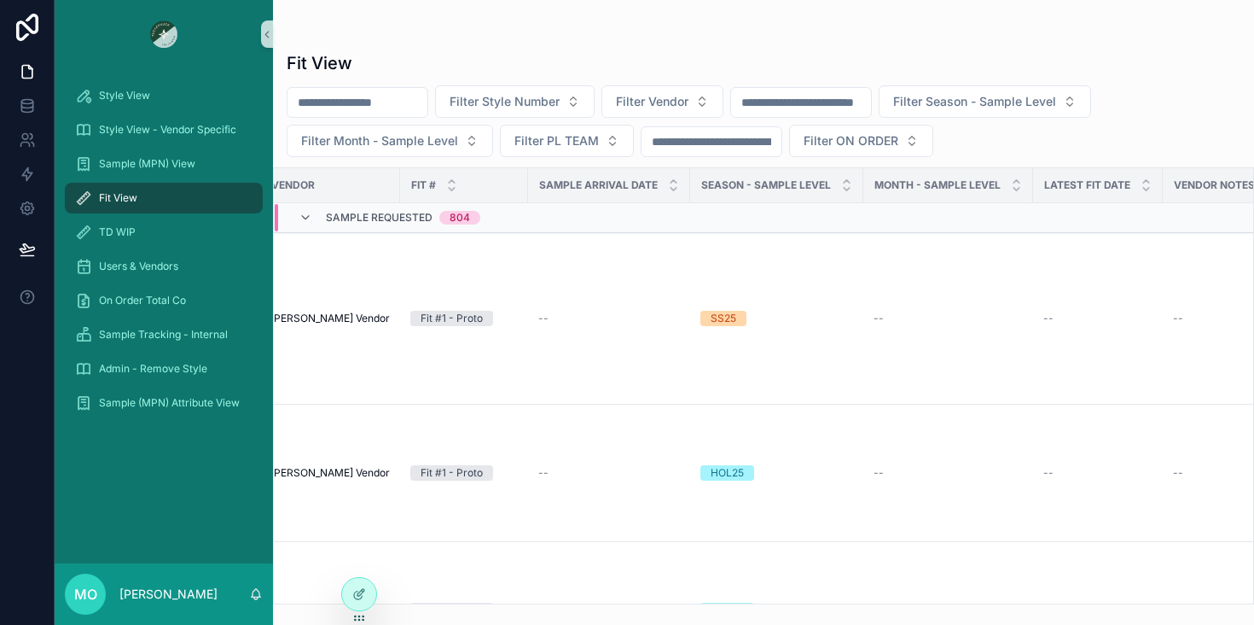
scroll to position [0, 815]
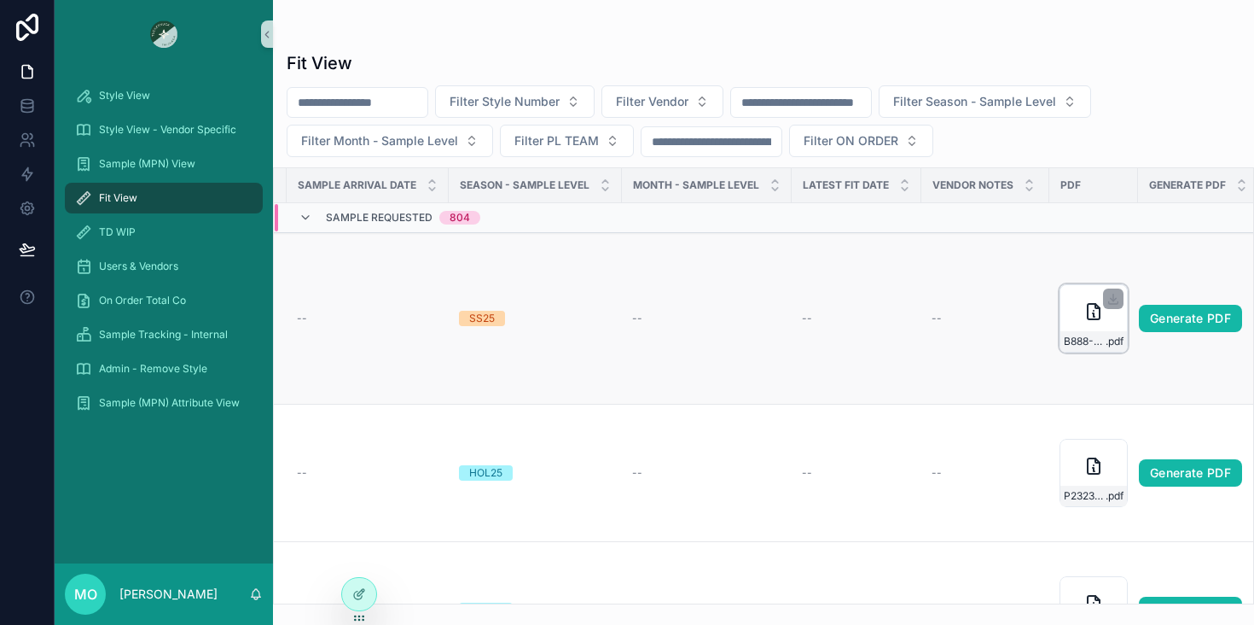
click at [1074, 323] on div "B888---Blue---Fit-#1---Proto .pdf" at bounding box center [1094, 318] width 68 height 68
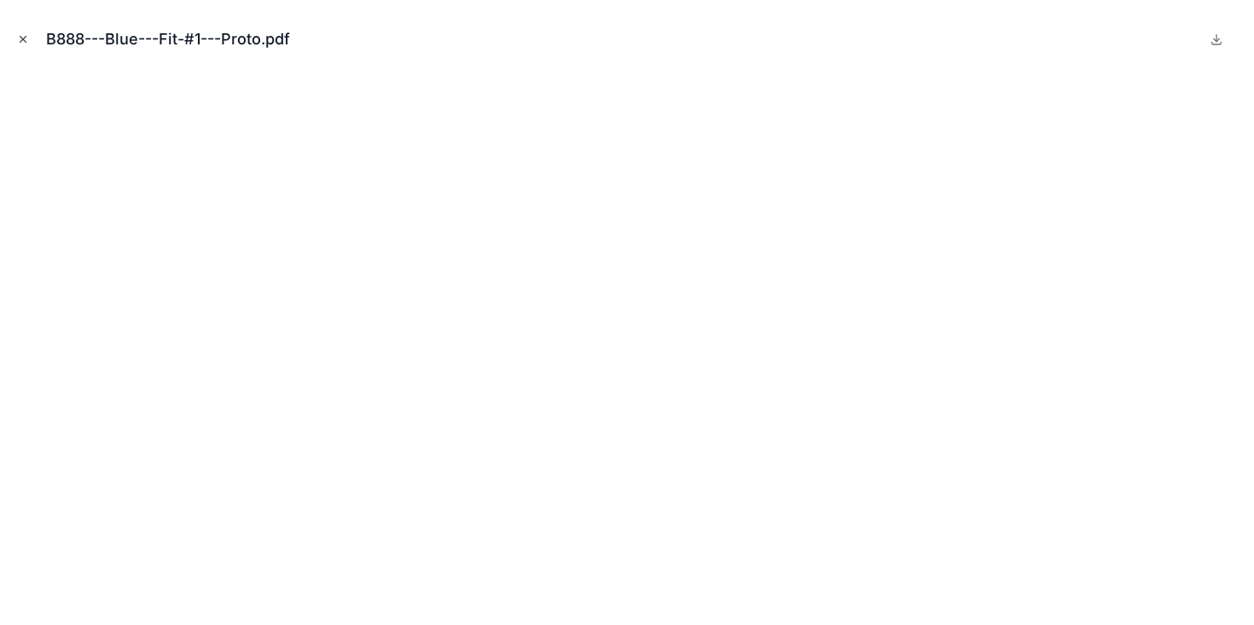
click at [15, 33] on button "Close modal" at bounding box center [23, 39] width 19 height 19
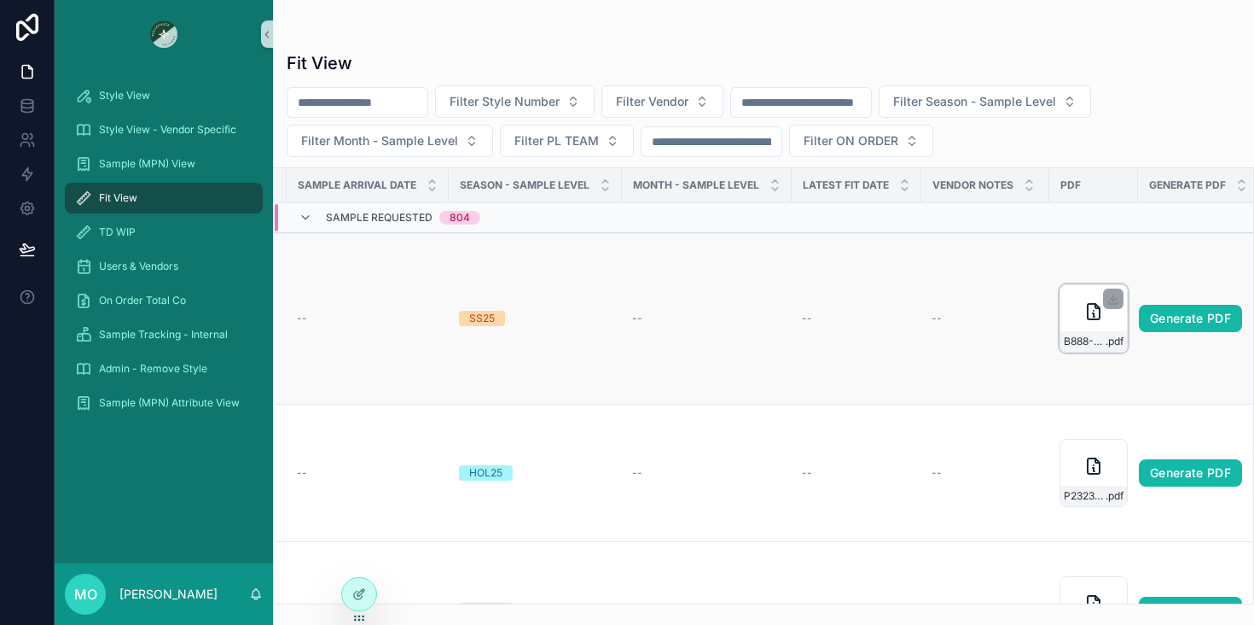
click at [1088, 317] on icon "scrollable content" at bounding box center [1094, 311] width 12 height 15
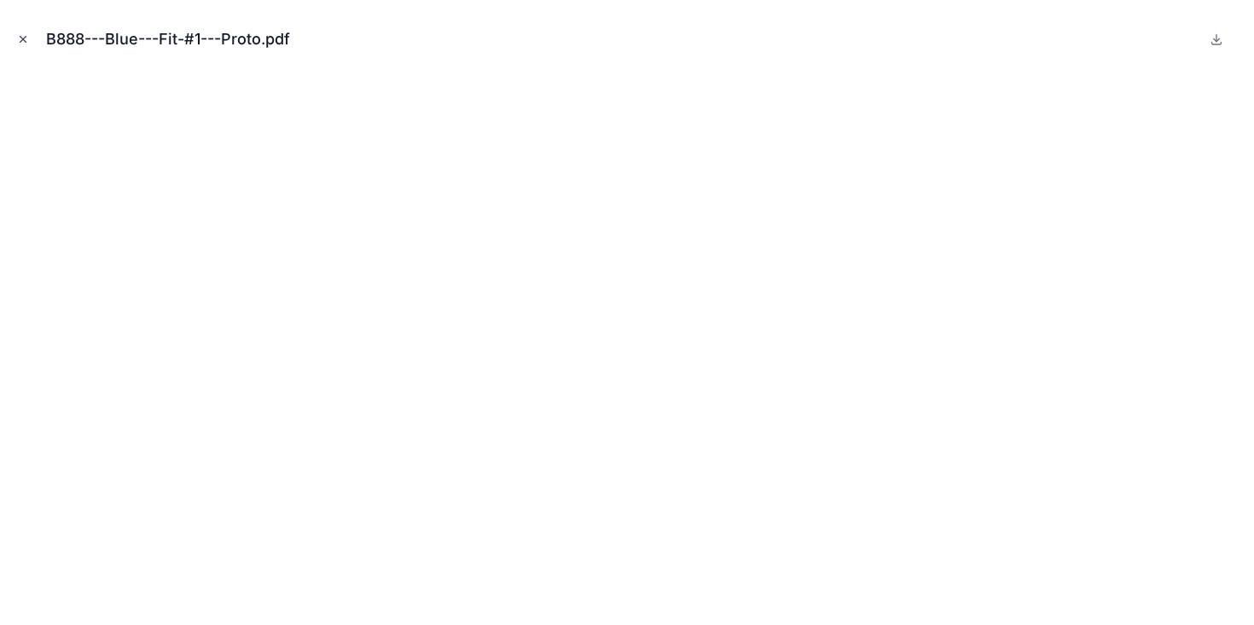
click at [19, 37] on icon "Close modal" at bounding box center [23, 39] width 12 height 12
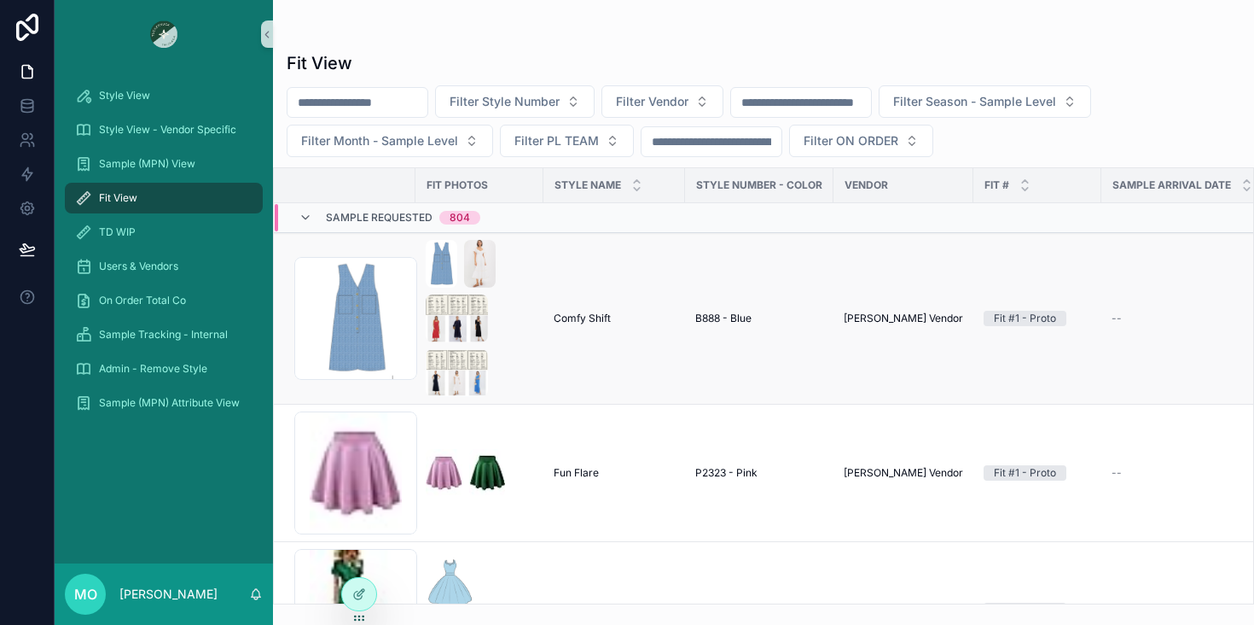
click at [727, 324] on span "B888 - Blue" at bounding box center [723, 318] width 56 height 14
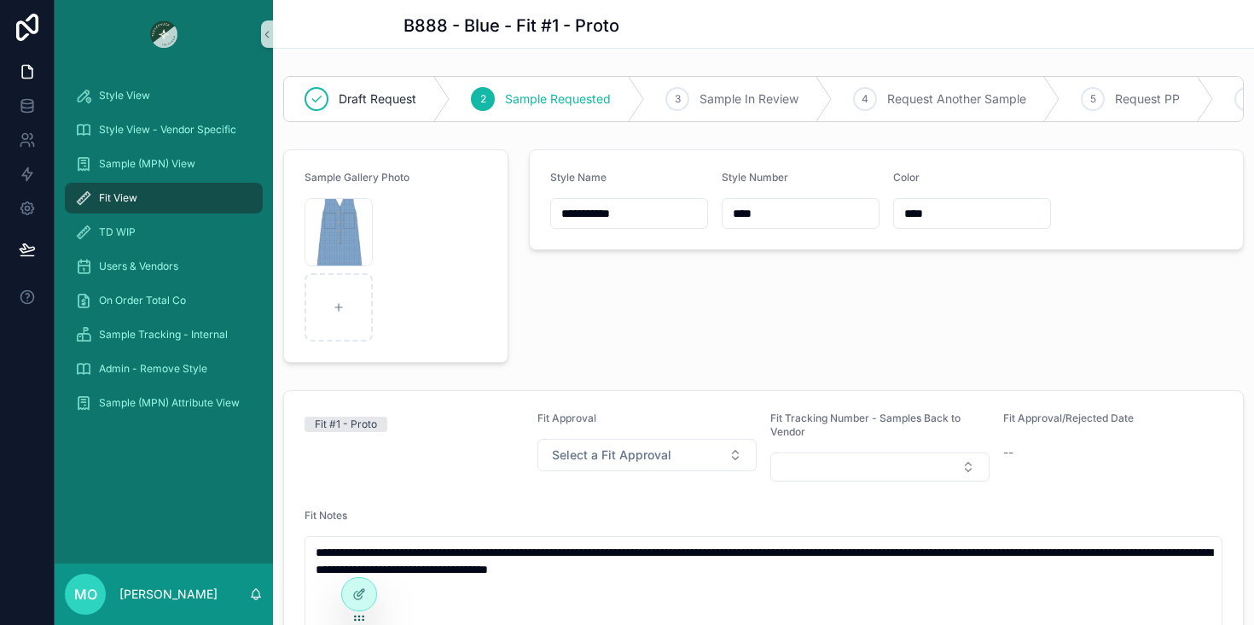
drag, startPoint x: 776, startPoint y: 208, endPoint x: 674, endPoint y: 208, distance: 101.5
click at [674, 208] on form "**********" at bounding box center [887, 199] width 714 height 99
click at [362, 556] on icon at bounding box center [363, 554] width 2 height 4
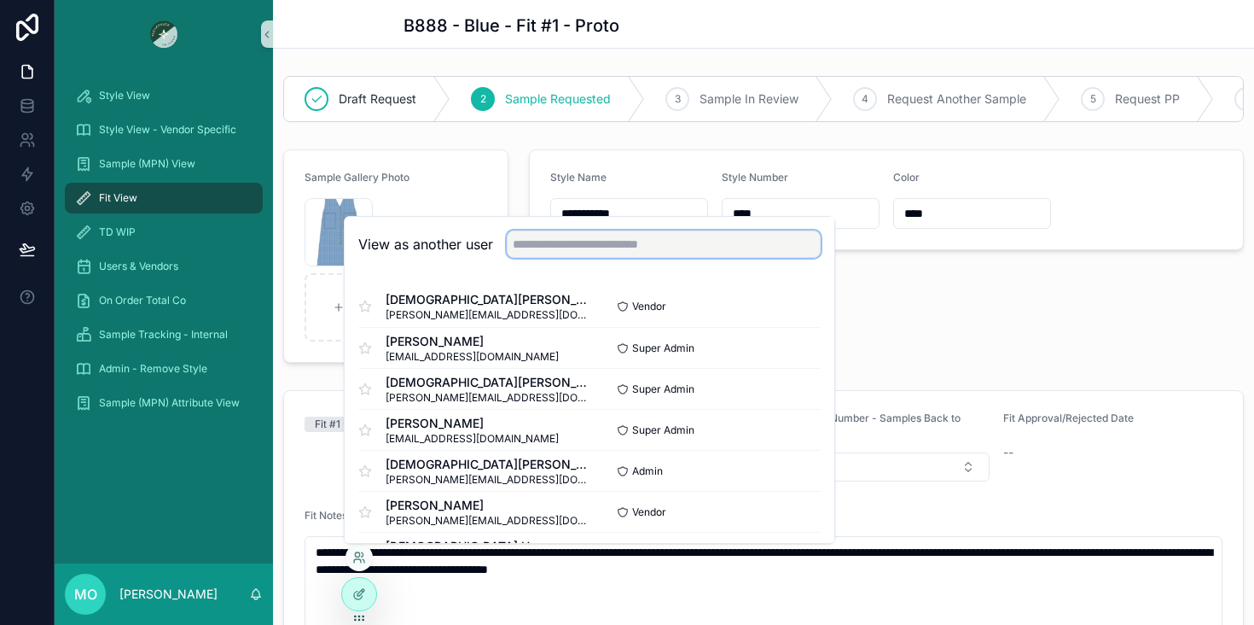
click at [539, 246] on input "text" at bounding box center [664, 243] width 314 height 27
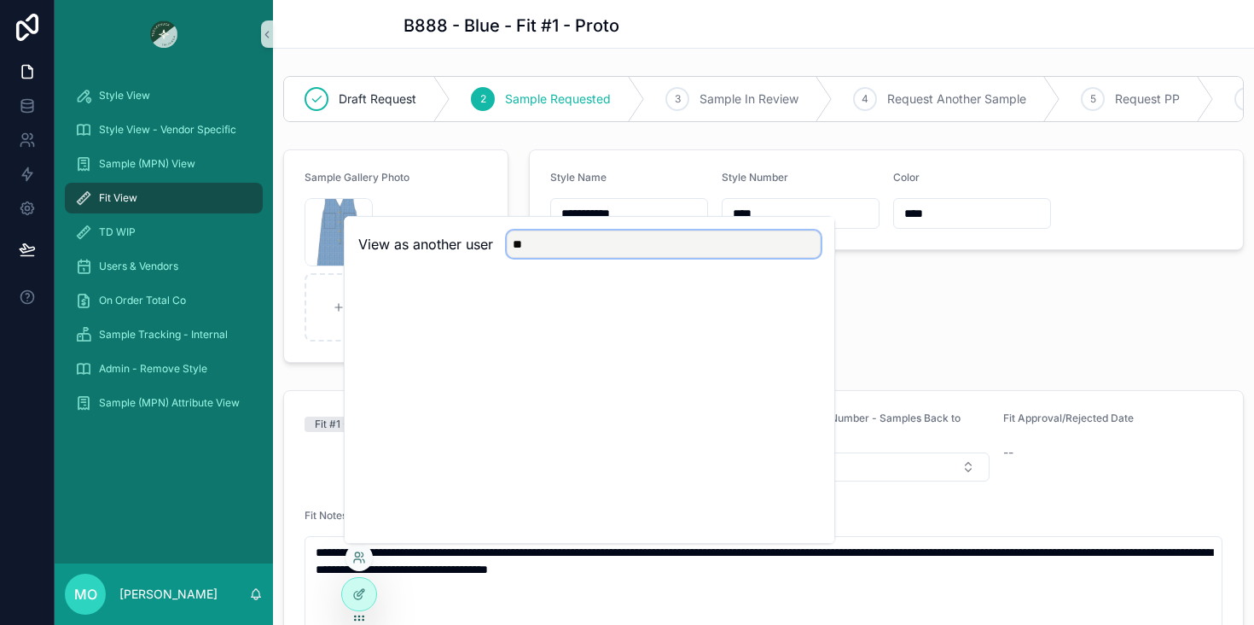
type input "*"
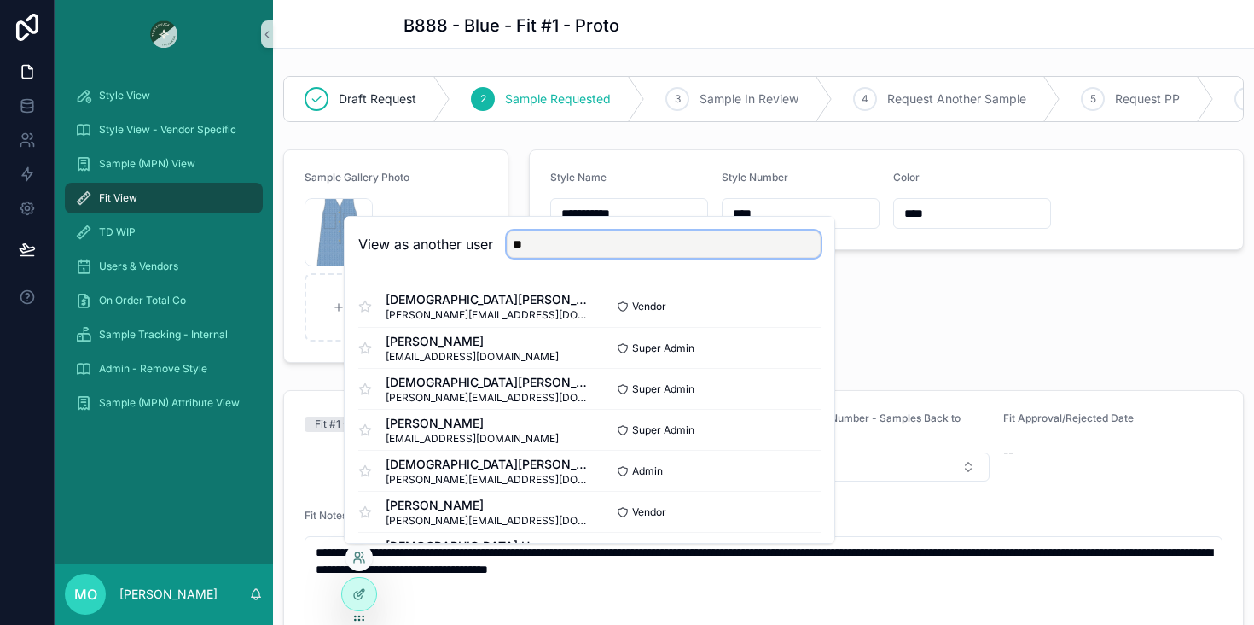
type input "*"
click at [806, 305] on button "Select" at bounding box center [799, 306] width 44 height 25
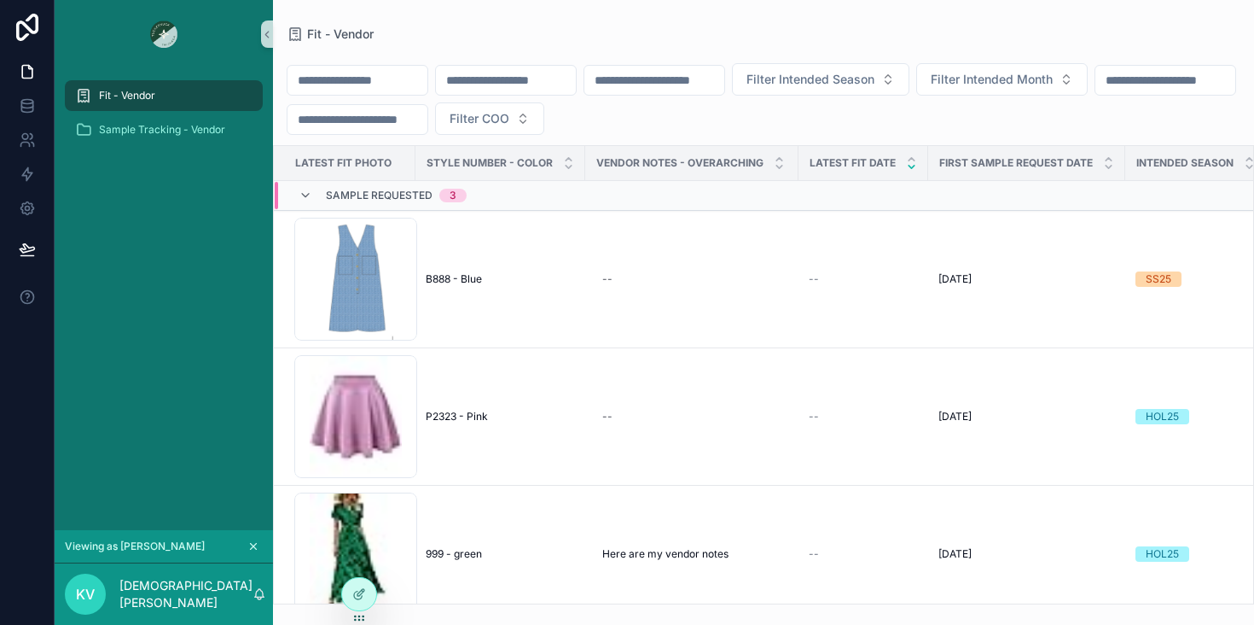
click at [337, 88] on input "scrollable content" at bounding box center [358, 80] width 140 height 24
click at [545, 83] on input "scrollable content" at bounding box center [506, 80] width 140 height 24
paste input "****"
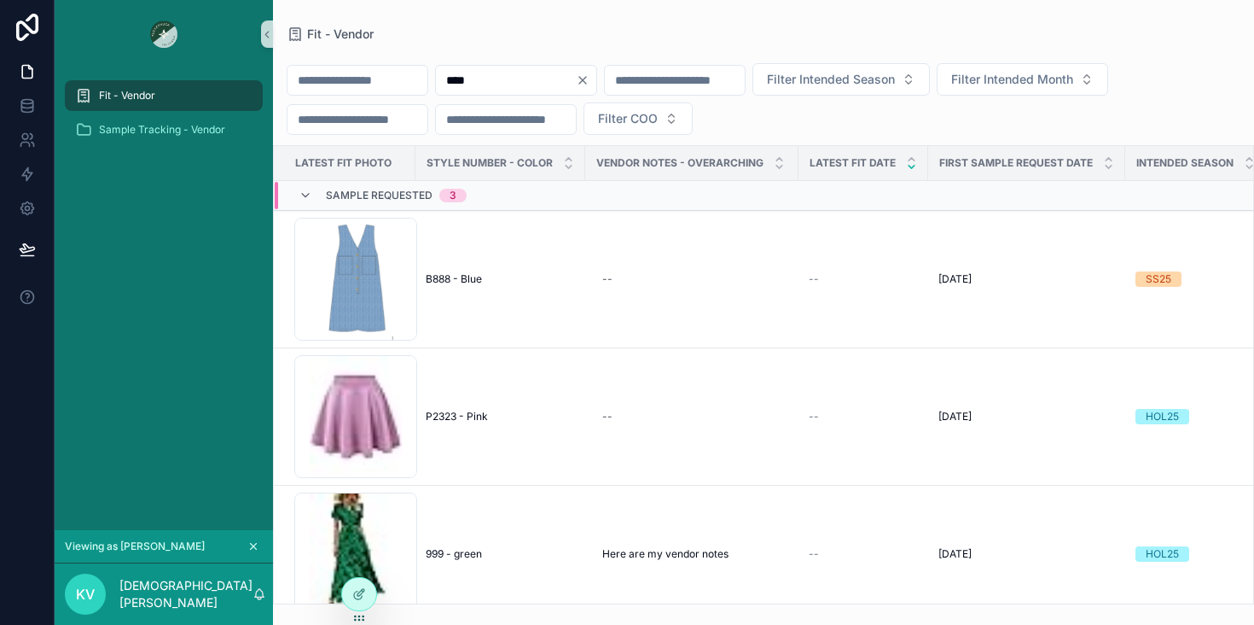
type input "****"
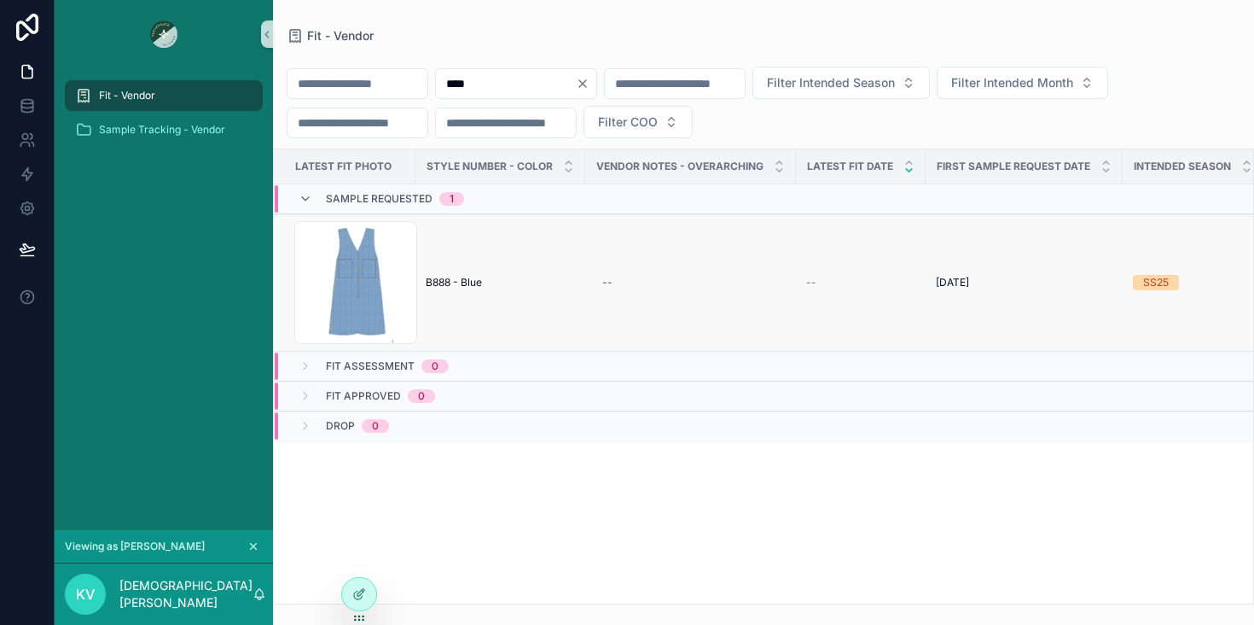
click at [457, 279] on span "B888 - Blue" at bounding box center [454, 283] width 56 height 14
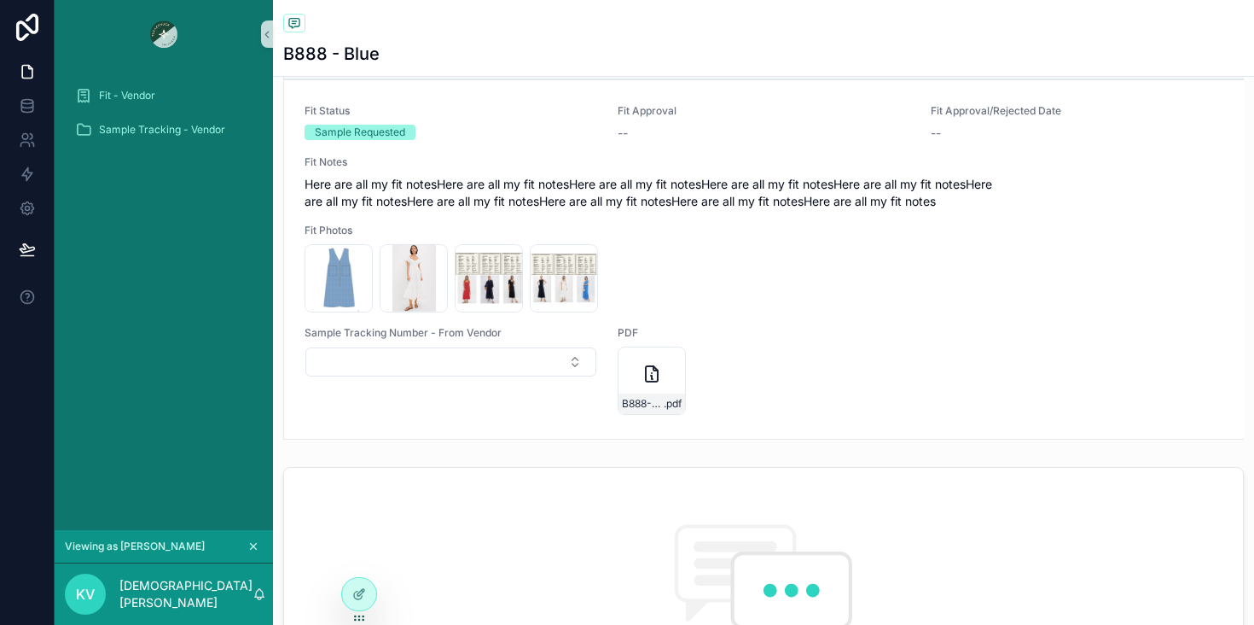
scroll to position [552, 0]
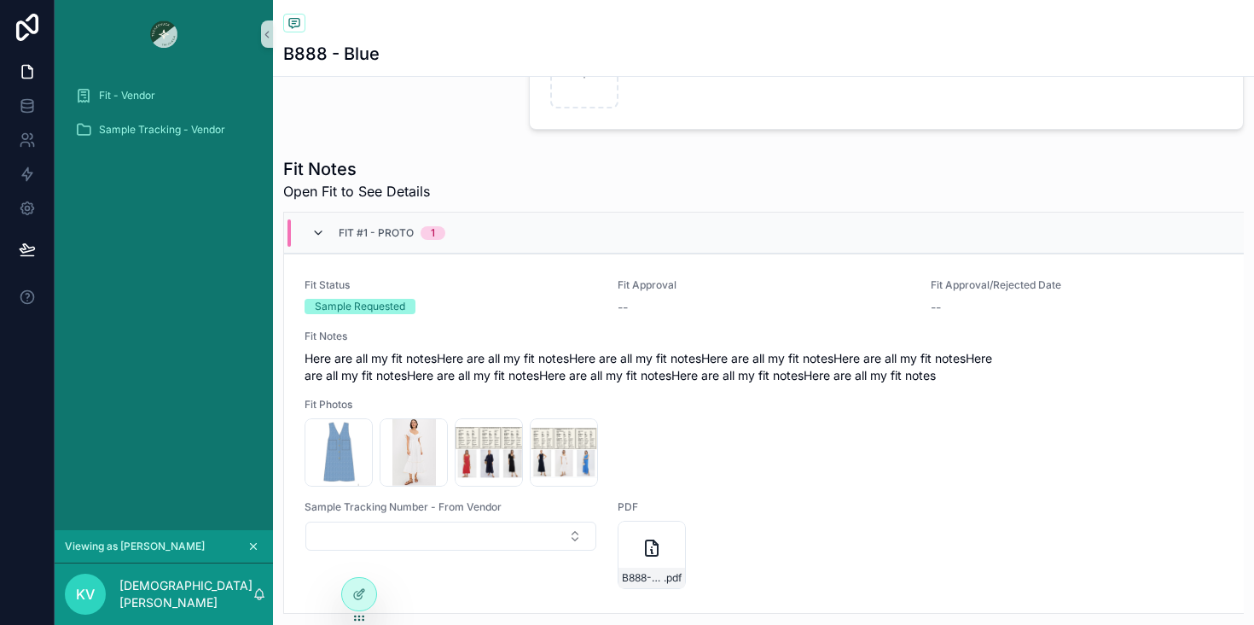
click at [315, 230] on icon "scrollable content" at bounding box center [318, 233] width 14 height 14
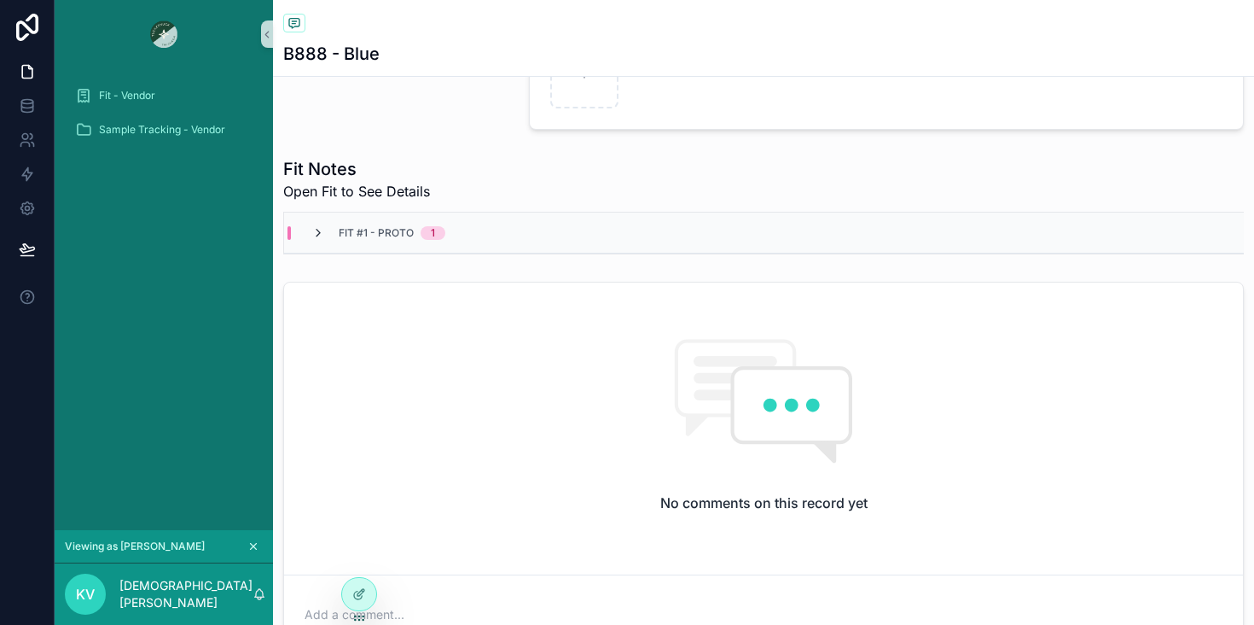
click at [315, 236] on icon "scrollable content" at bounding box center [318, 233] width 14 height 14
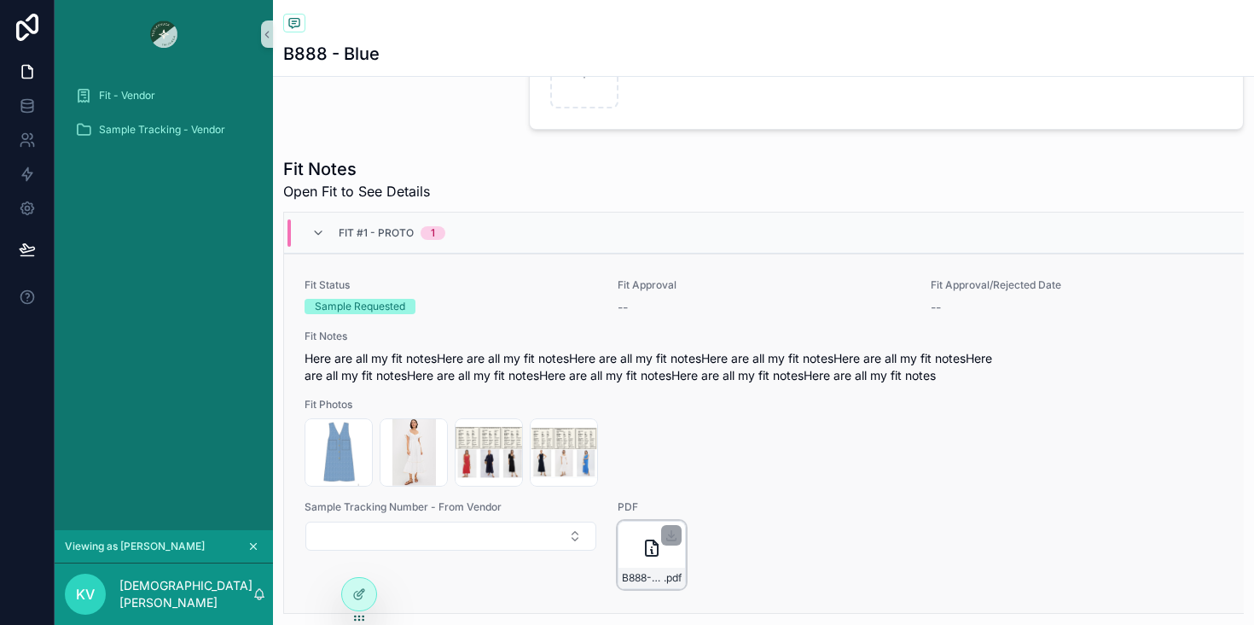
click at [646, 544] on icon "scrollable content" at bounding box center [652, 547] width 12 height 15
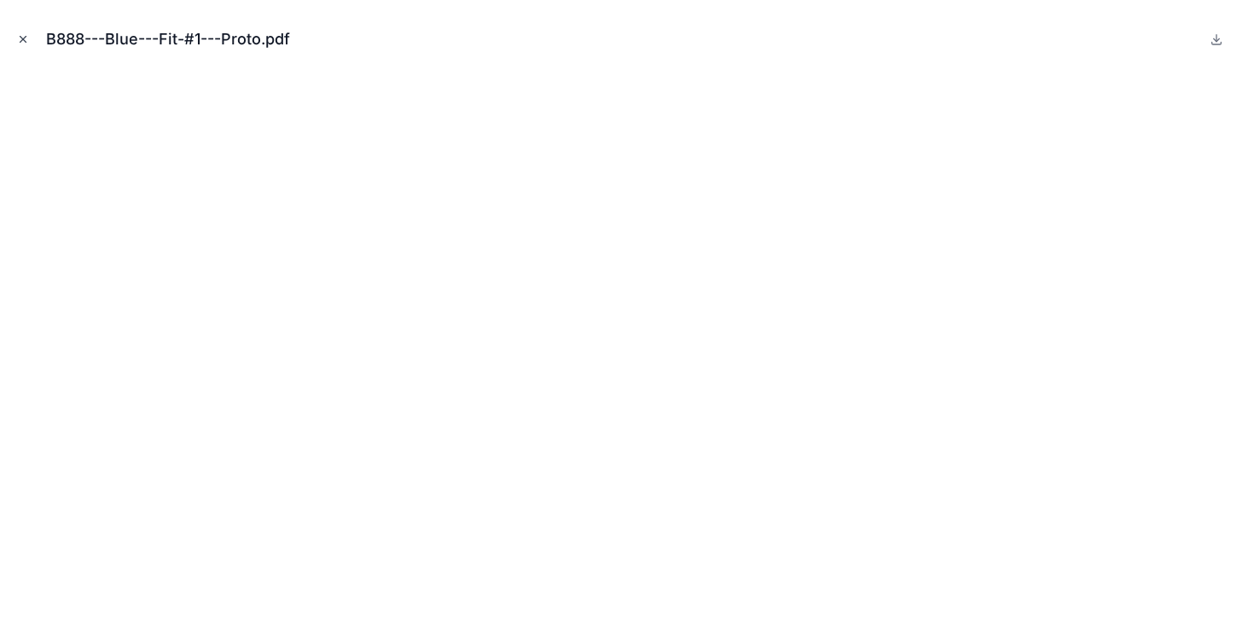
click at [23, 37] on icon "Close modal" at bounding box center [23, 39] width 12 height 12
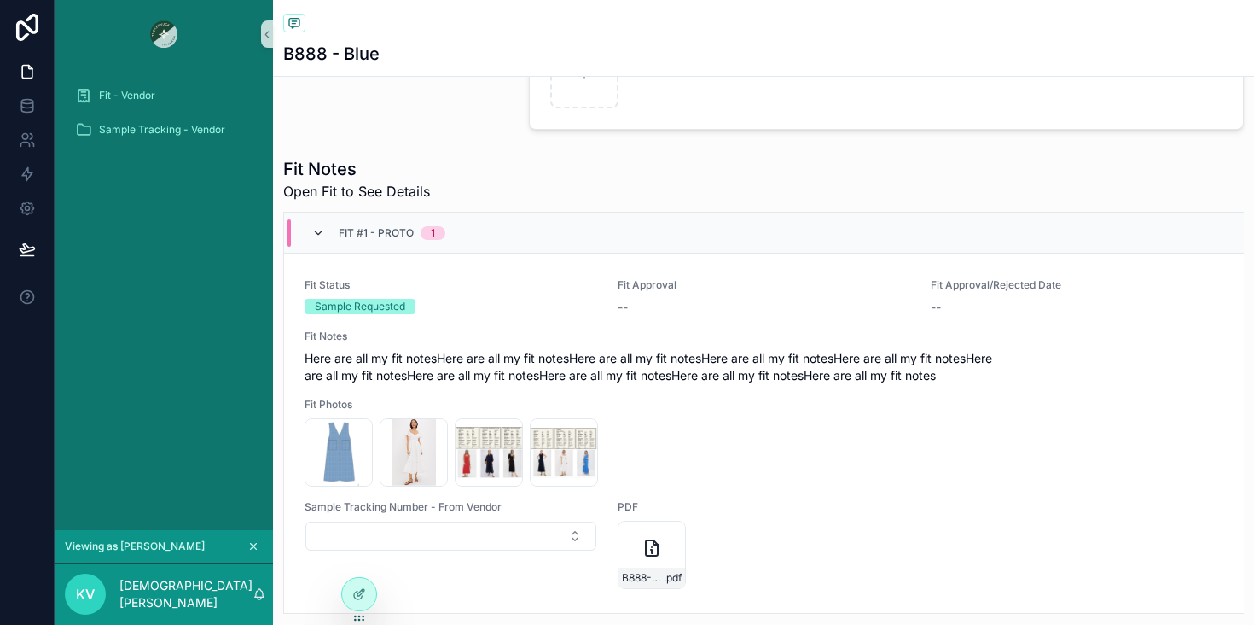
click at [314, 232] on icon "scrollable content" at bounding box center [318, 233] width 14 height 14
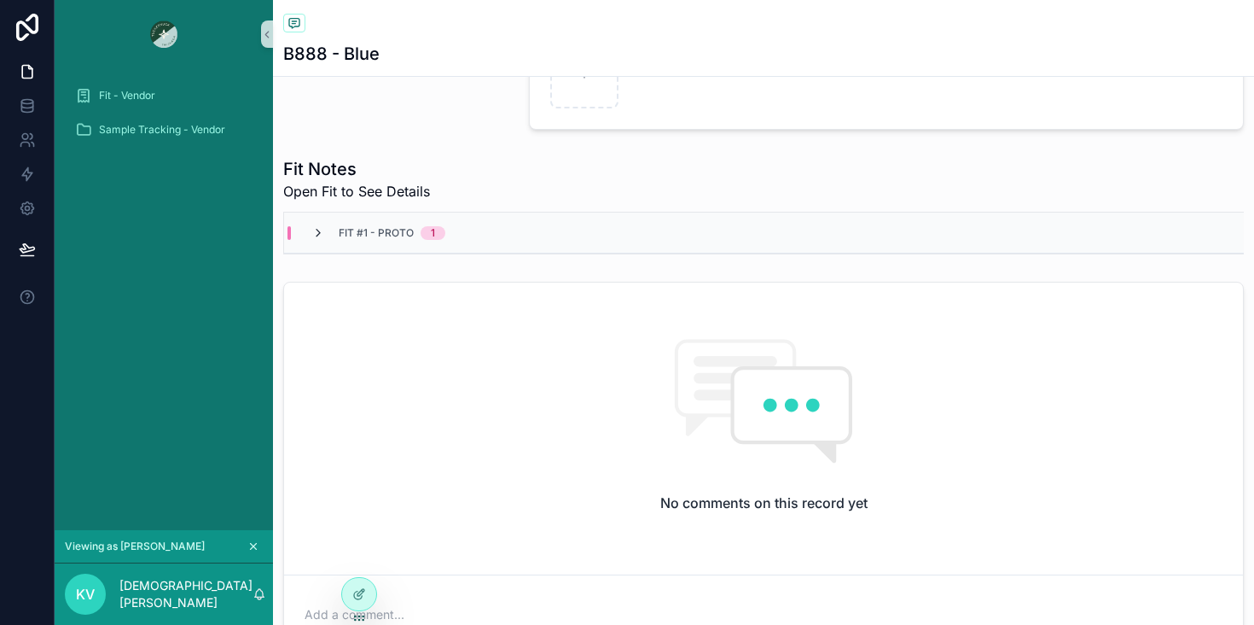
click at [314, 232] on icon "scrollable content" at bounding box center [318, 233] width 14 height 14
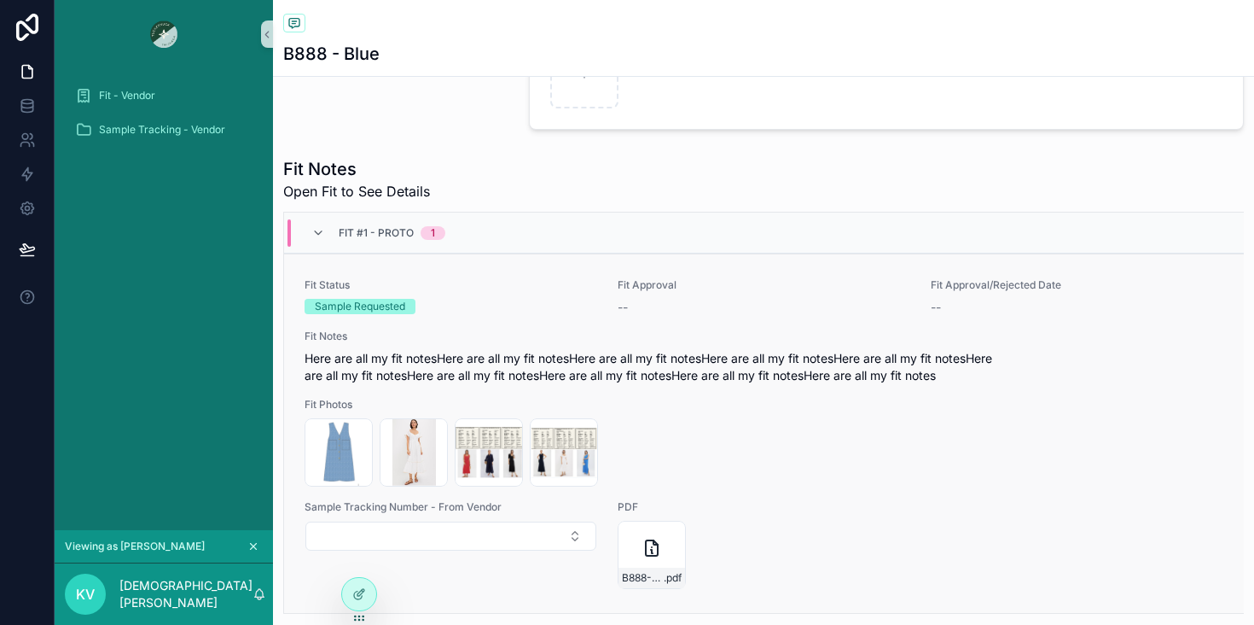
scroll to position [934, 0]
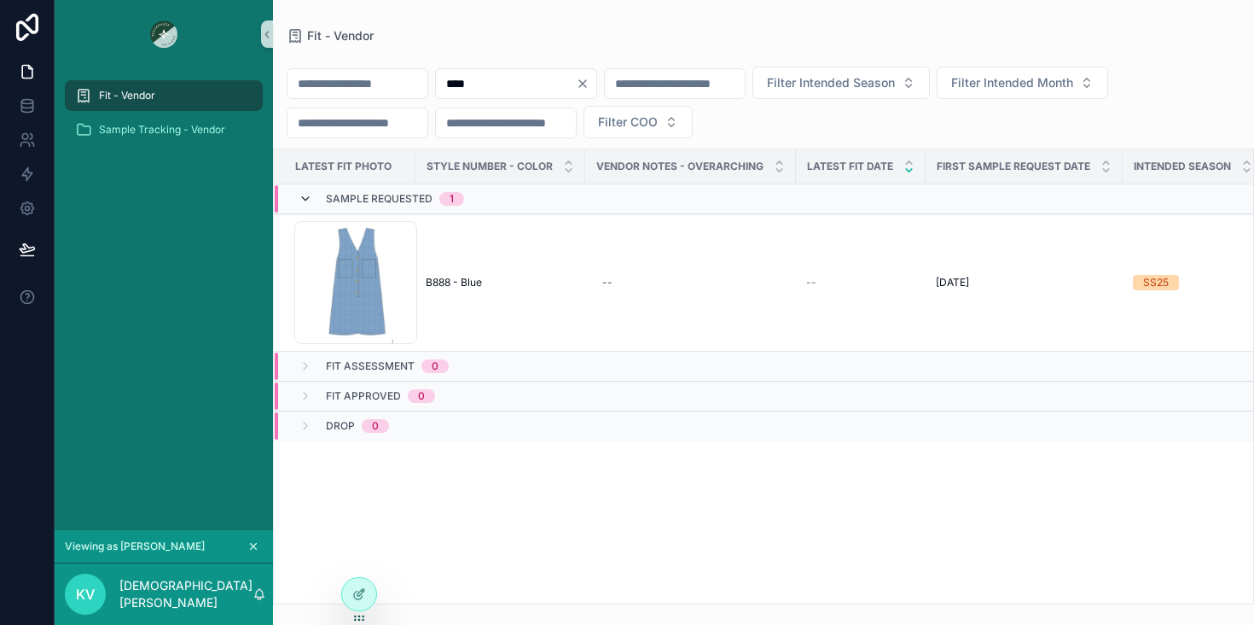
click at [311, 195] on icon "scrollable content" at bounding box center [306, 199] width 14 height 14
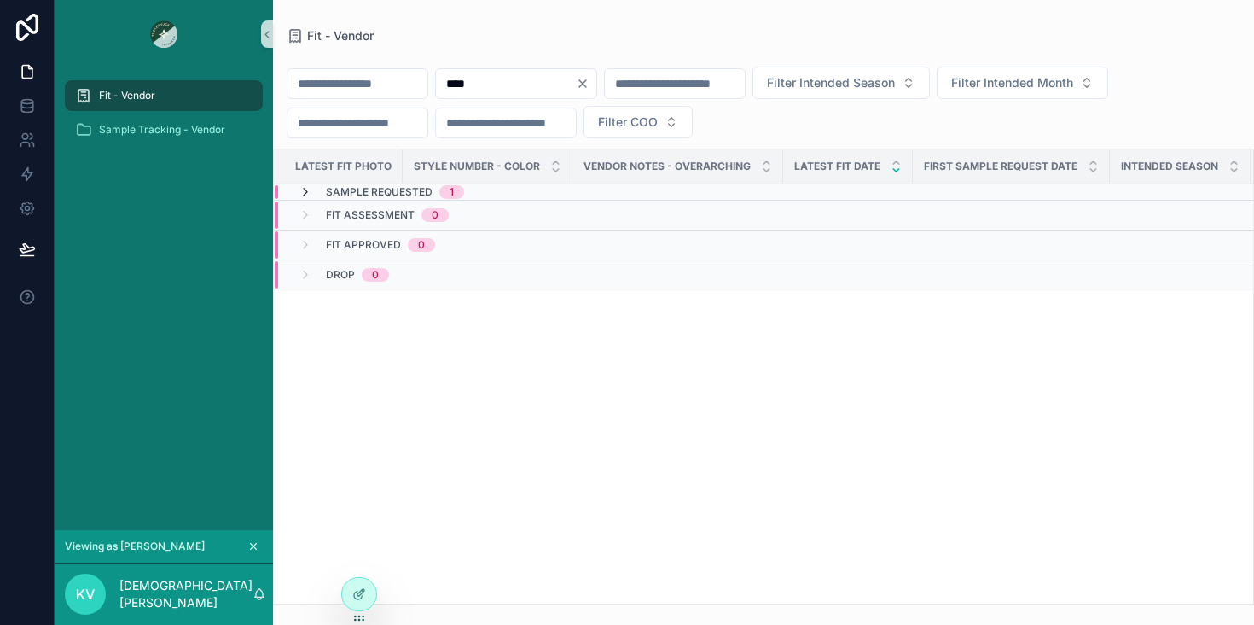
click at [307, 194] on icon "scrollable content" at bounding box center [306, 192] width 14 height 14
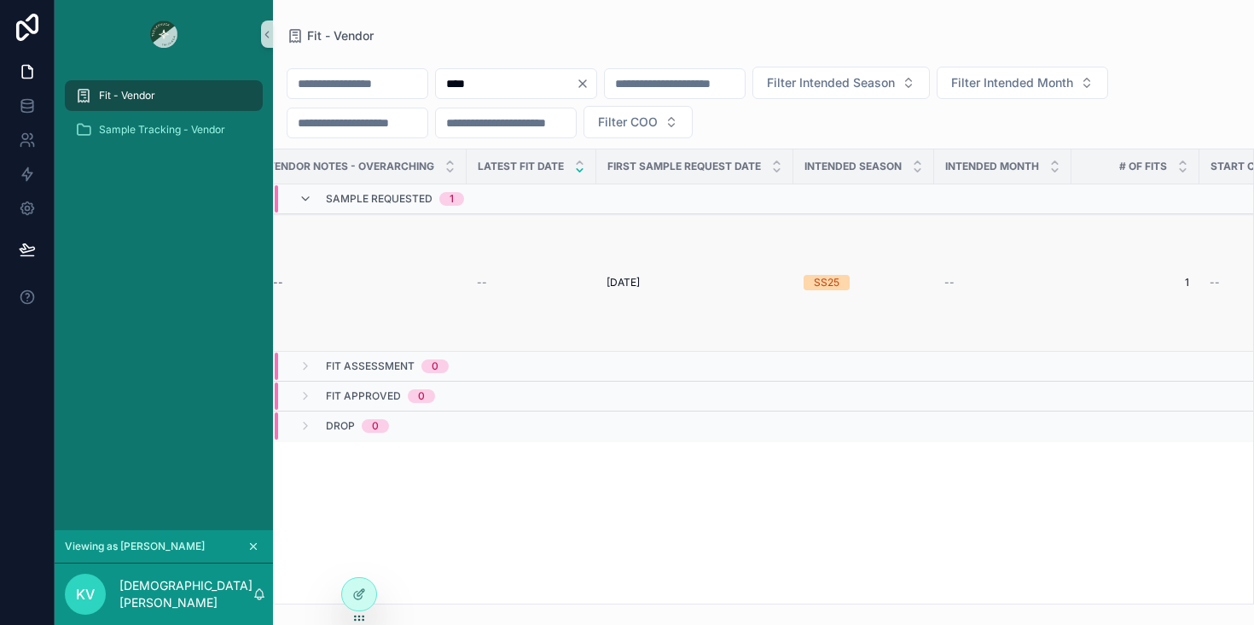
scroll to position [0, 536]
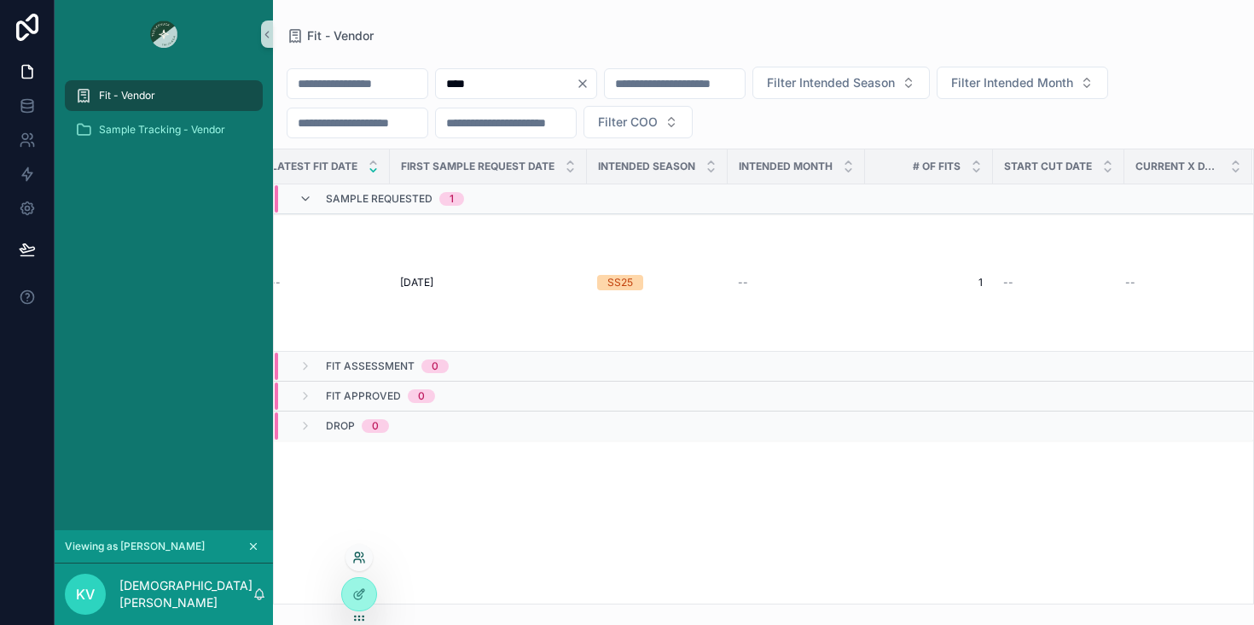
click at [361, 558] on icon at bounding box center [359, 557] width 14 height 14
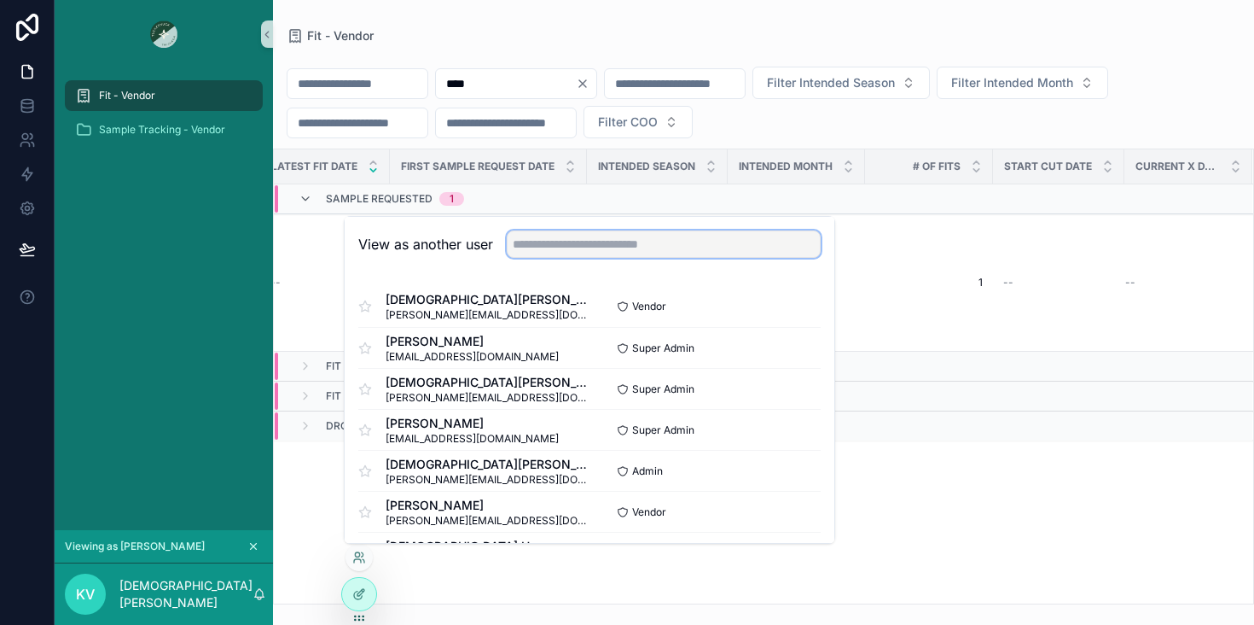
click at [614, 247] on input "text" at bounding box center [664, 243] width 314 height 27
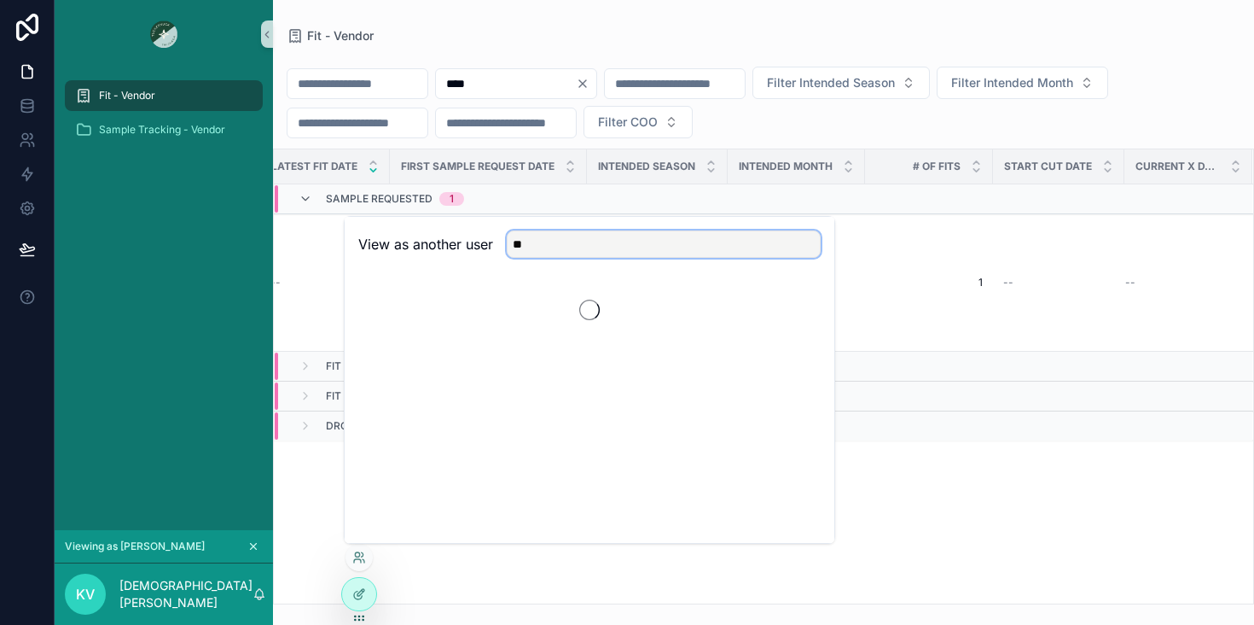
type input "*"
type input "***"
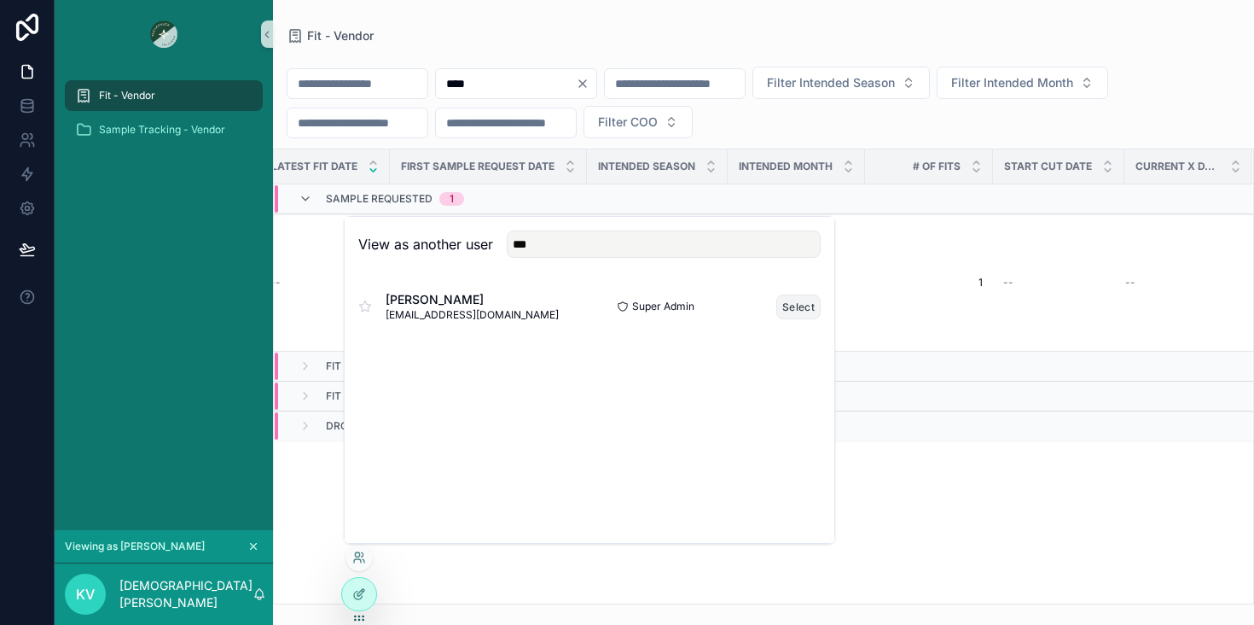
click at [803, 304] on button "Select" at bounding box center [799, 306] width 44 height 25
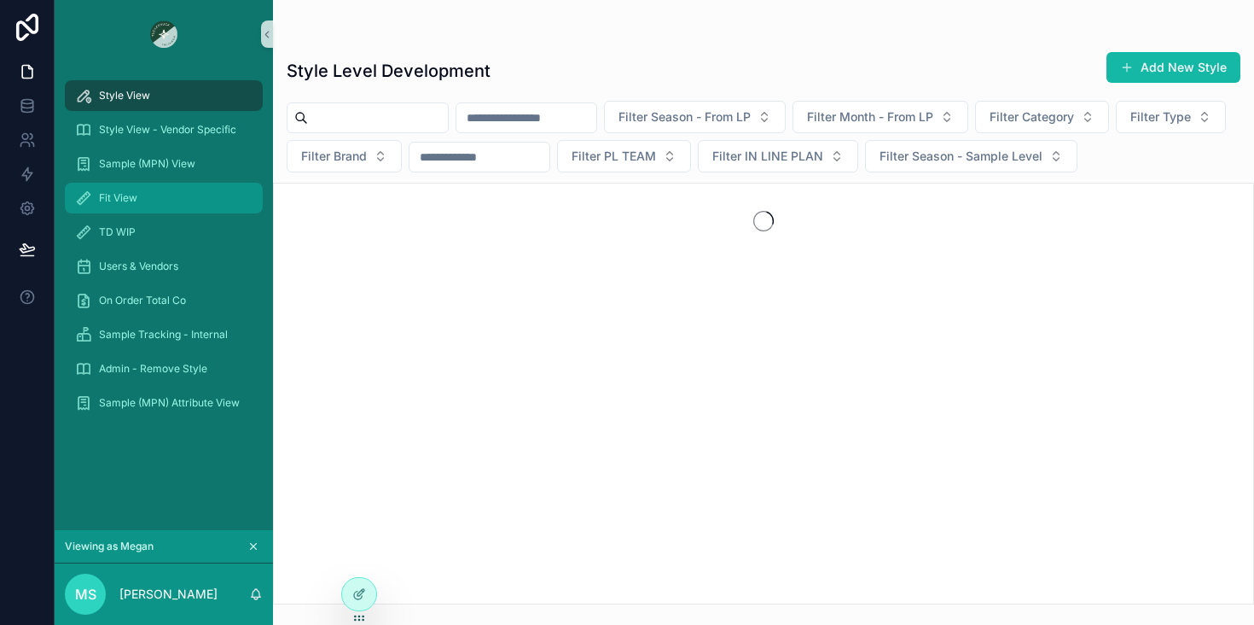
click at [162, 195] on div "Fit View" at bounding box center [163, 197] width 177 height 27
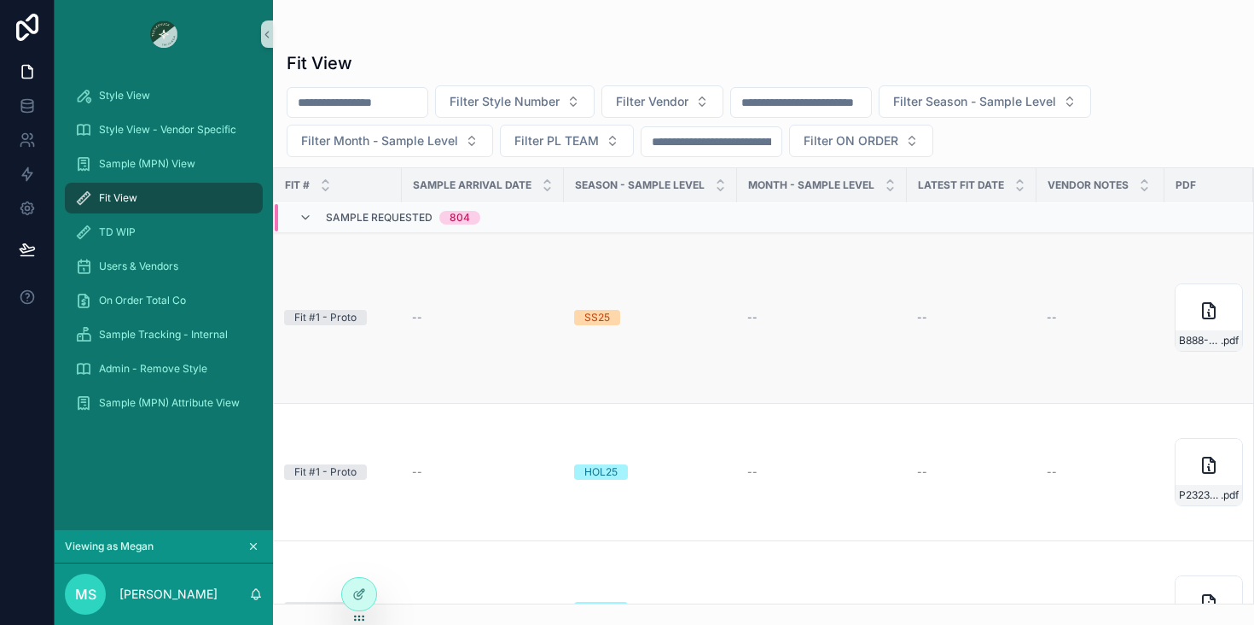
scroll to position [1, 815]
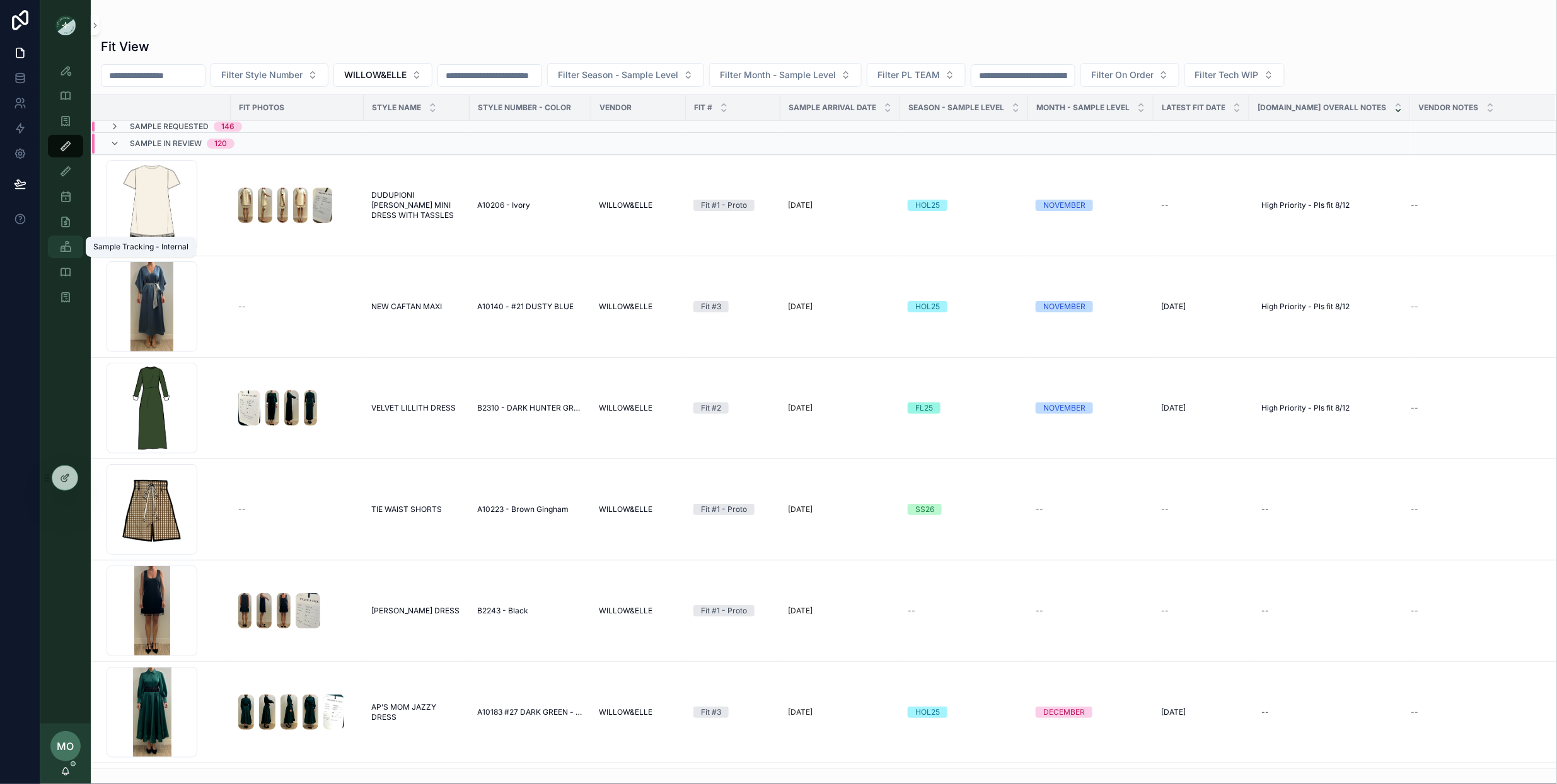
click at [71, 251] on icon "scrollable content" at bounding box center [65, 247] width 13 height 13
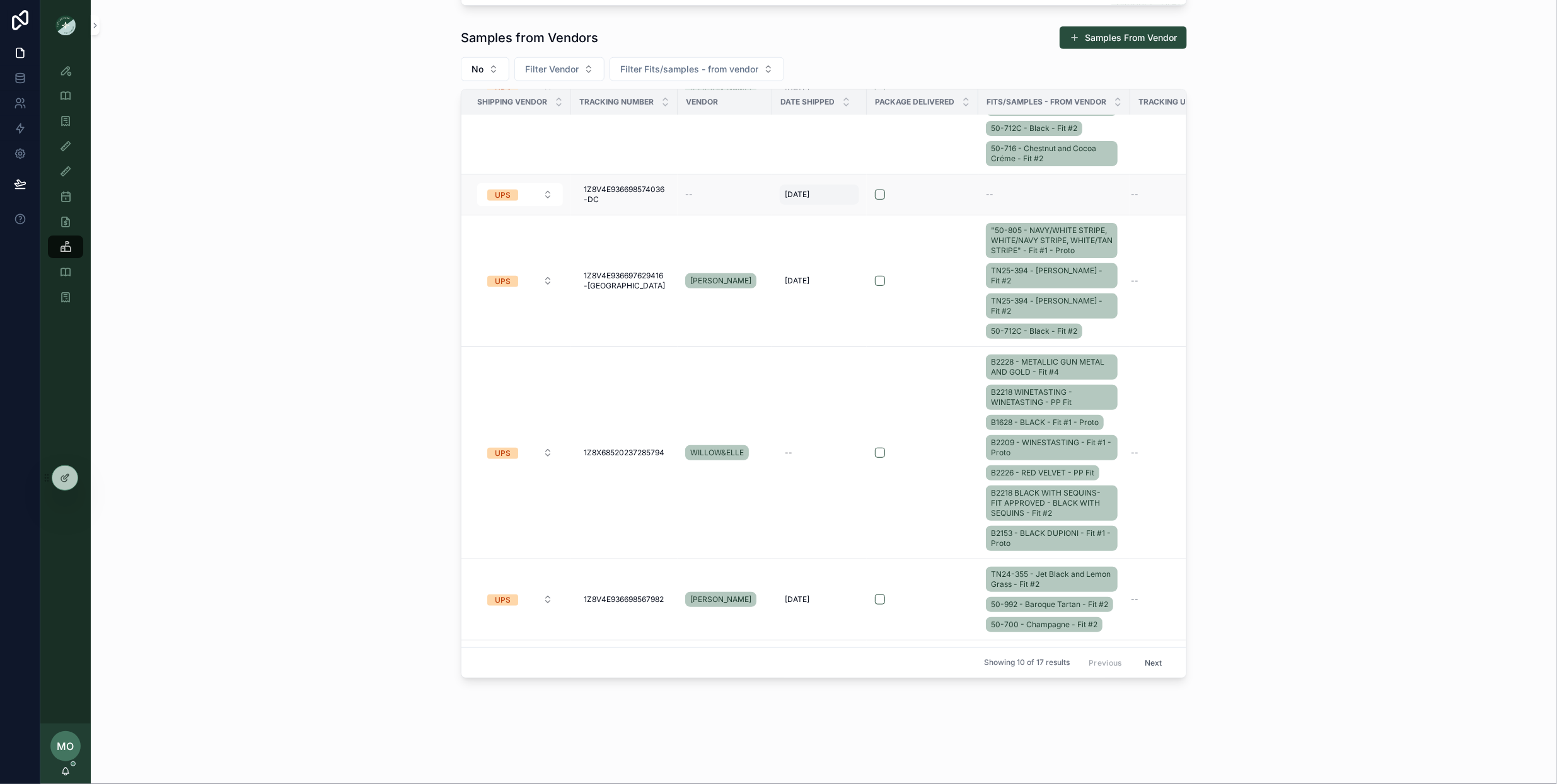
scroll to position [381, 0]
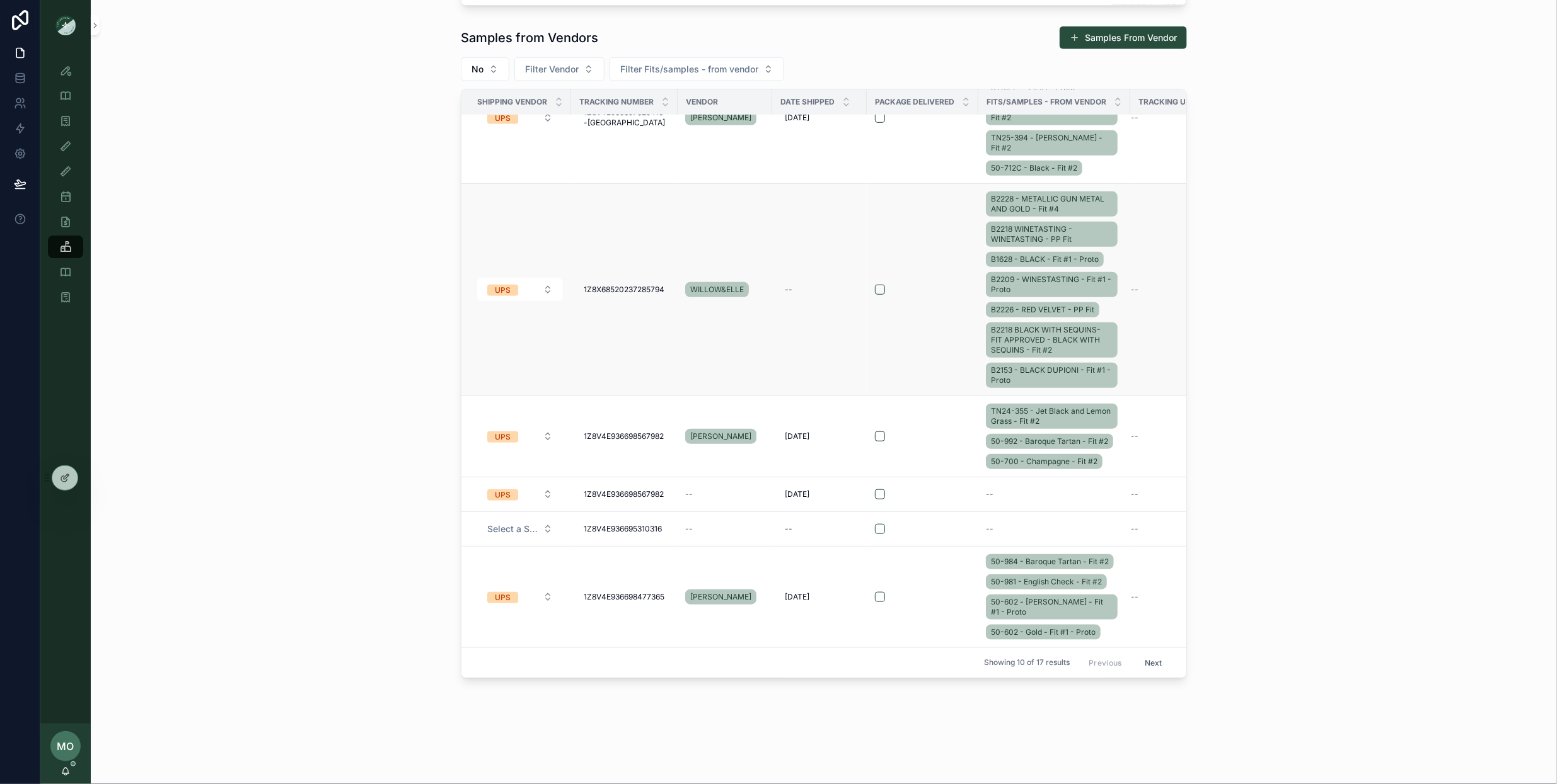
click at [1121, 238] on div "B2228 - METALLIC GUN METAL AND GOLD - Fit #4 B2218 WINETASTING - WINETASTING - …" at bounding box center [1054, 289] width 137 height 202
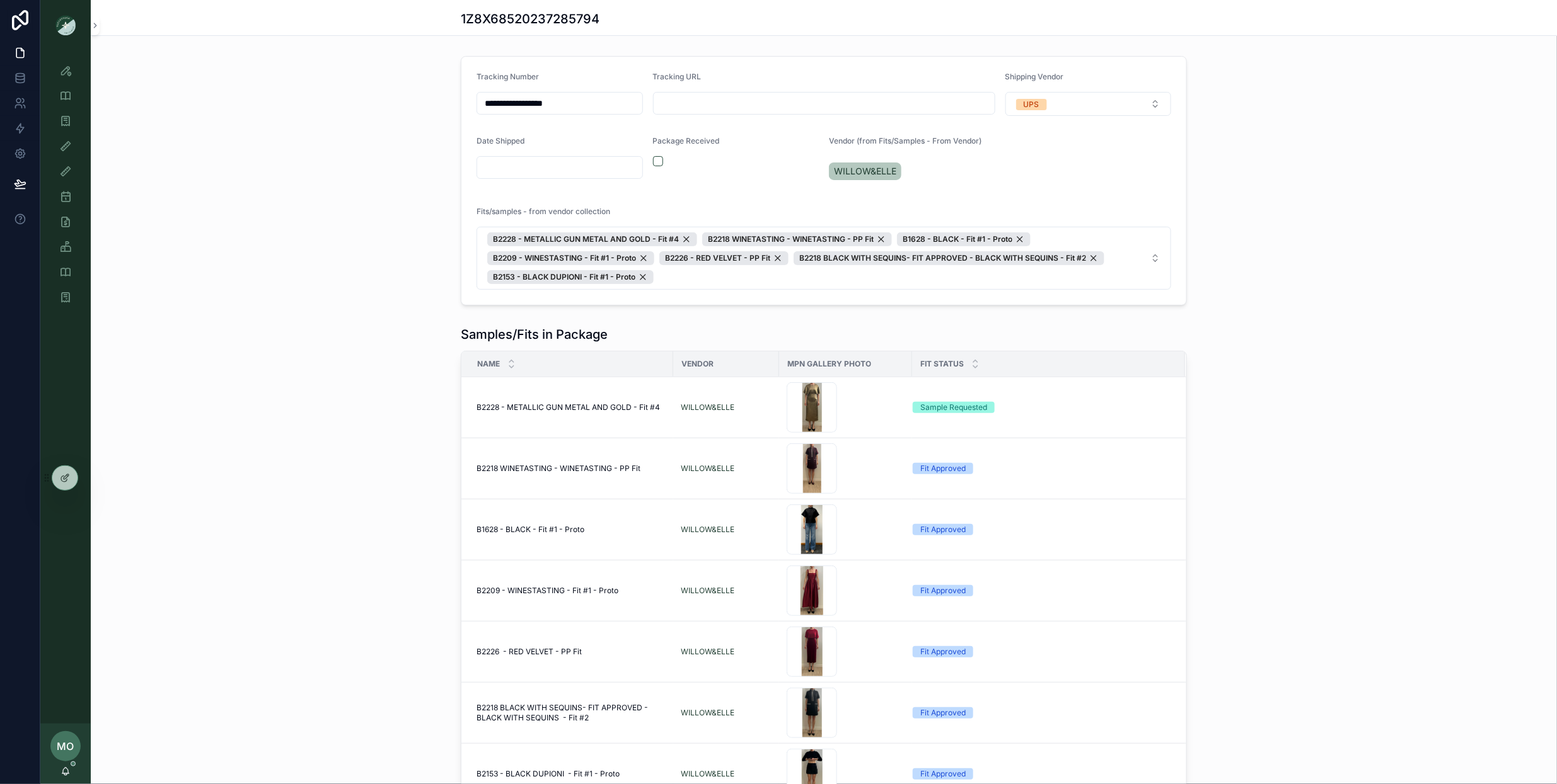
drag, startPoint x: 589, startPoint y: 106, endPoint x: 479, endPoint y: 104, distance: 110.0
click at [479, 104] on input "**********" at bounding box center [560, 103] width 165 height 18
click at [74, 75] on div "Style View" at bounding box center [65, 70] width 20 height 20
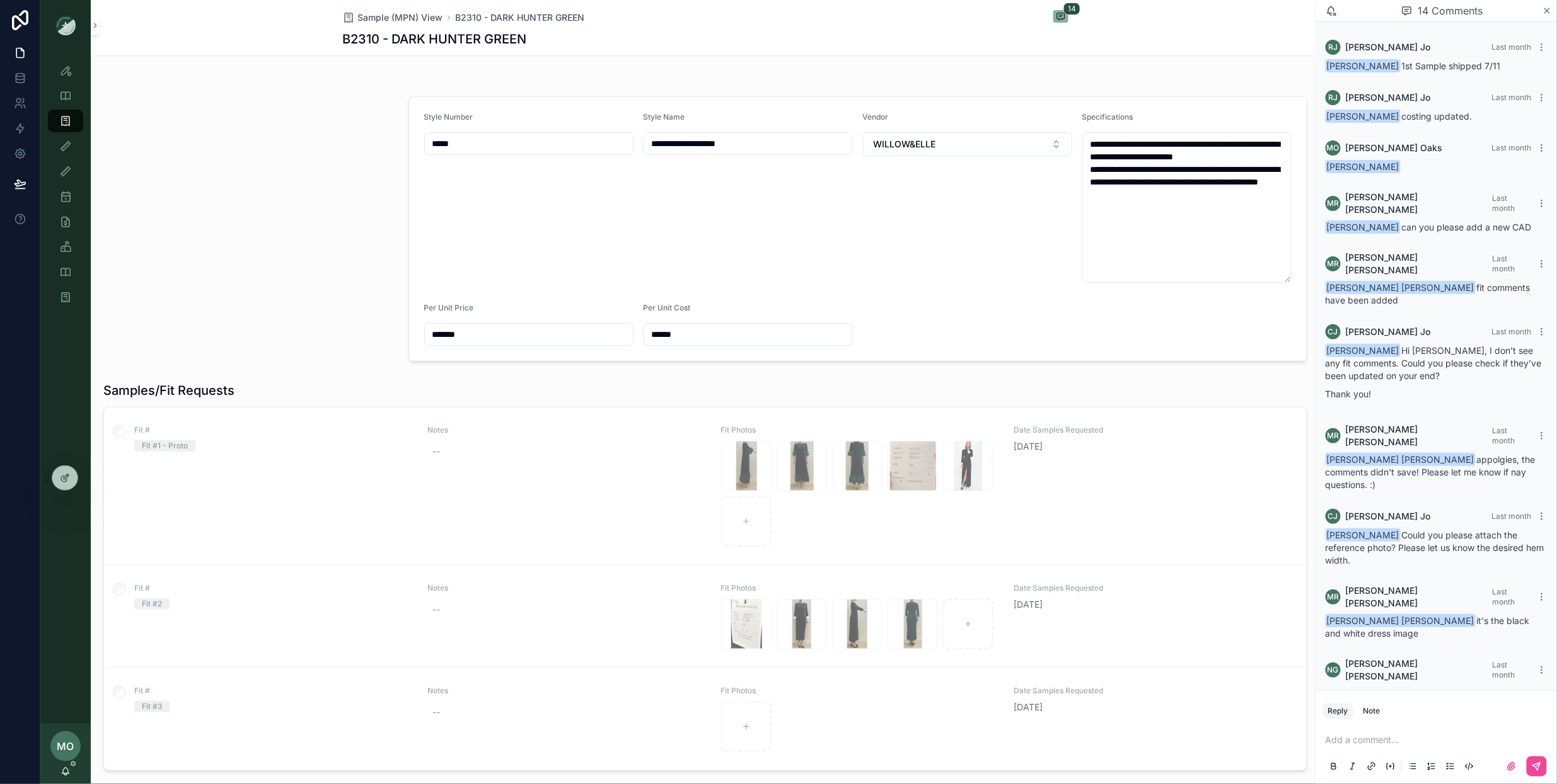
scroll to position [255, 0]
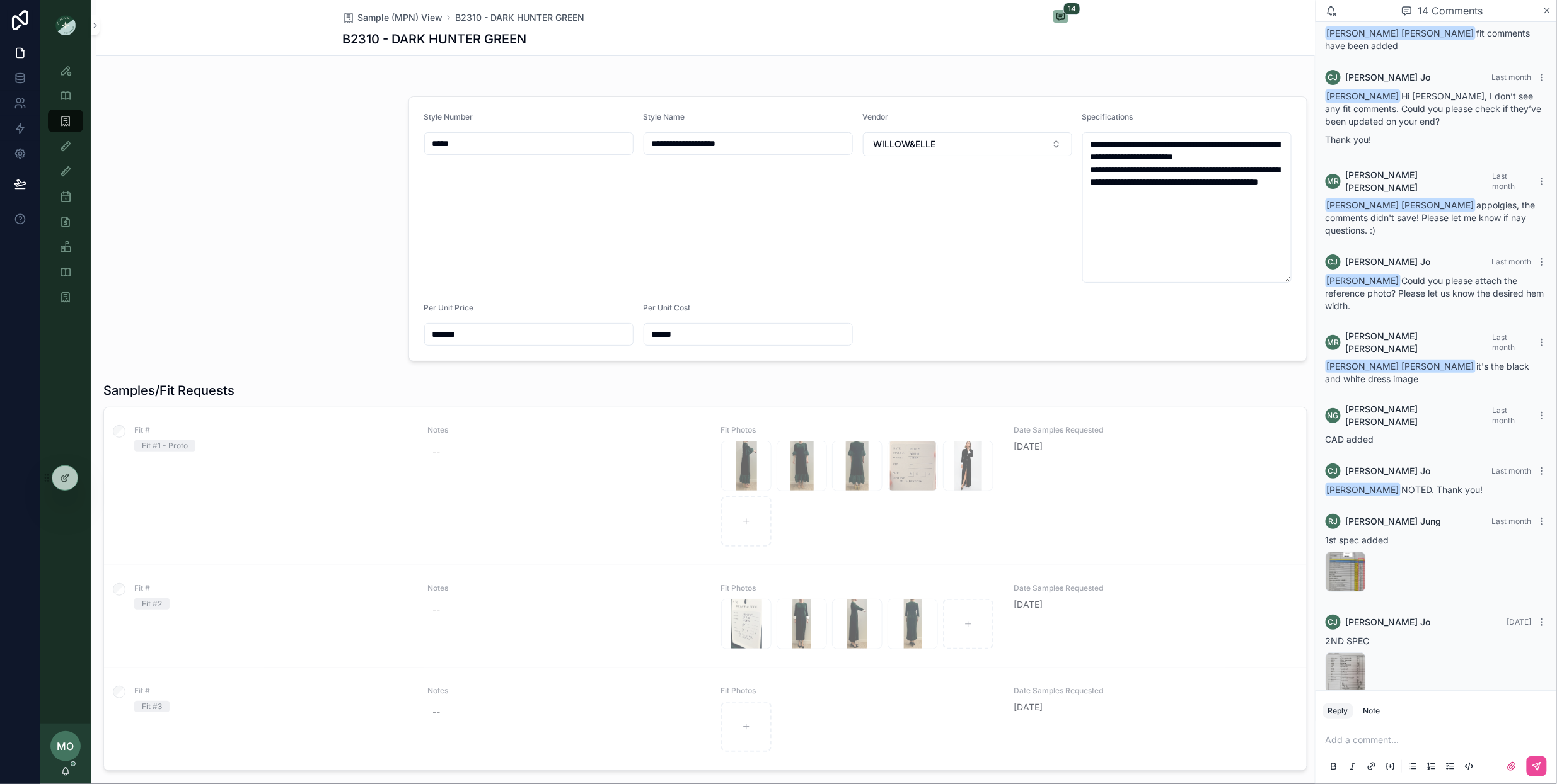
drag, startPoint x: 422, startPoint y: 140, endPoint x: 397, endPoint y: 138, distance: 25.1
click at [69, 120] on icon "scrollable content" at bounding box center [65, 120] width 13 height 13
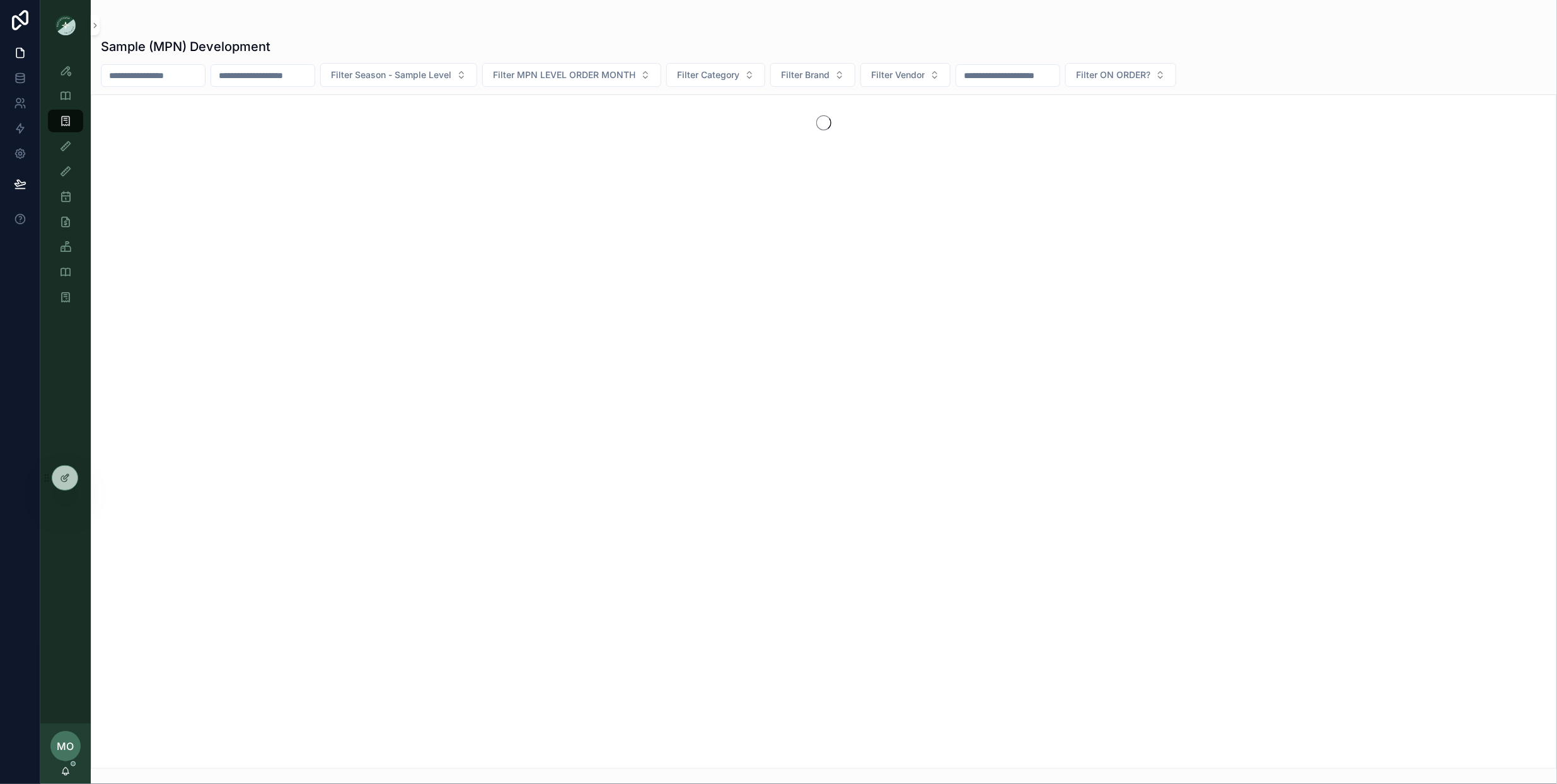
click at [293, 71] on input "scrollable content" at bounding box center [263, 75] width 103 height 18
paste input "*****"
type input "*****"
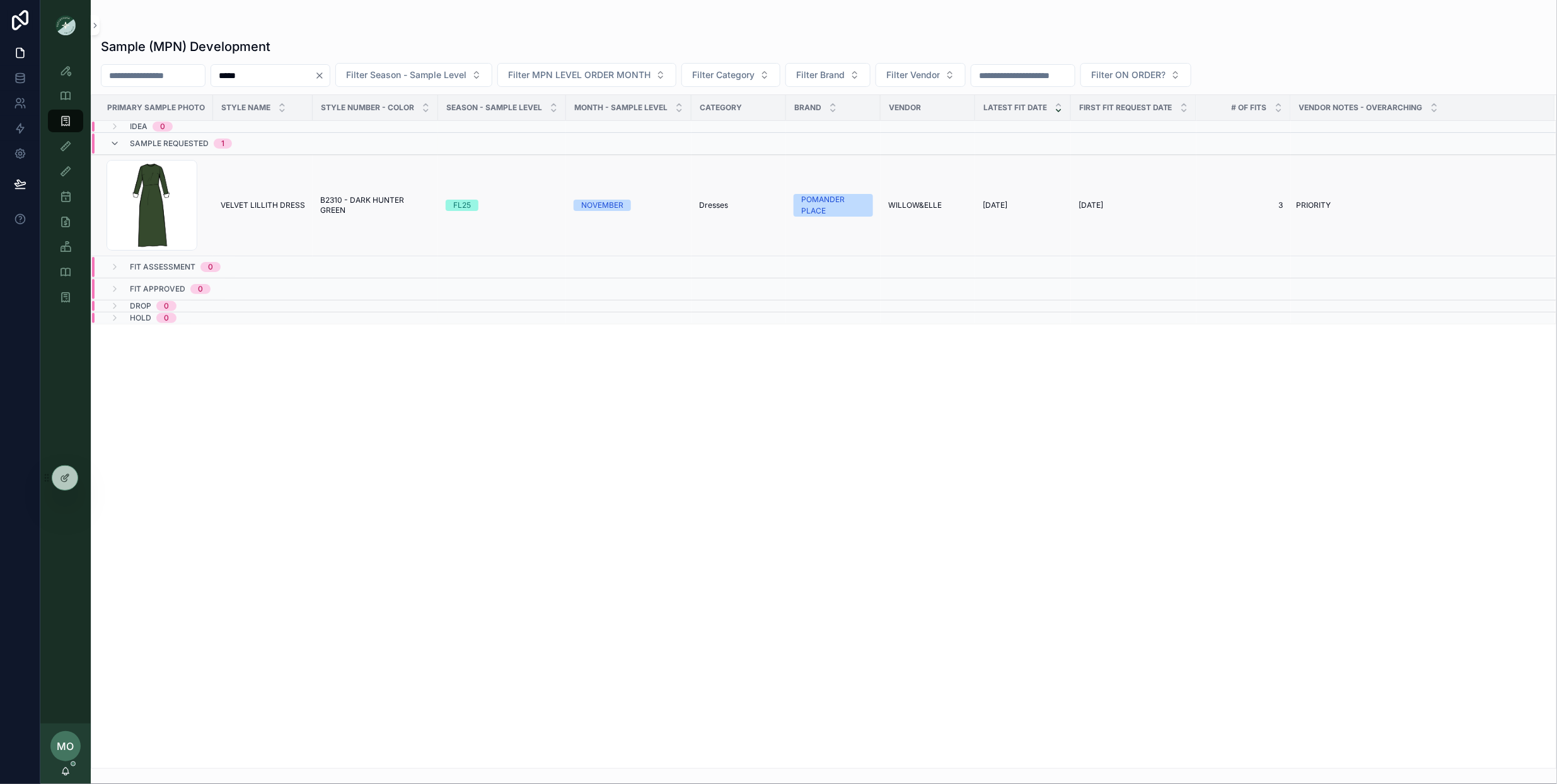
click at [291, 200] on span "VELVET LILLITH DRESS" at bounding box center [263, 205] width 84 height 10
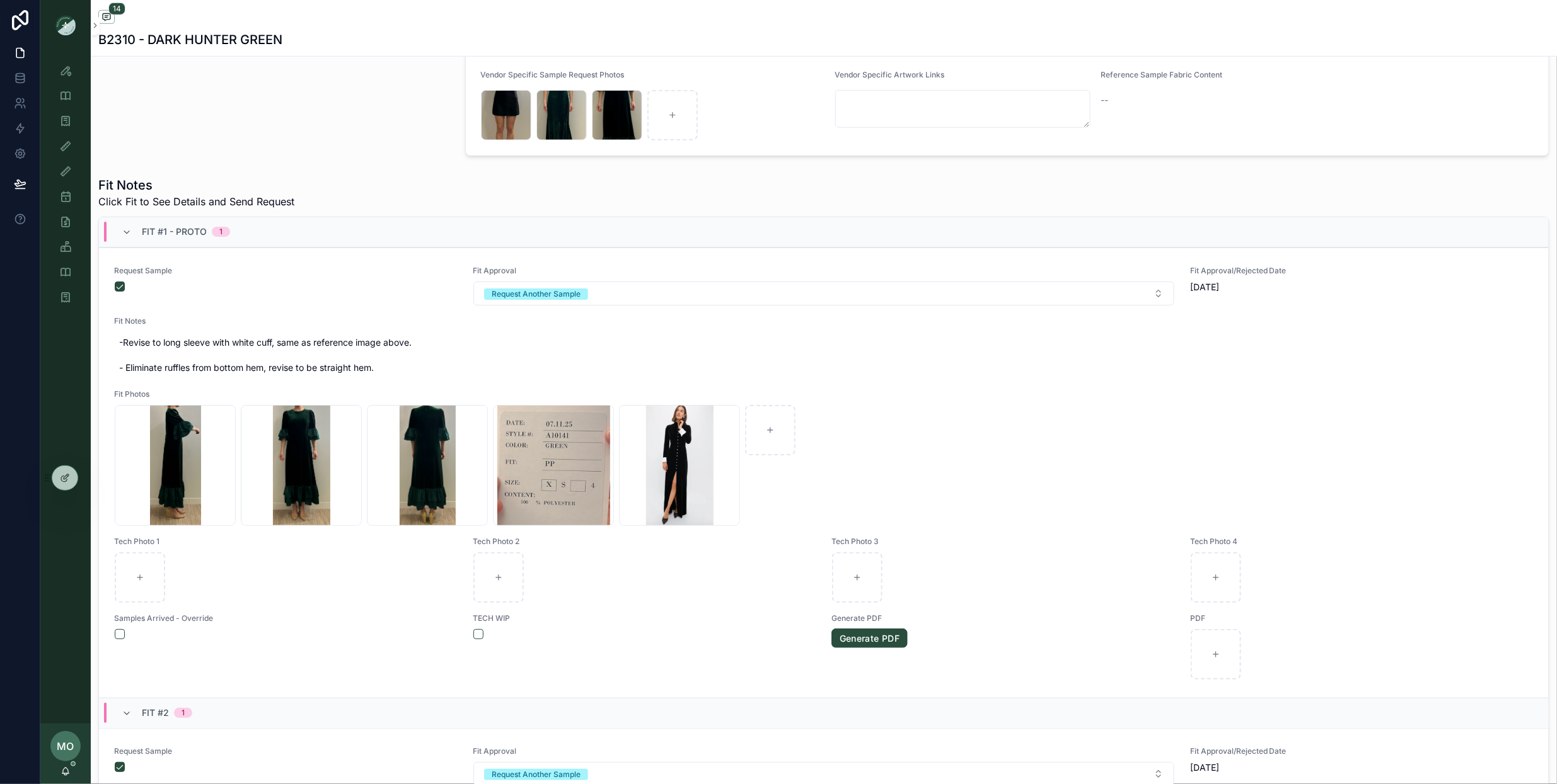
scroll to position [449, 0]
click at [127, 230] on icon "scrollable content" at bounding box center [127, 230] width 10 height 10
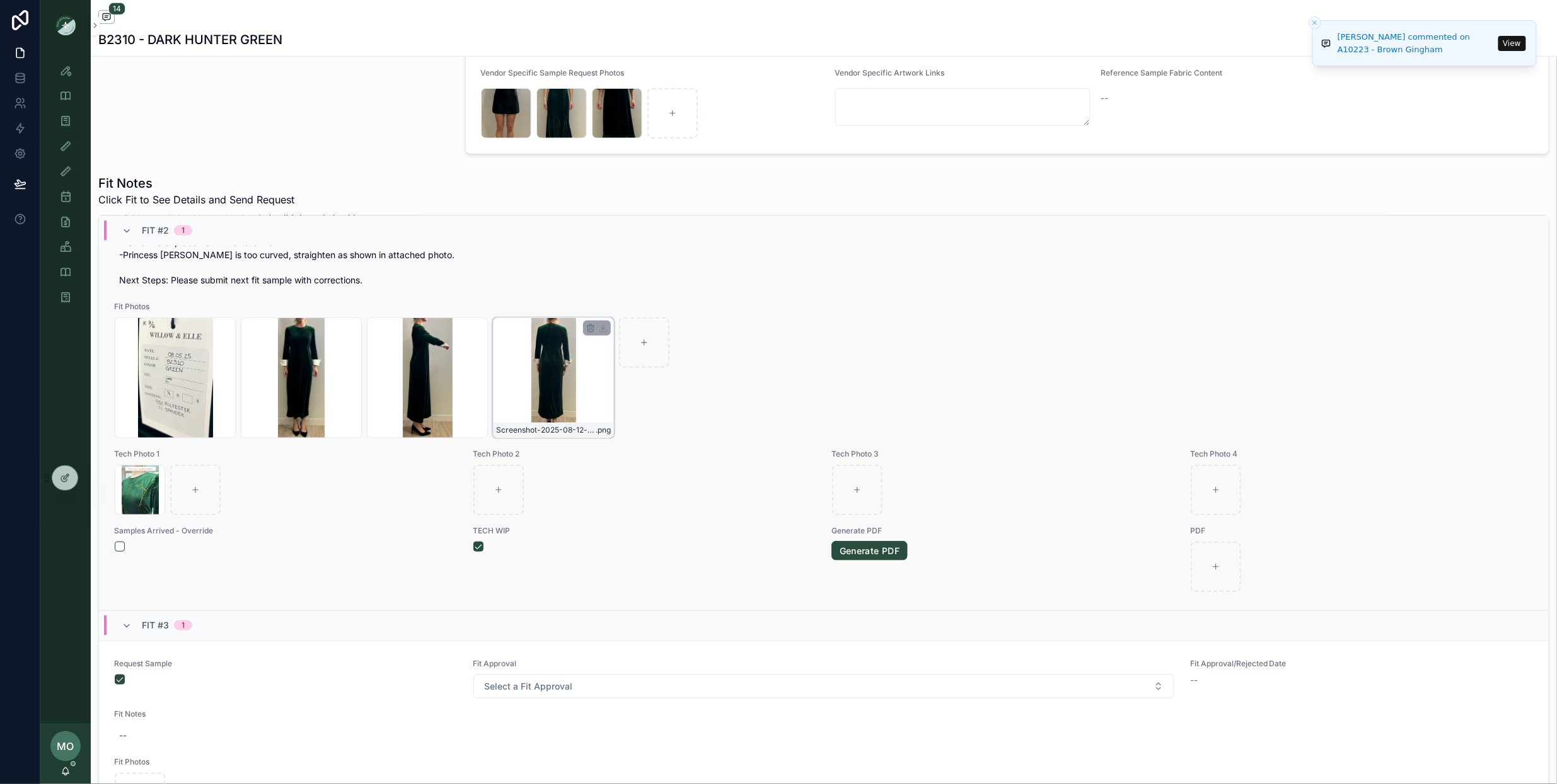
scroll to position [300, 0]
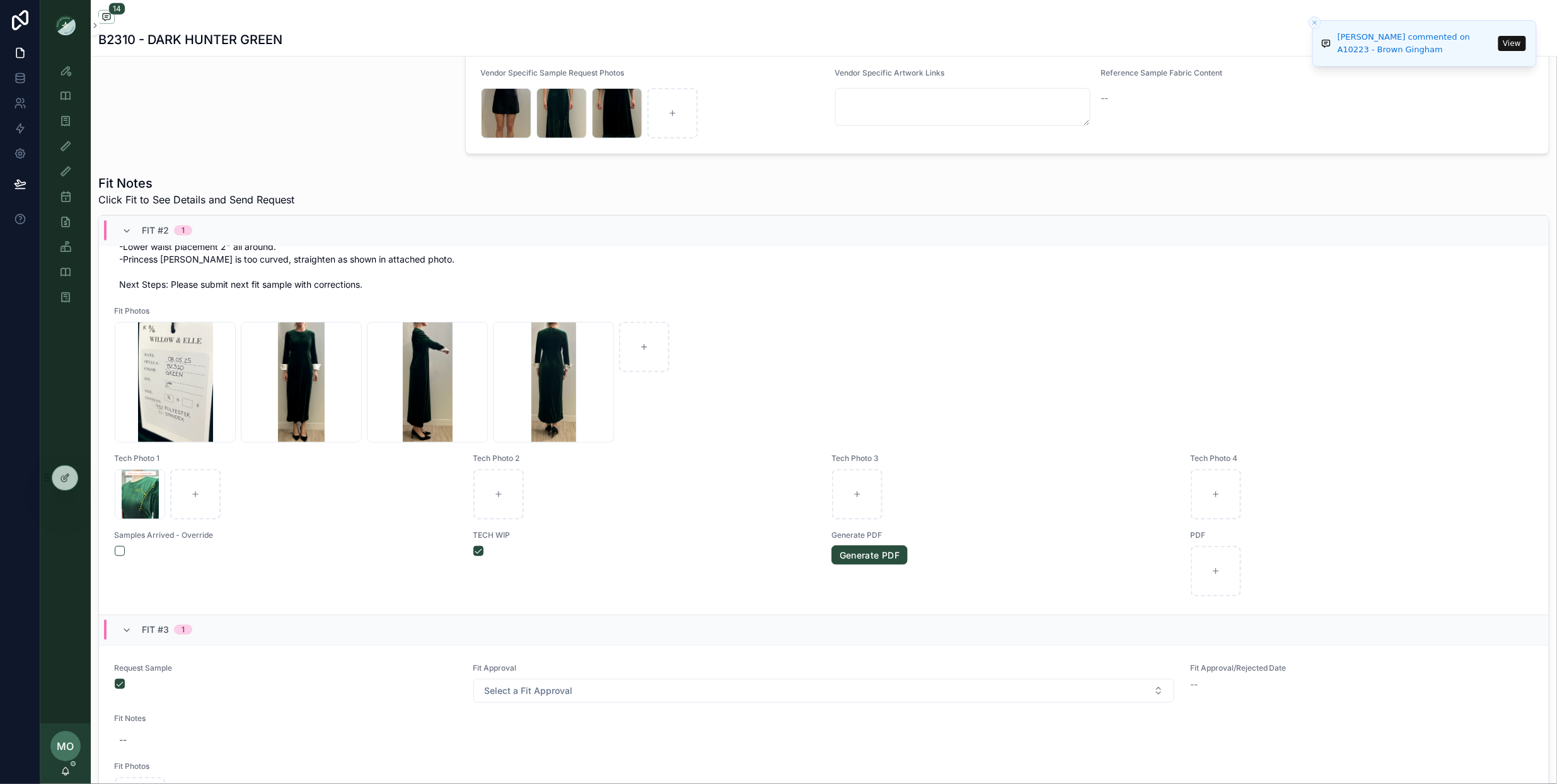
click at [1315, 24] on icon "Close toast" at bounding box center [1315, 23] width 7 height 7
click at [60, 123] on icon "scrollable content" at bounding box center [65, 120] width 13 height 13
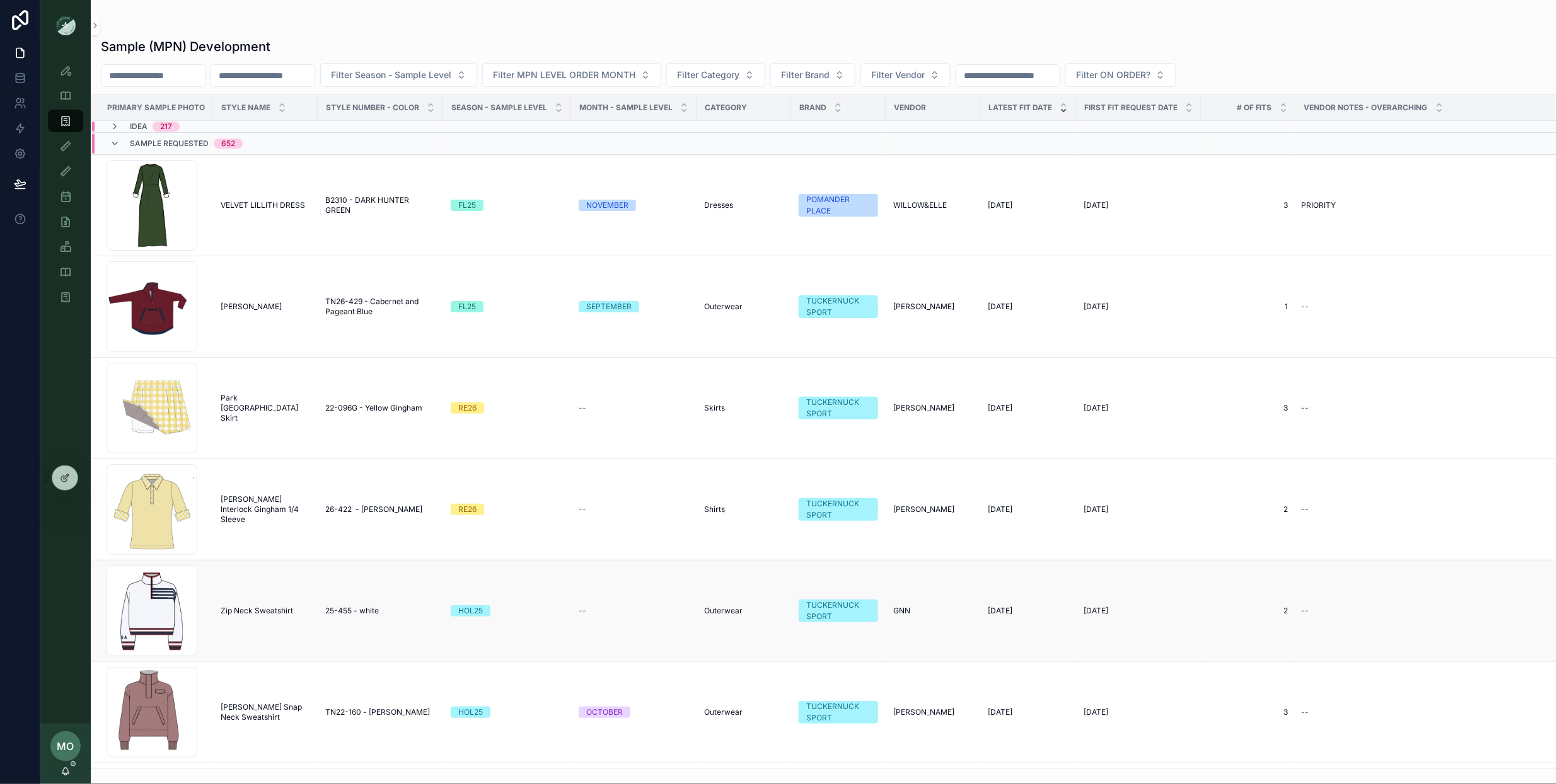
scroll to position [11, 0]
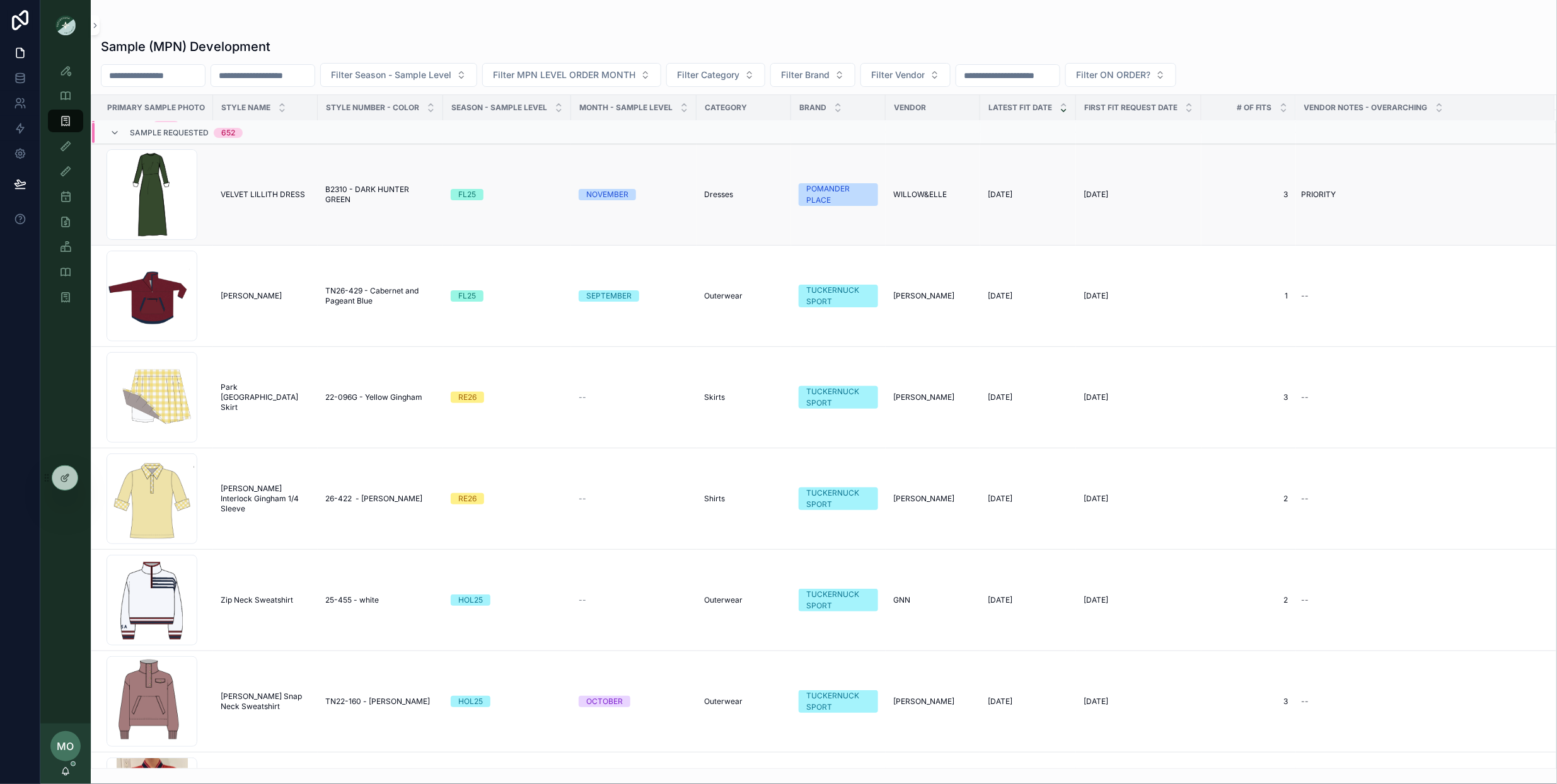
click at [233, 194] on span "VELVET LILLITH DRESS" at bounding box center [263, 195] width 84 height 10
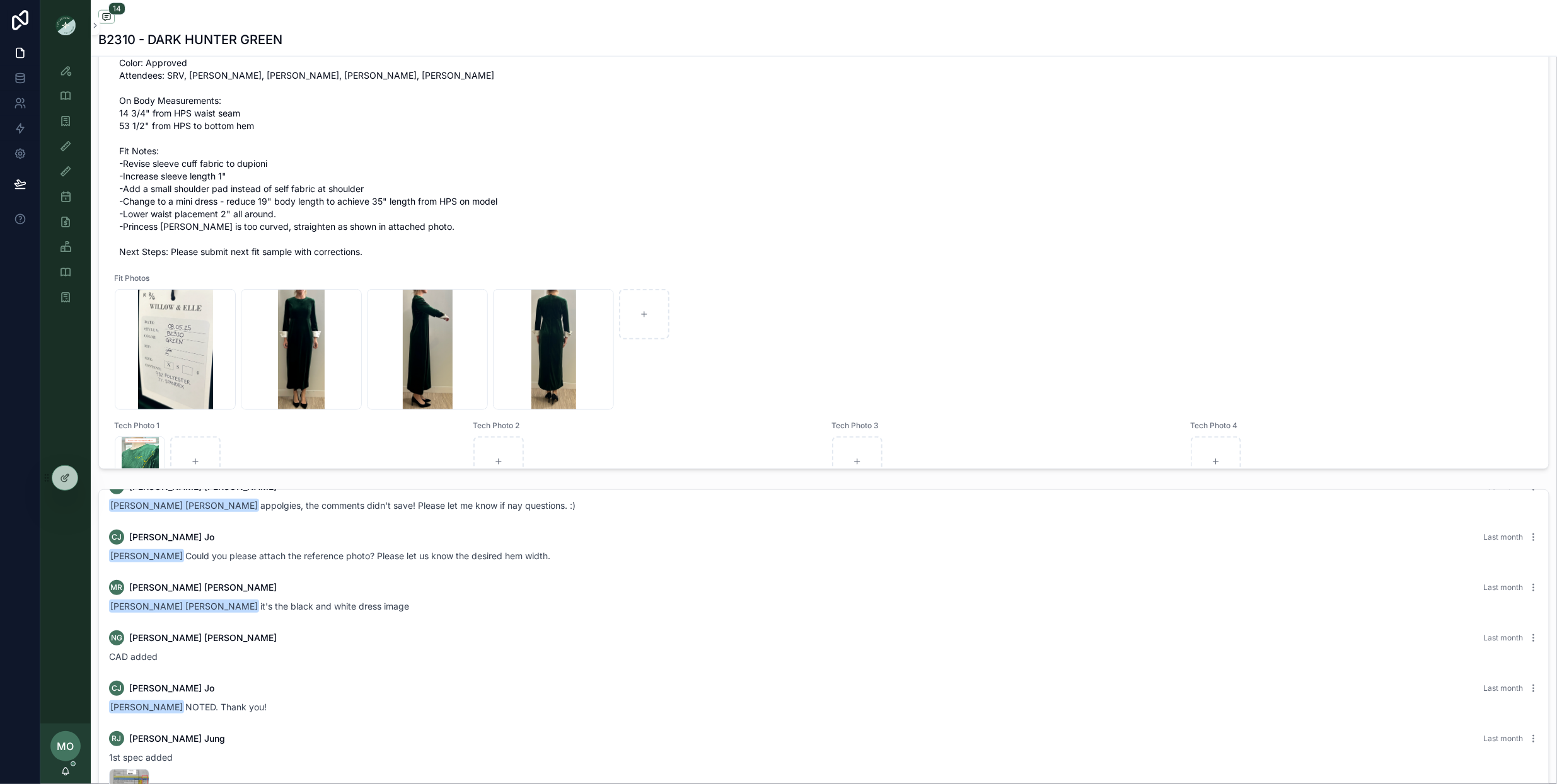
scroll to position [800, 0]
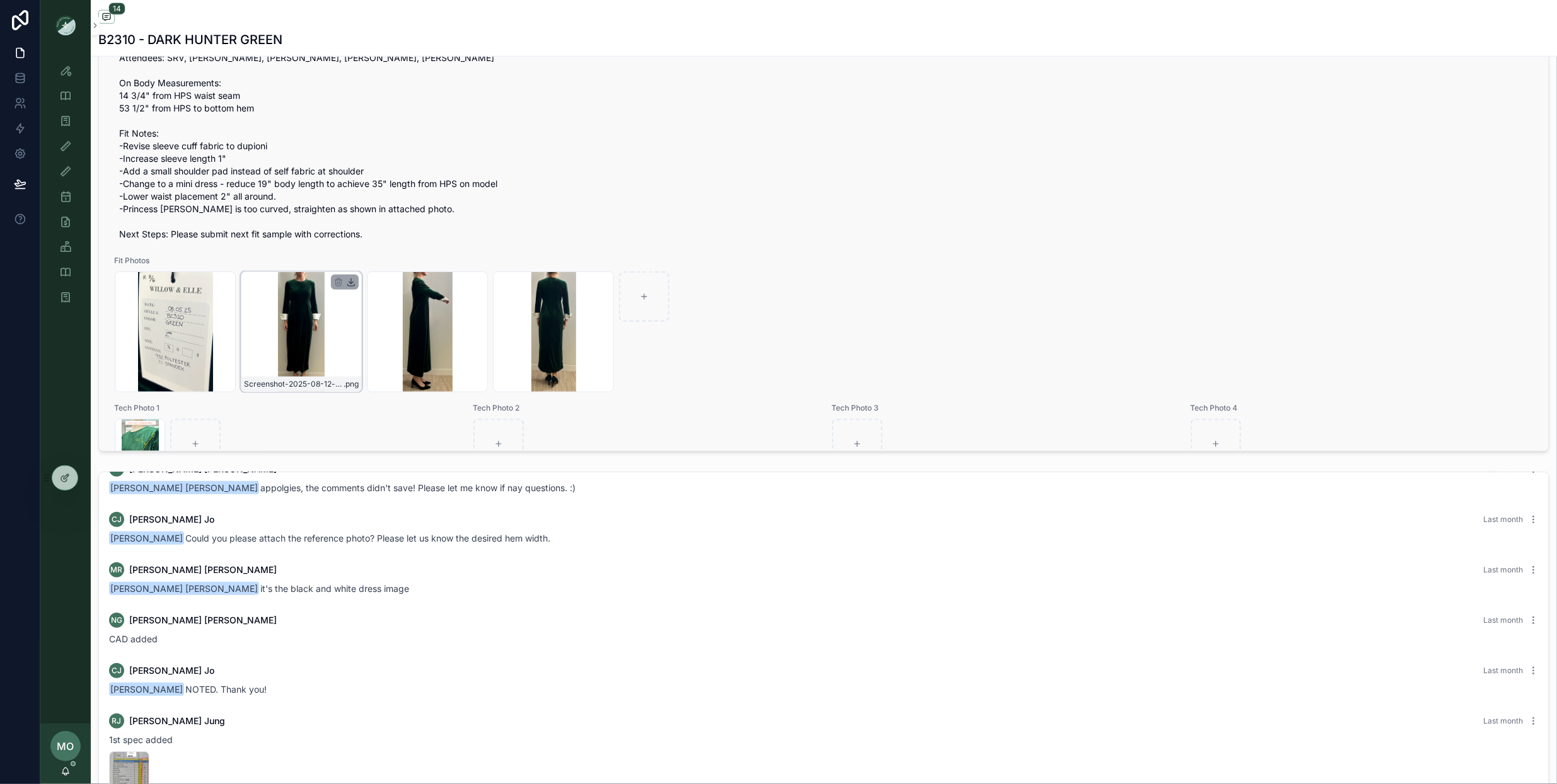
click at [353, 287] on icon "scrollable content" at bounding box center [351, 282] width 10 height 10
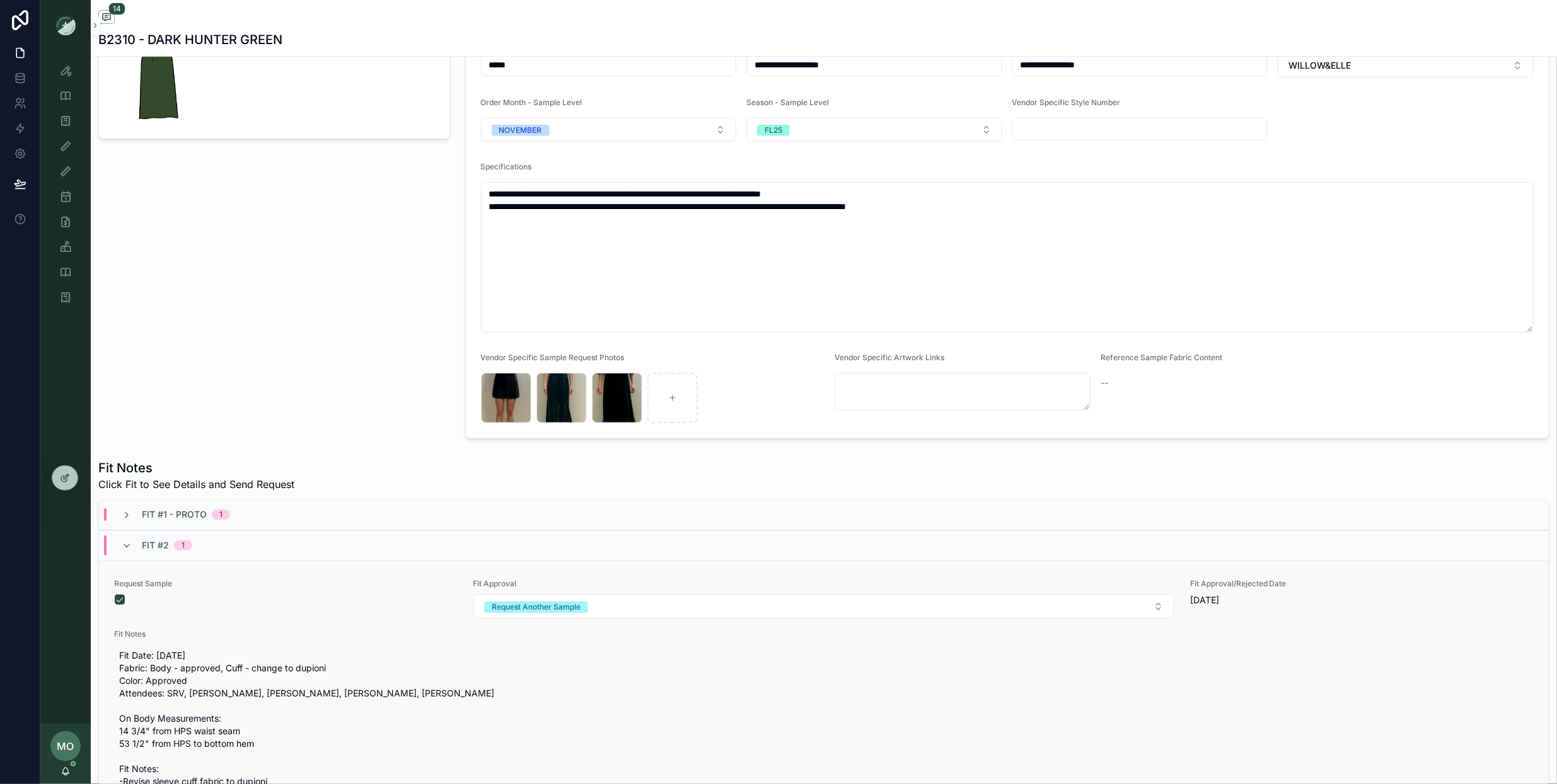
scroll to position [0, 0]
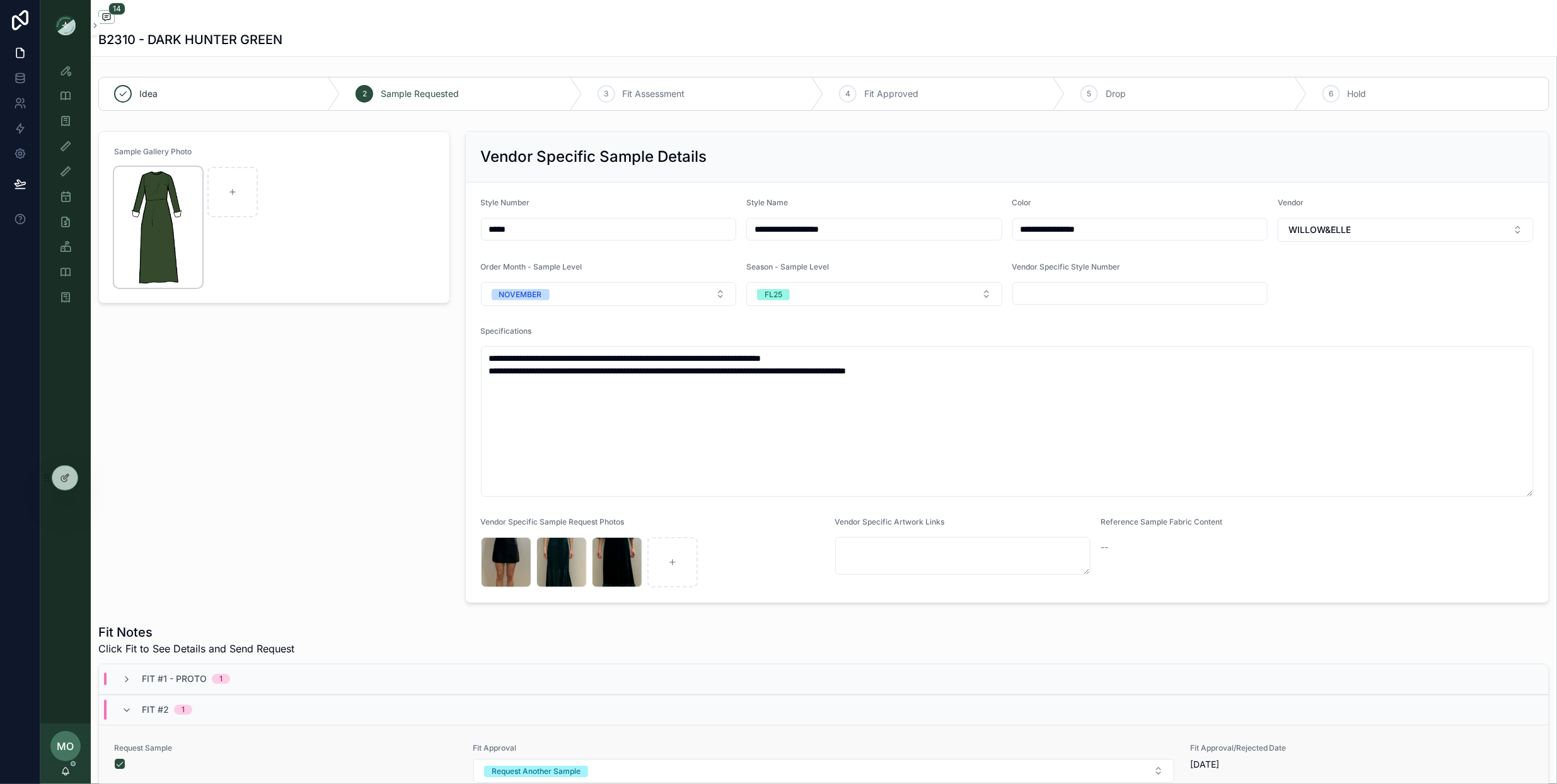
click at [177, 212] on img "scrollable content" at bounding box center [157, 227] width 88 height 121
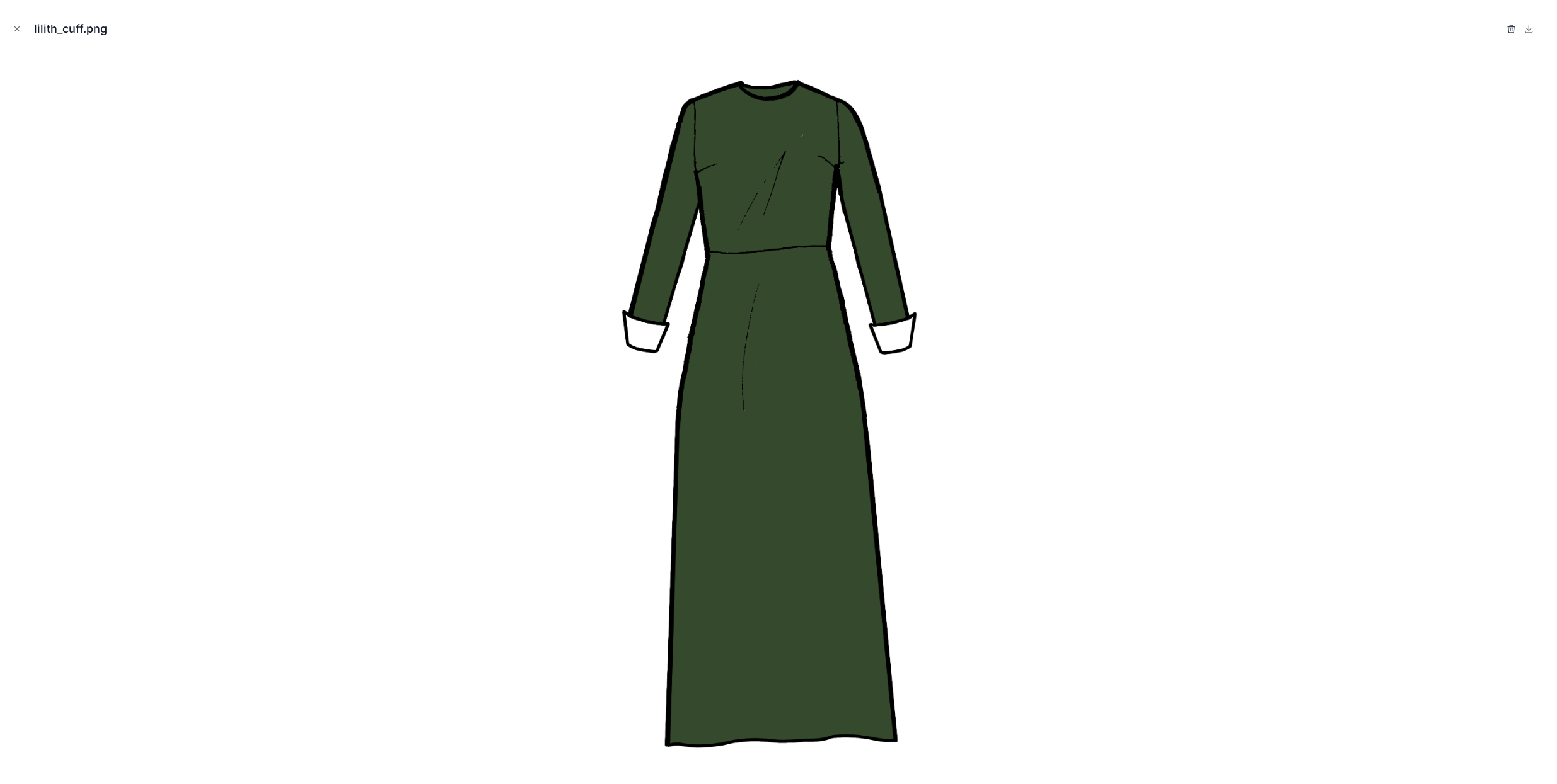
click at [1507, 28] on icon "button" at bounding box center [1511, 29] width 10 height 10
click at [1496, 32] on icon "button" at bounding box center [1499, 29] width 10 height 10
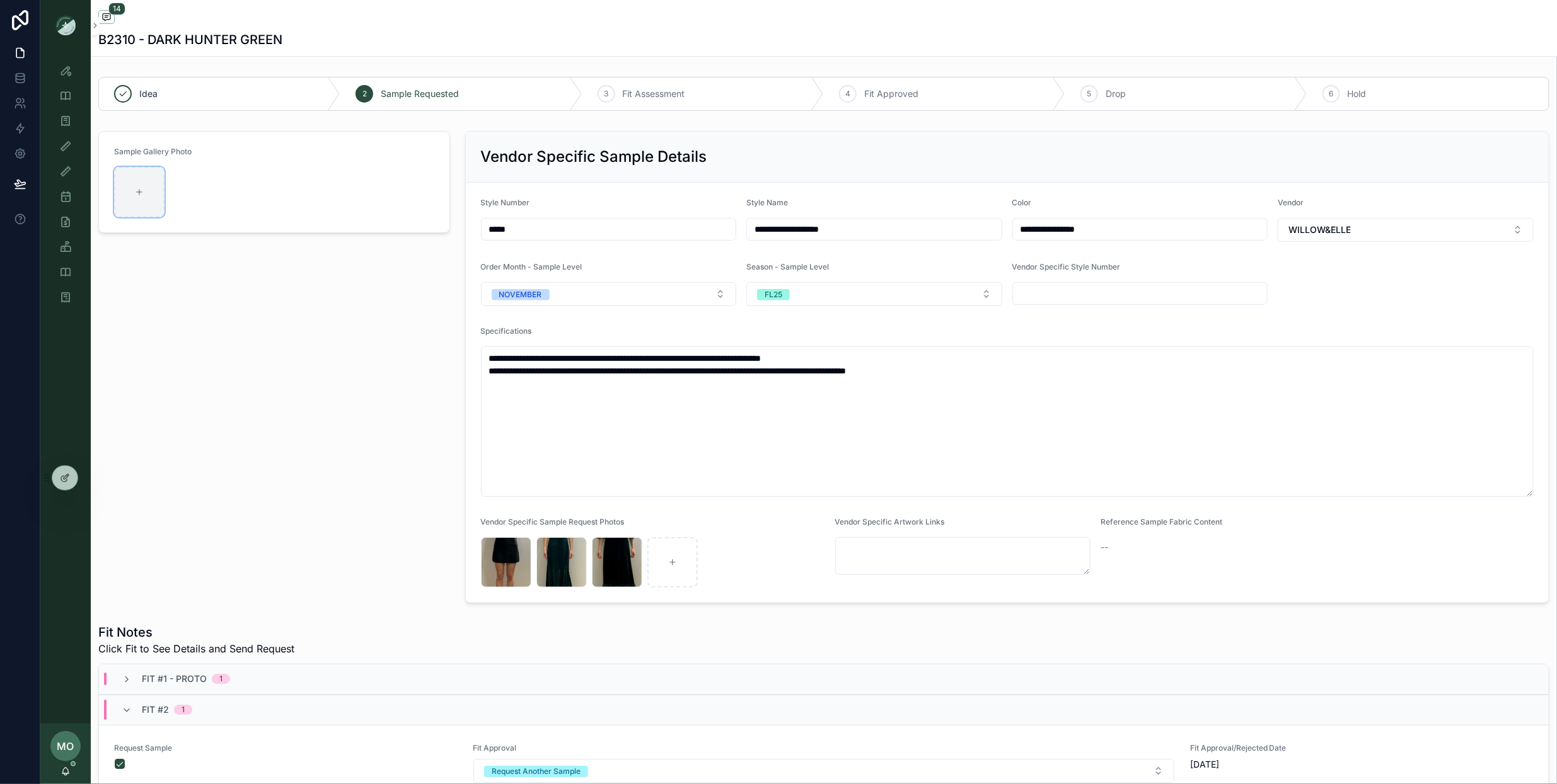
click at [143, 205] on div "scrollable content" at bounding box center [139, 192] width 50 height 50
type input "**********"
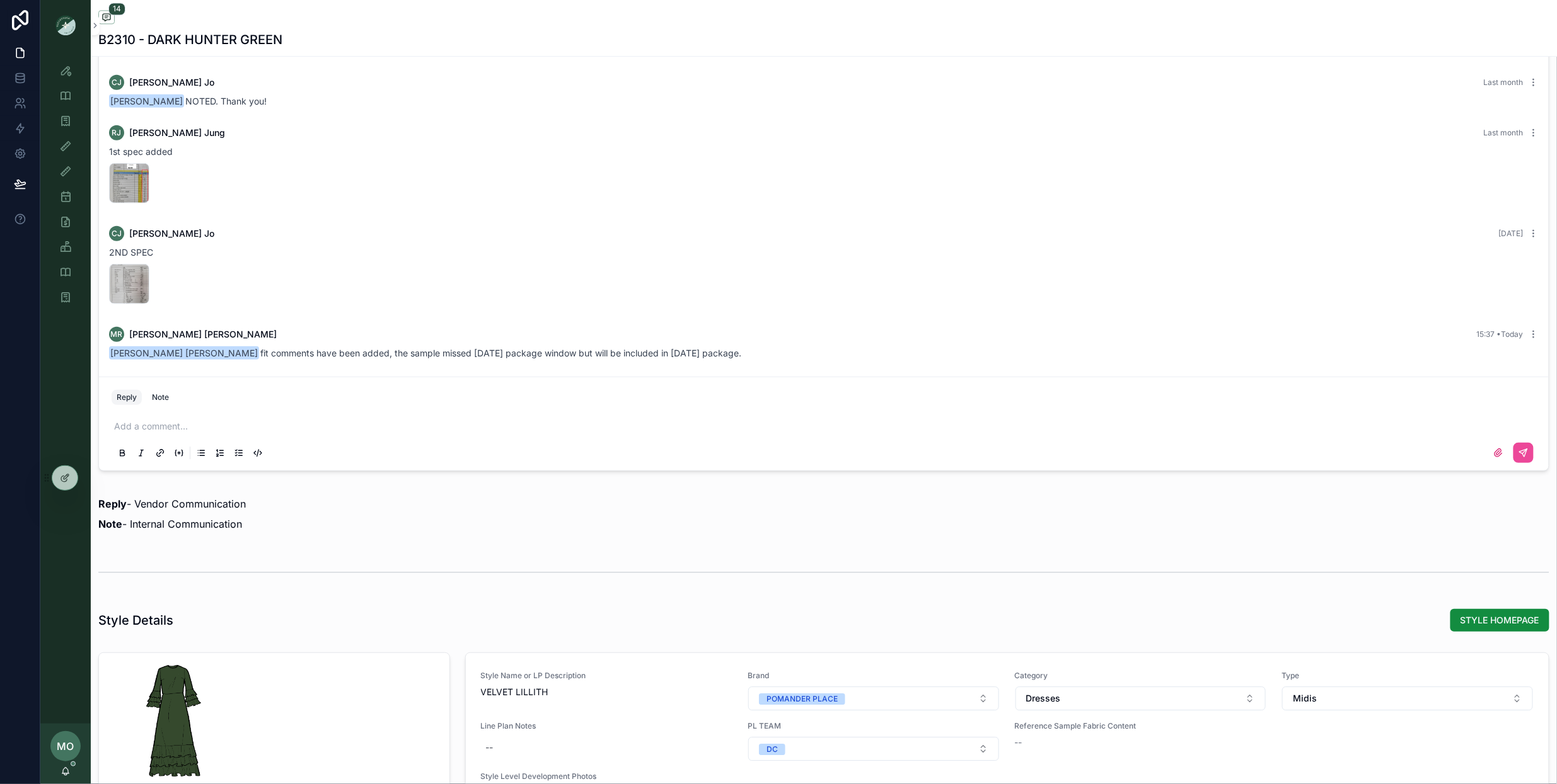
scroll to position [1394, 0]
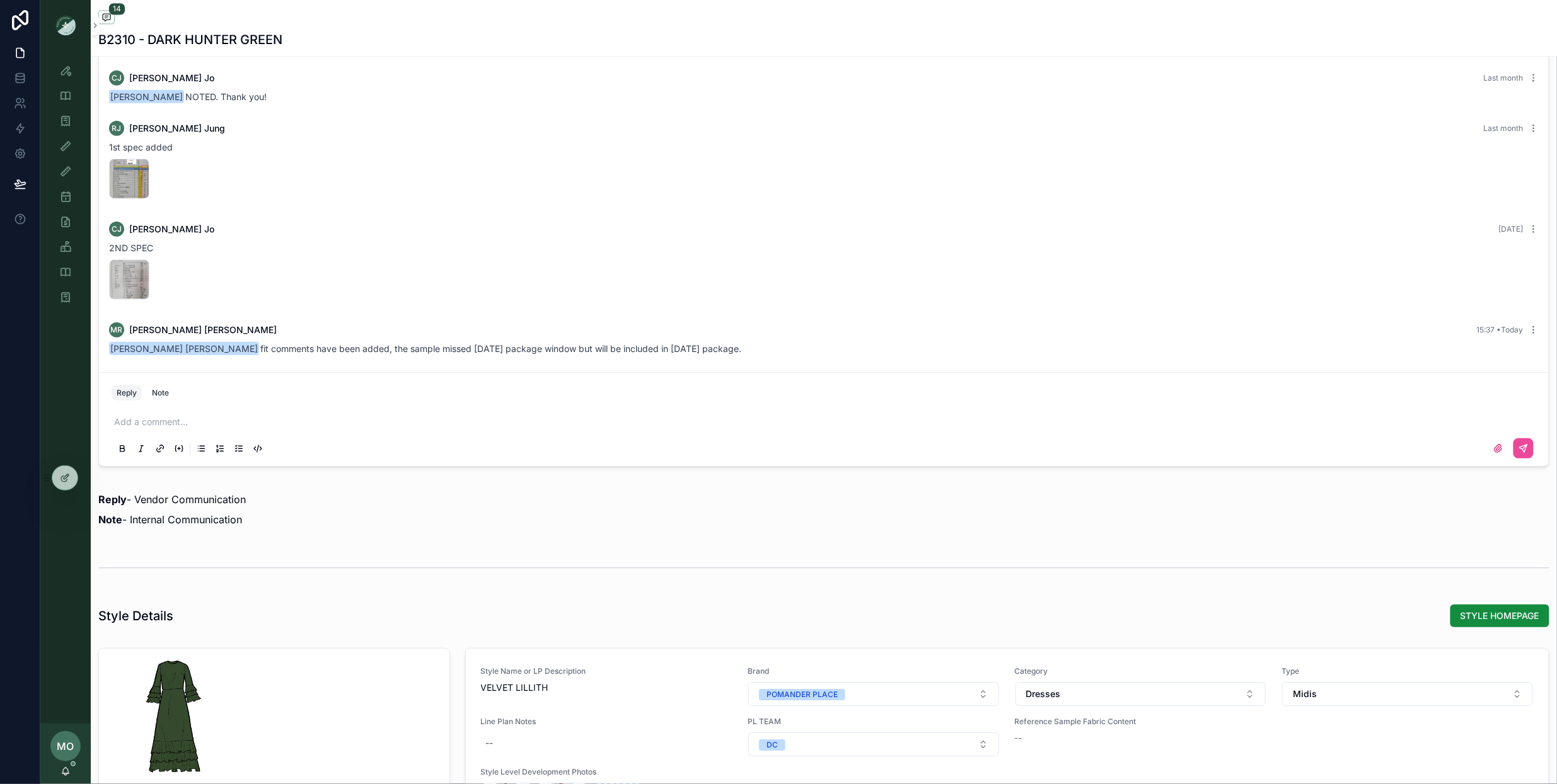
click at [290, 403] on div "Reply Note" at bounding box center [824, 393] width 1440 height 20
drag, startPoint x: 219, startPoint y: 410, endPoint x: 205, endPoint y: 424, distance: 19.8
click at [217, 413] on div "Add a comment..." at bounding box center [824, 435] width 1425 height 53
click at [198, 426] on p "scrollable content" at bounding box center [826, 422] width 1425 height 13
click at [1526, 458] on button "scrollable content" at bounding box center [1523, 448] width 20 height 20
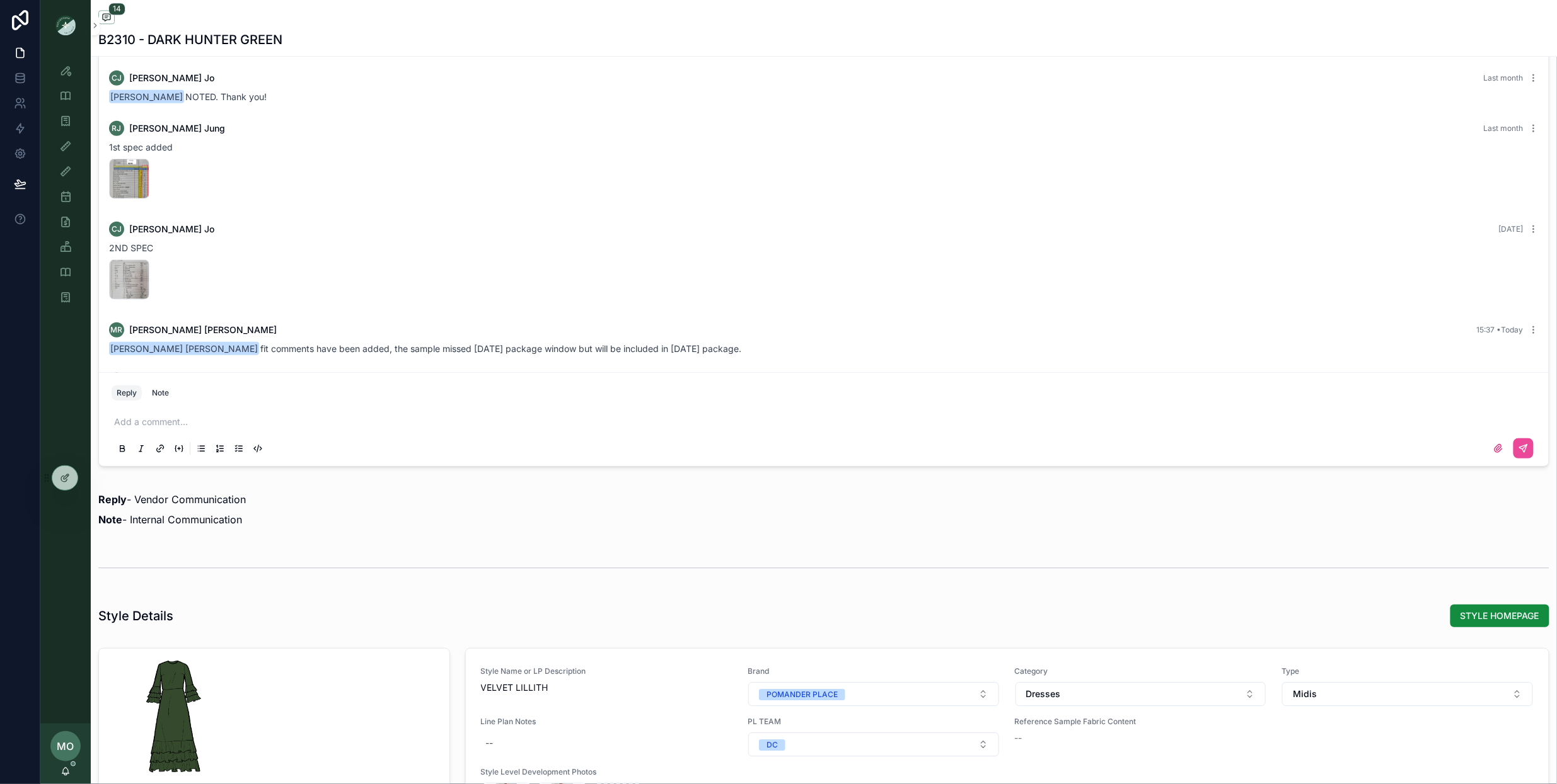
scroll to position [405, 0]
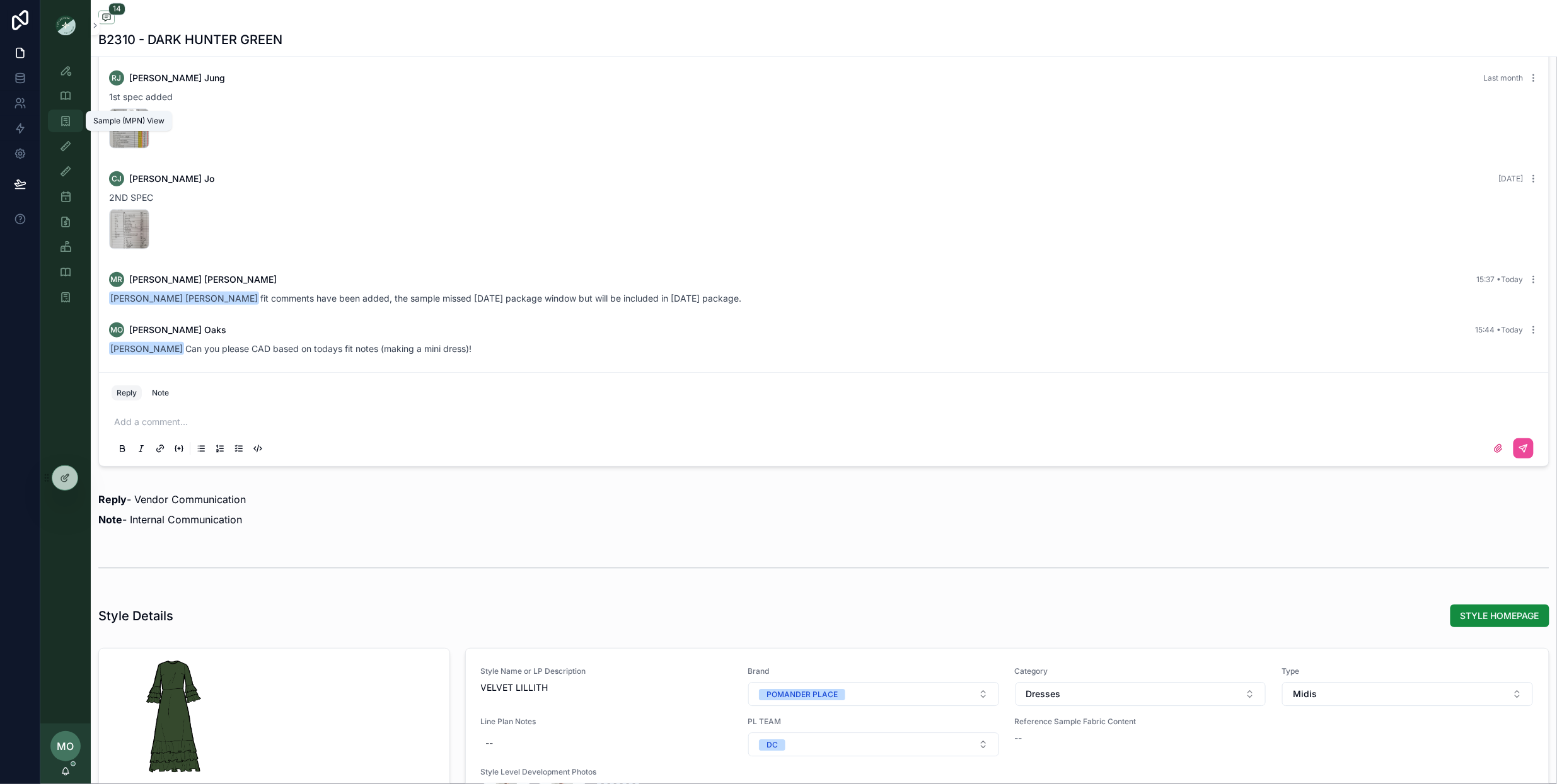
click at [64, 123] on icon "scrollable content" at bounding box center [65, 120] width 13 height 13
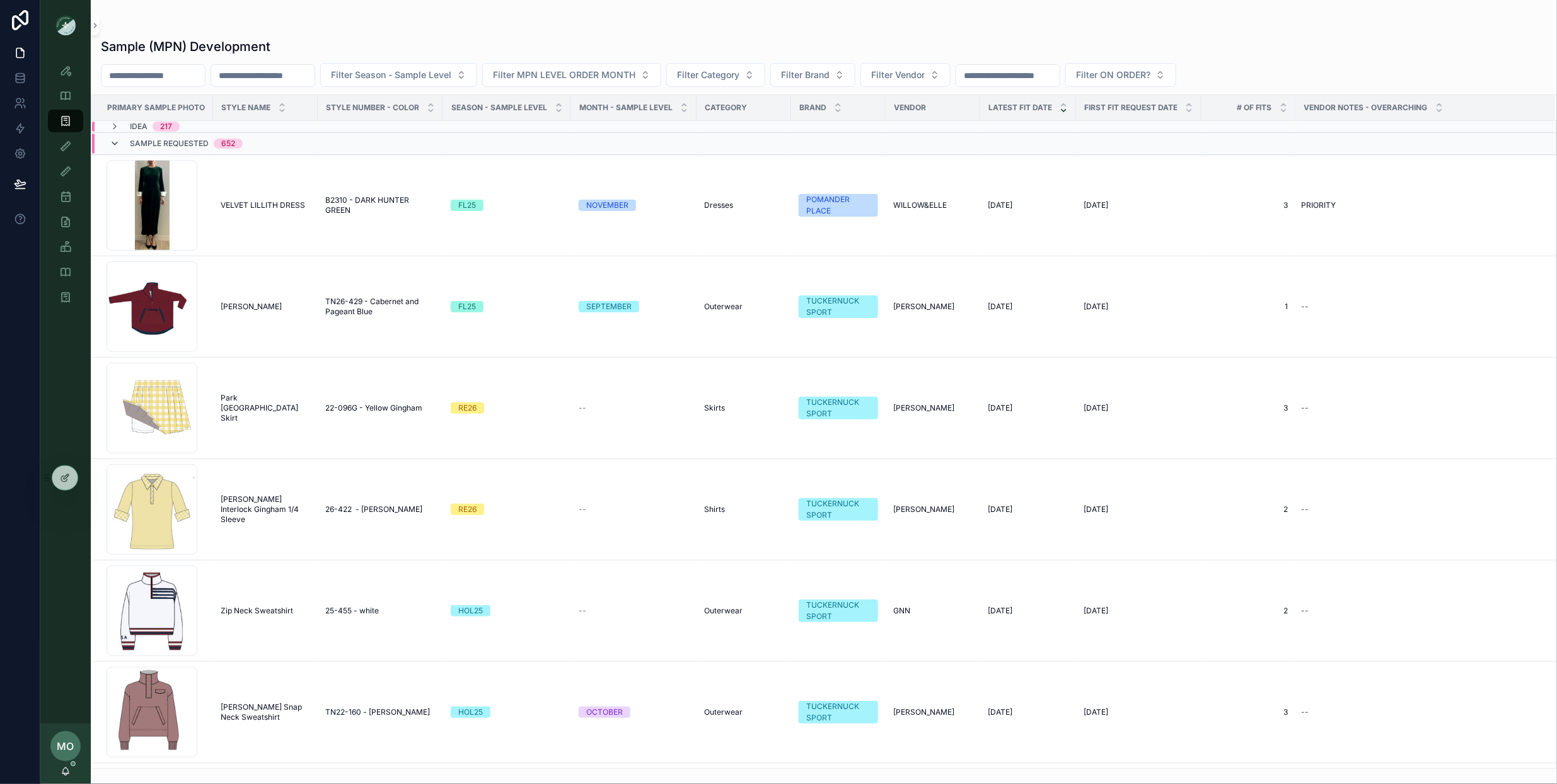
click at [112, 144] on icon "scrollable content" at bounding box center [114, 144] width 10 height 10
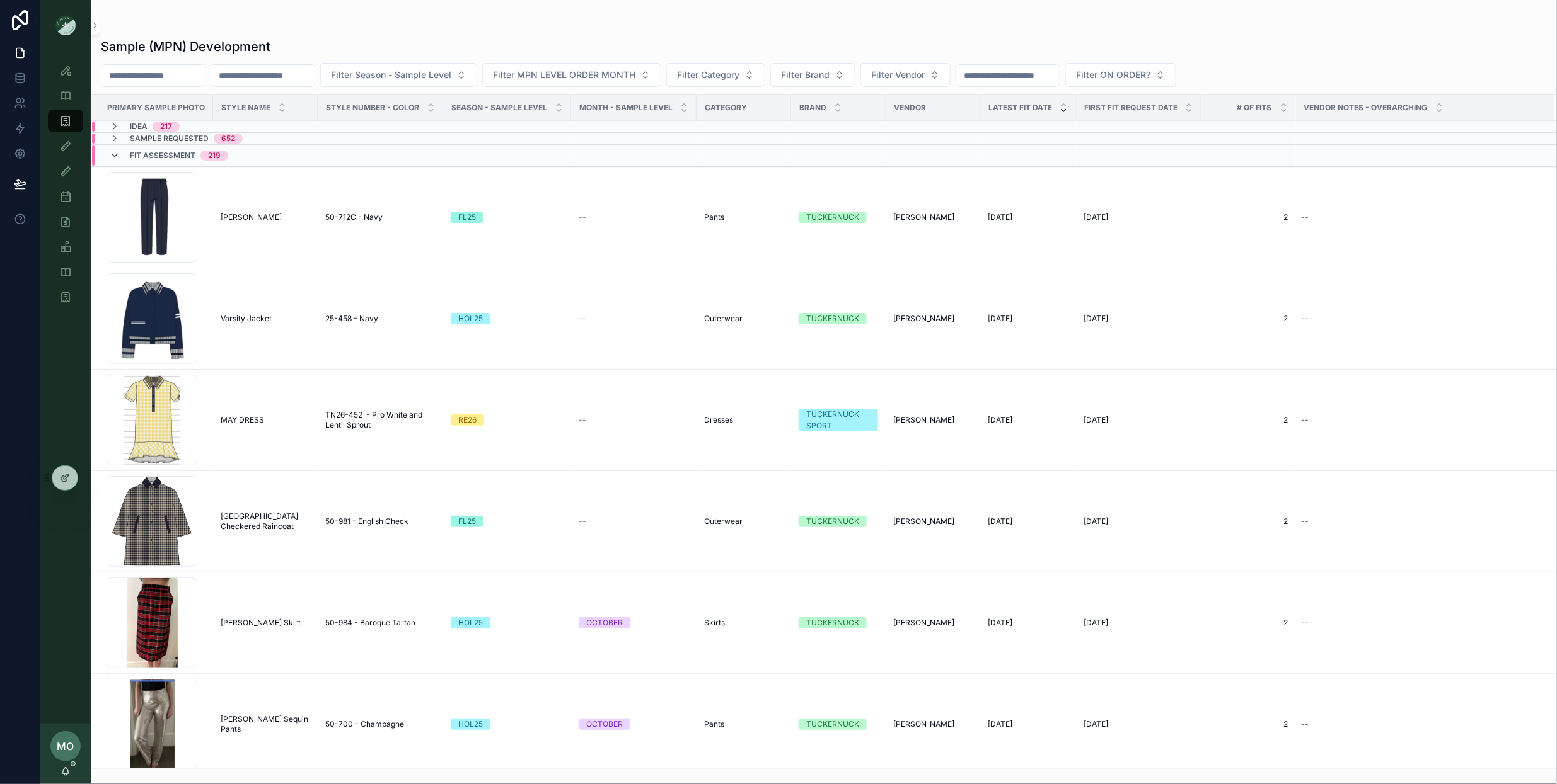
click at [110, 154] on icon "scrollable content" at bounding box center [114, 156] width 10 height 10
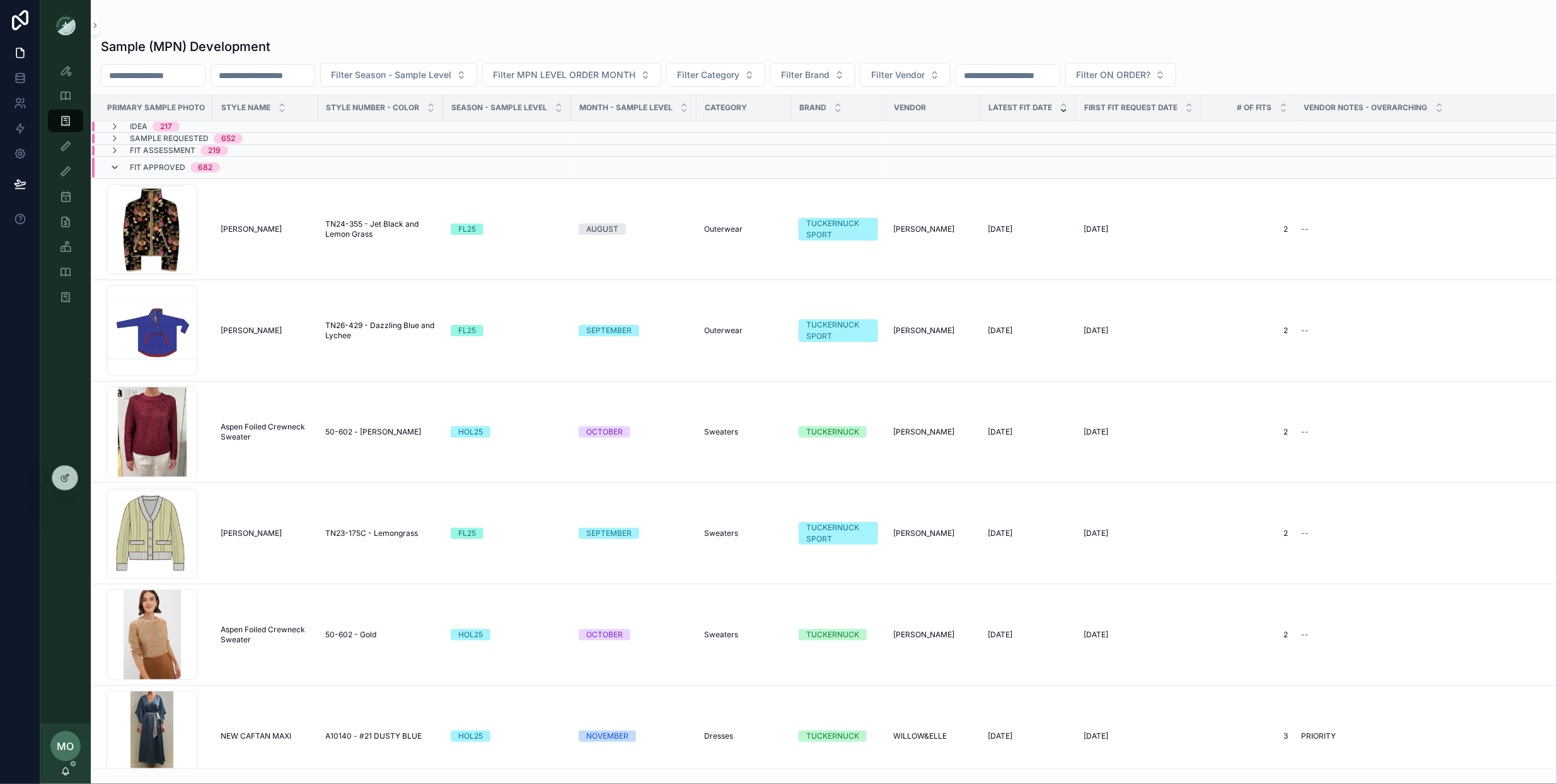
click at [109, 167] on icon "scrollable content" at bounding box center [114, 168] width 10 height 10
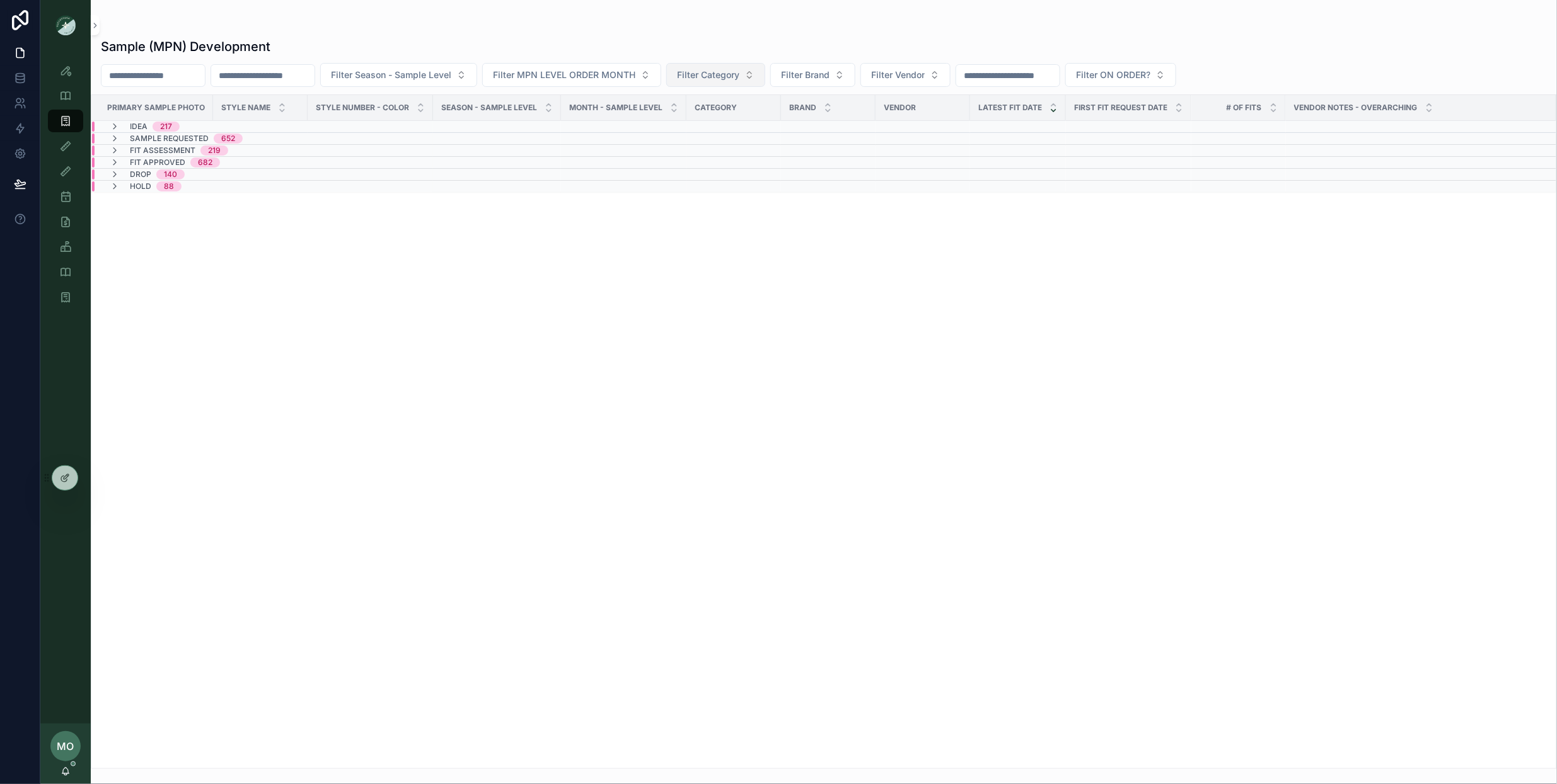
click at [765, 72] on button "Filter Category" at bounding box center [716, 75] width 99 height 24
click at [829, 78] on span "Filter Brand" at bounding box center [805, 75] width 49 height 13
click at [127, 140] on div "Sample Requested 652" at bounding box center [176, 139] width 133 height 10
